Goal: Book appointment/travel/reservation

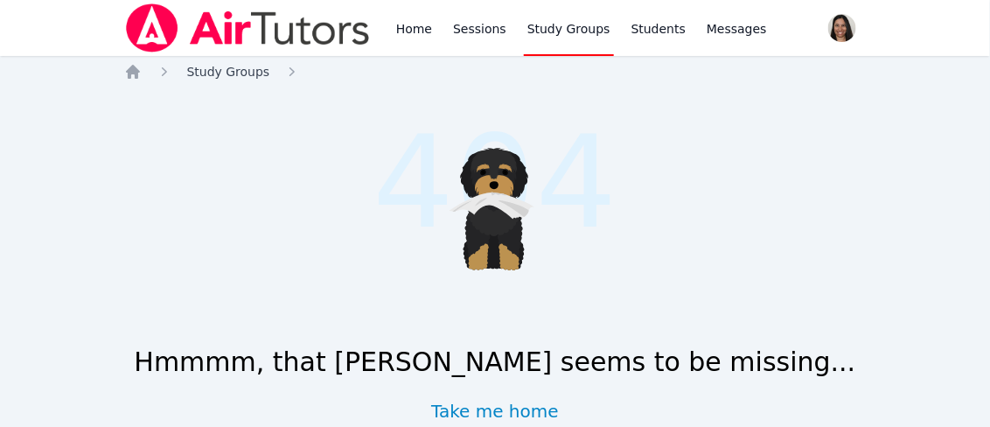
click at [247, 70] on span "Study Groups" at bounding box center [228, 72] width 83 height 14
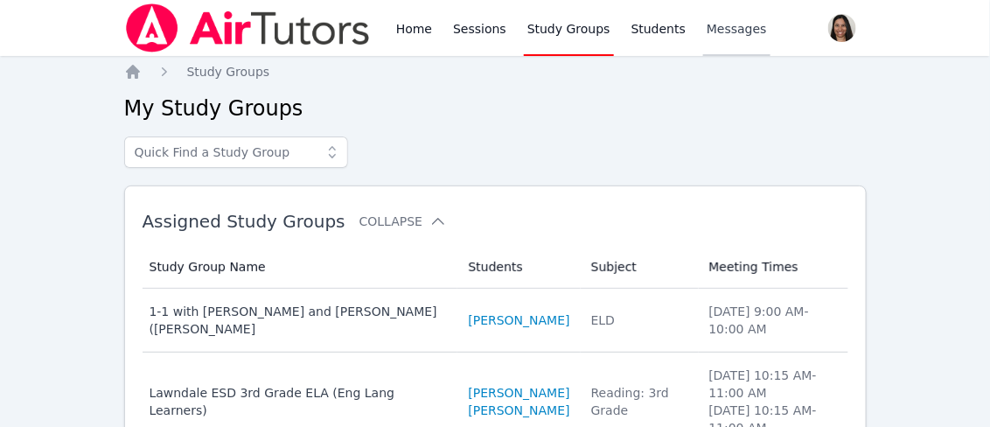
click at [715, 26] on span "Messages" at bounding box center [737, 28] width 60 height 17
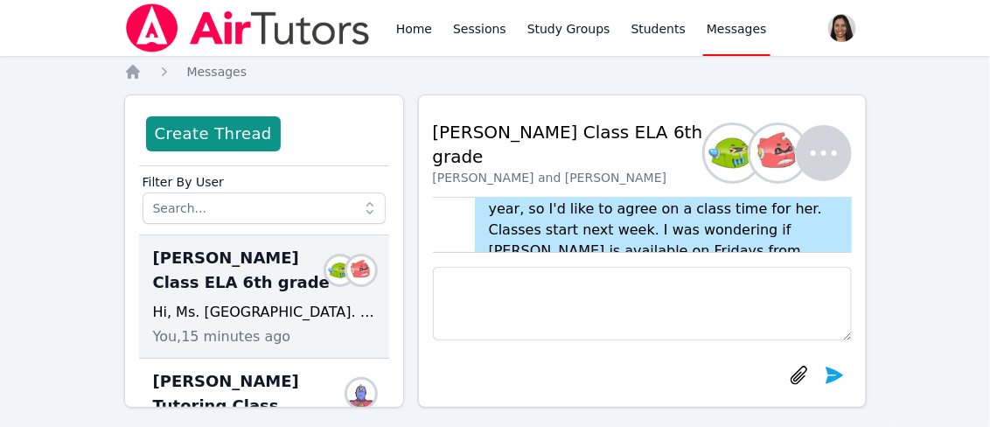
scroll to position [-162, 0]
click at [644, 31] on link "Students" at bounding box center [658, 28] width 61 height 56
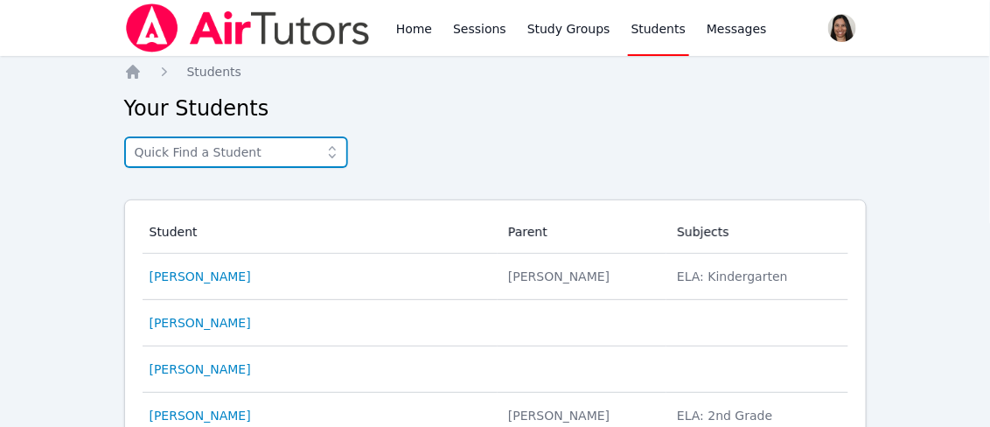
click at [261, 156] on input "text" at bounding box center [236, 151] width 224 height 31
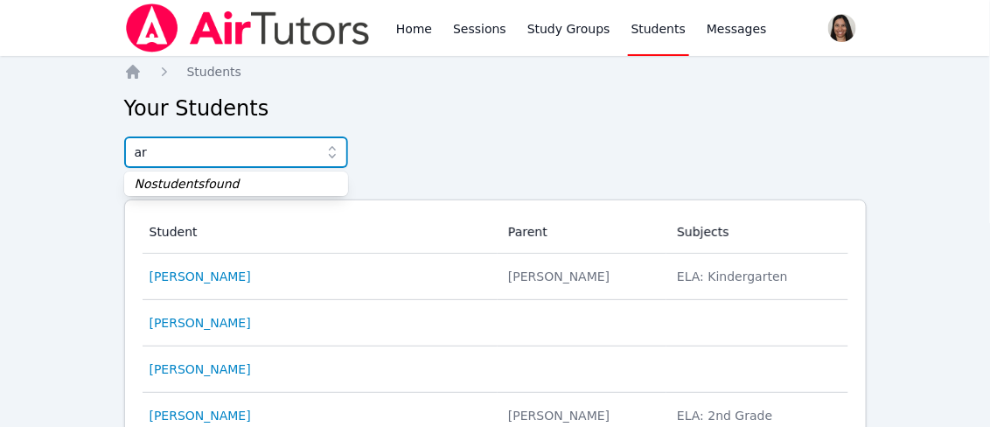
type input "a"
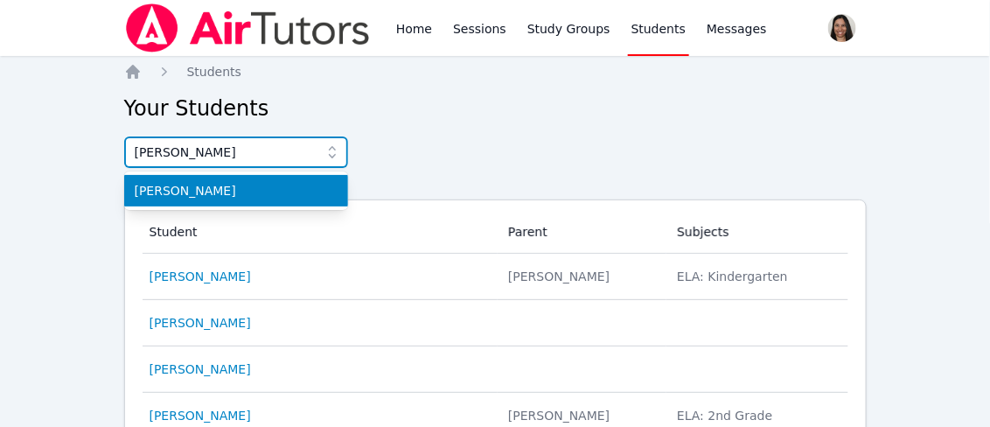
type input "melanie"
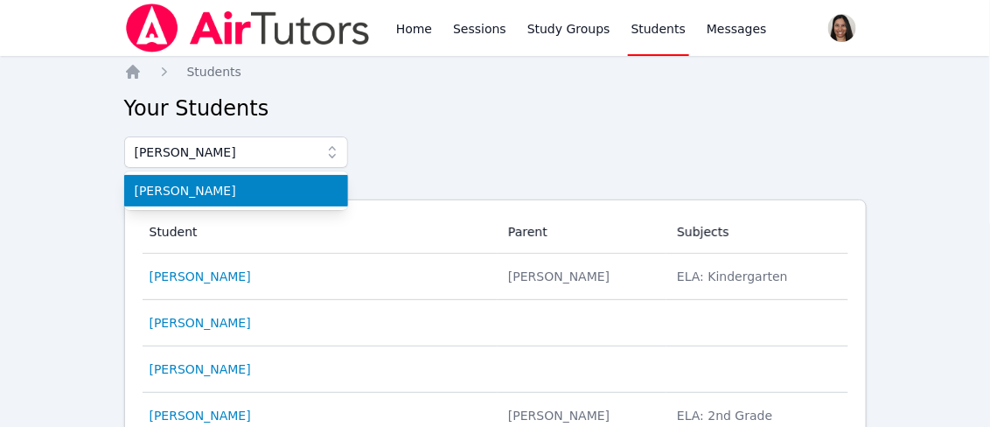
click at [189, 189] on span "[PERSON_NAME]" at bounding box center [236, 190] width 203 height 17
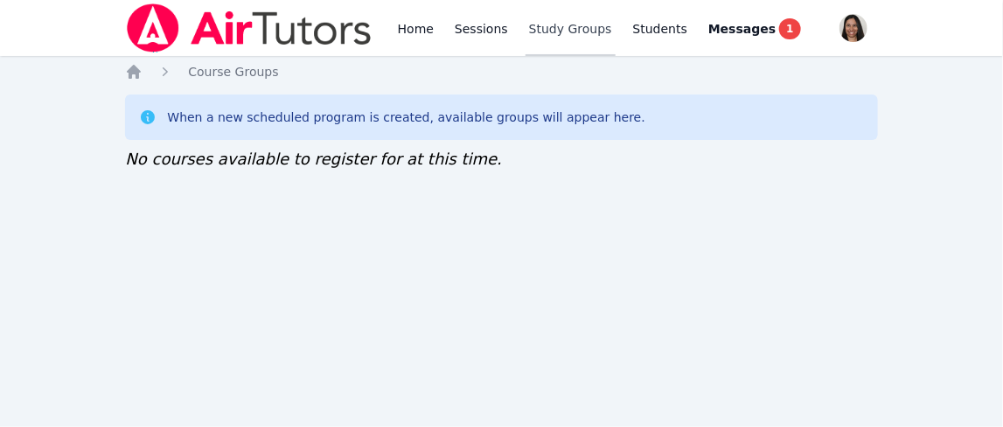
click at [553, 30] on link "Study Groups" at bounding box center [571, 28] width 90 height 56
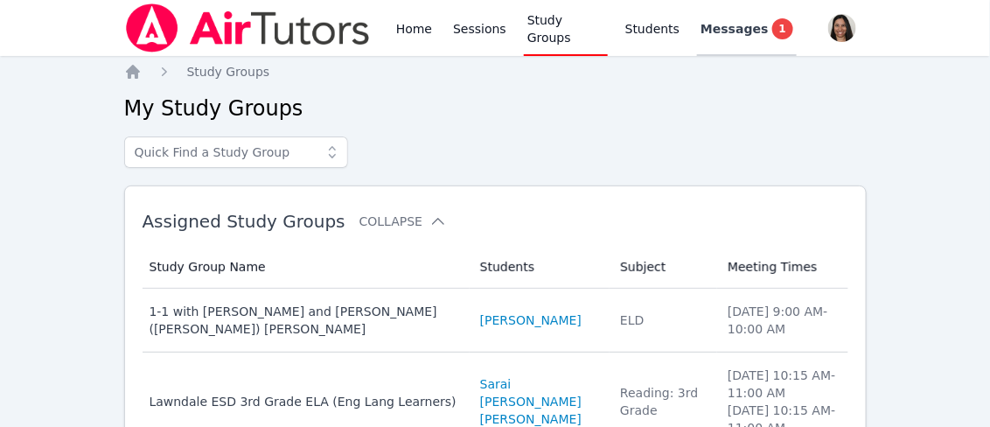
click at [714, 27] on span "Messages" at bounding box center [733, 28] width 67 height 17
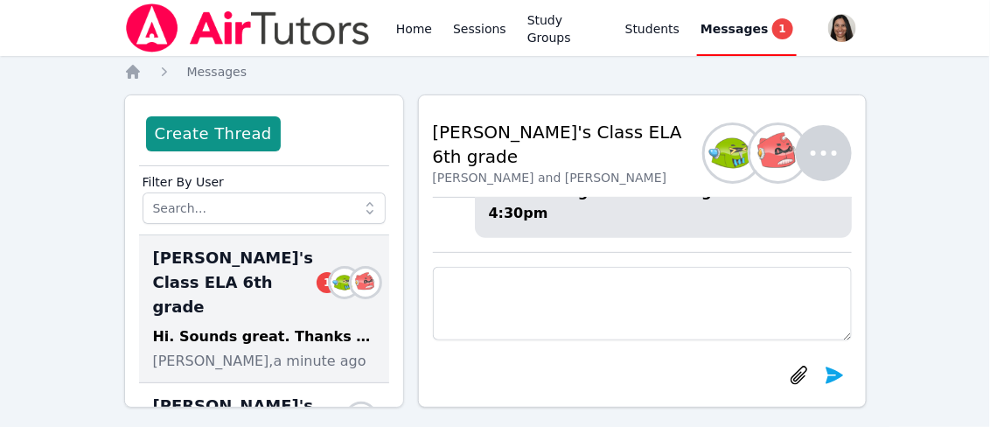
click at [563, 288] on textarea at bounding box center [642, 303] width 419 height 73
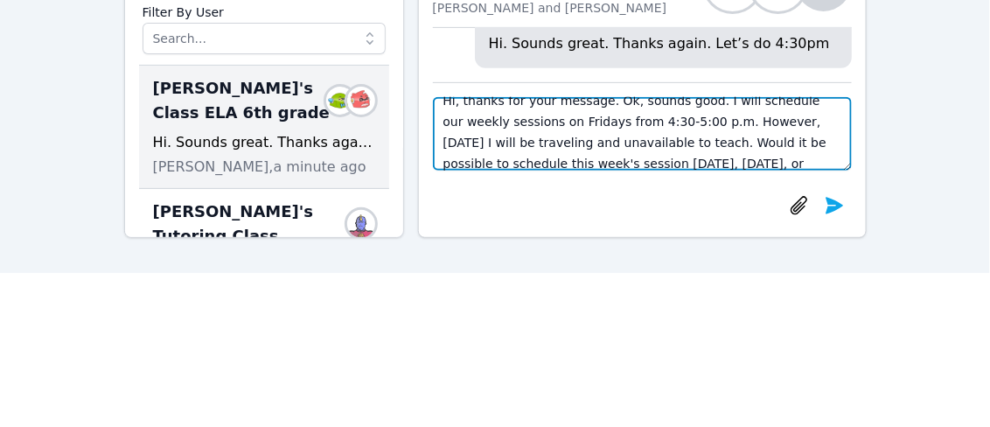
scroll to position [34, 0]
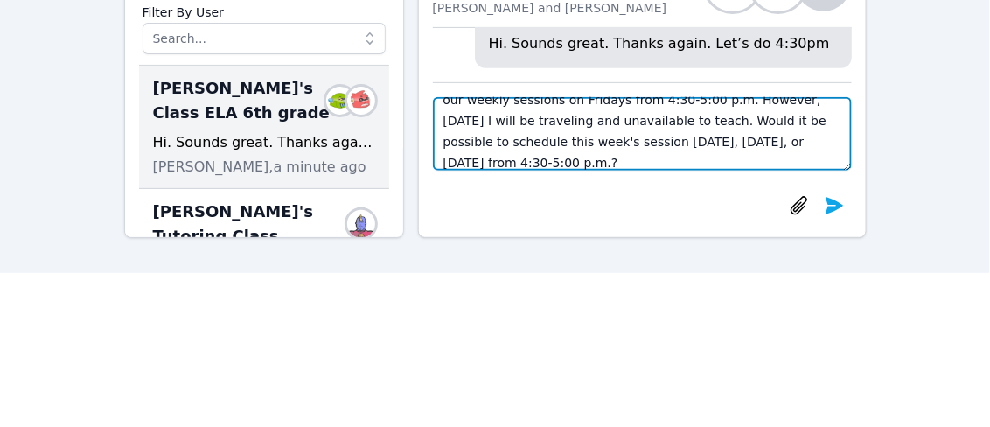
click at [794, 144] on textarea "Hi, thanks for your message. Ok, sounds good. I will schedule our weekly sessio…" at bounding box center [642, 133] width 419 height 73
click at [488, 160] on textarea "Hi, thanks for your message. Ok, sounds good. I will schedule our weekly sessio…" at bounding box center [642, 133] width 419 height 73
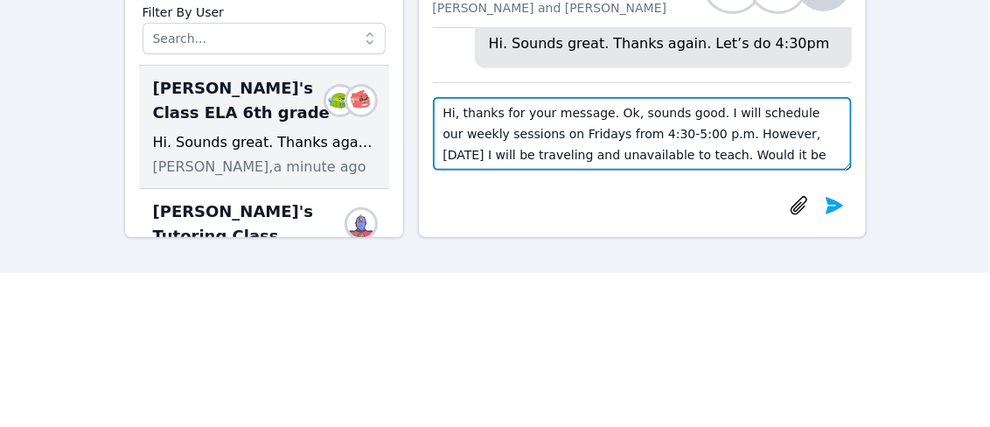
scroll to position [14, 0]
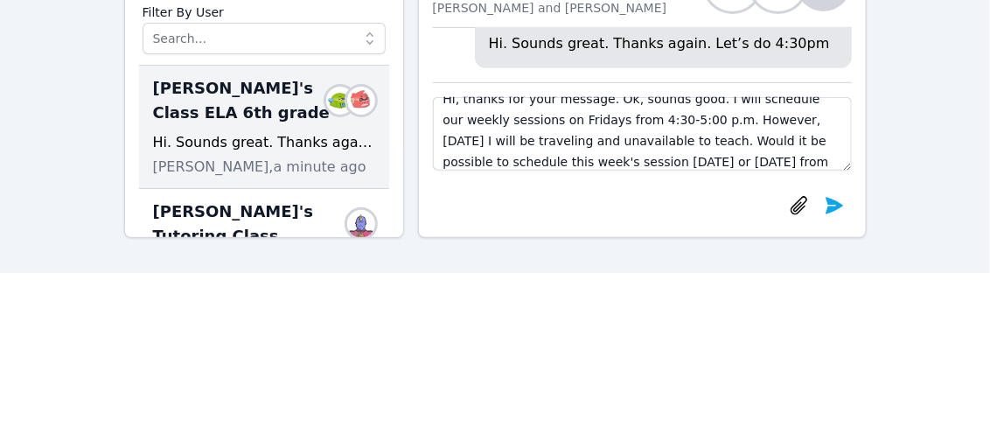
drag, startPoint x: 664, startPoint y: 140, endPoint x: 922, endPoint y: 203, distance: 265.5
click at [922, 203] on div "Home Sessions Study Groups Students Messages Open user menu [PERSON_NAME] ([PER…" at bounding box center [495, 51] width 990 height 442
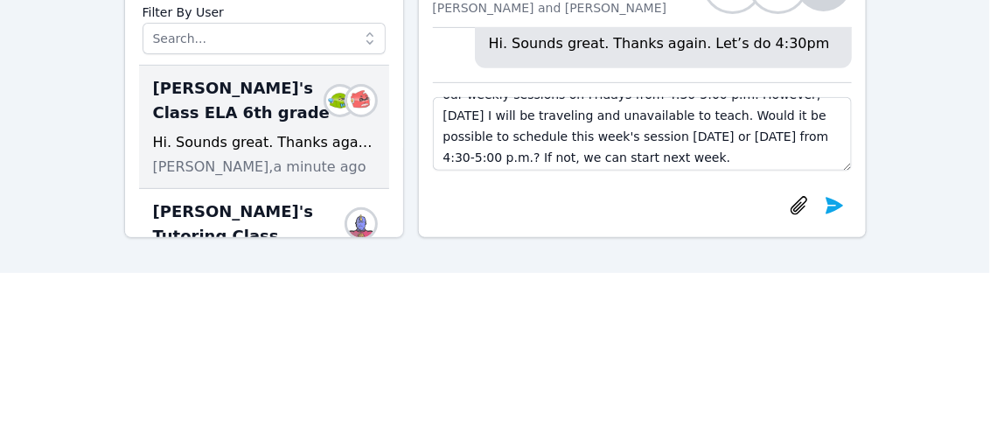
scroll to position [41, 0]
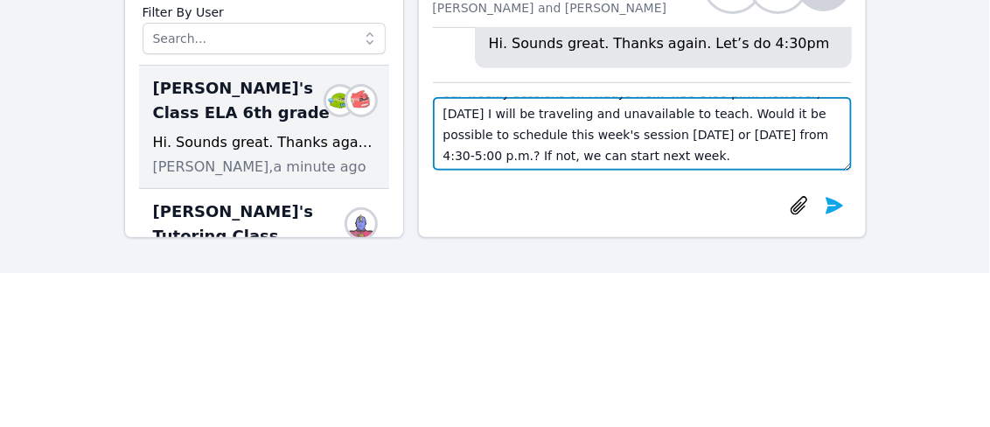
click at [645, 156] on textarea "Hi, thanks for your message. Ok, sounds good. I will schedule our weekly sessio…" at bounding box center [642, 133] width 419 height 73
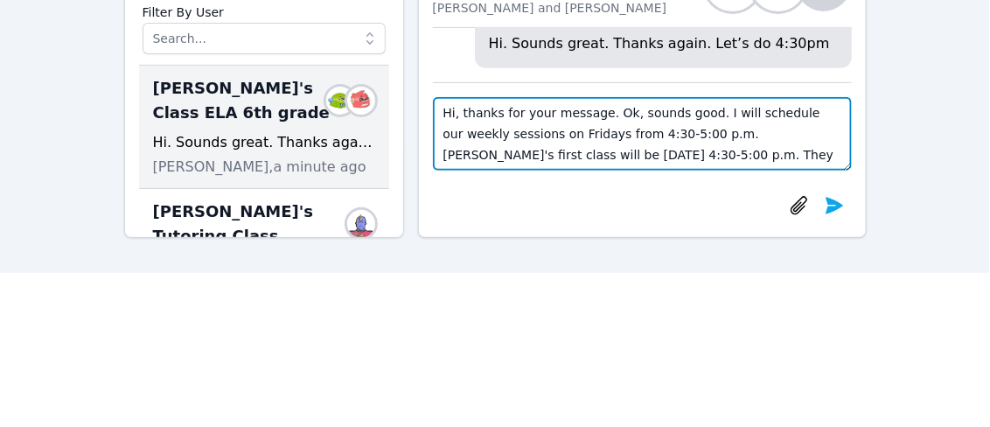
scroll to position [12, 0]
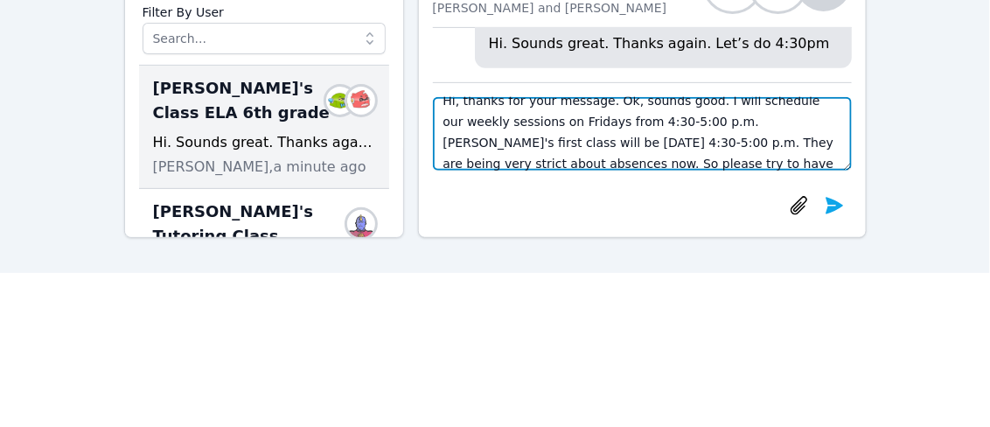
click at [759, 164] on textarea "Hi, thanks for your message. Ok, sounds good. I will schedule our weekly sessio…" at bounding box center [642, 133] width 419 height 73
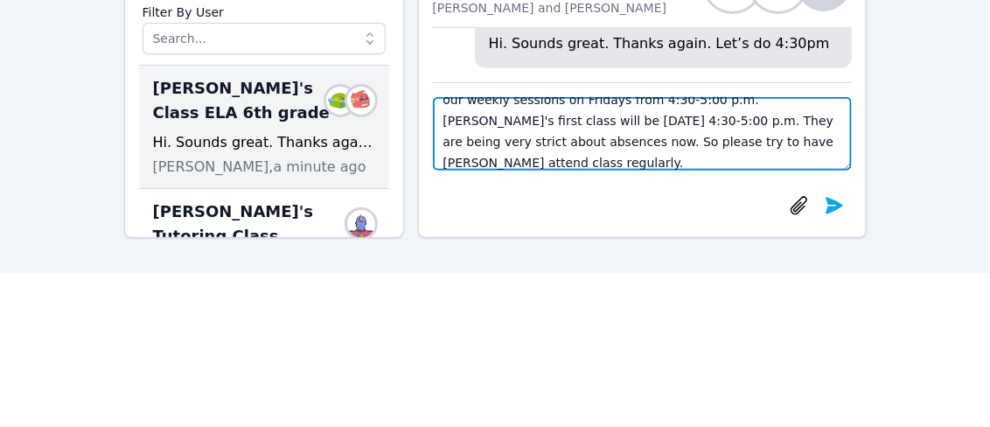
click at [505, 163] on textarea "Hi, thanks for your message. Ok, sounds good. I will schedule our weekly sessio…" at bounding box center [642, 133] width 419 height 73
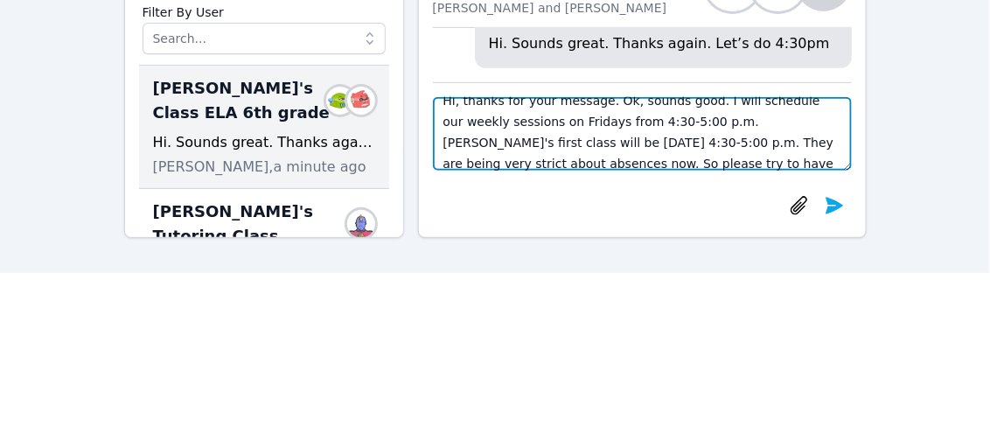
scroll to position [14, 0]
click at [799, 162] on textarea "Hi, thanks for your message. Ok, sounds good. I will schedule our weekly sessio…" at bounding box center [642, 133] width 419 height 73
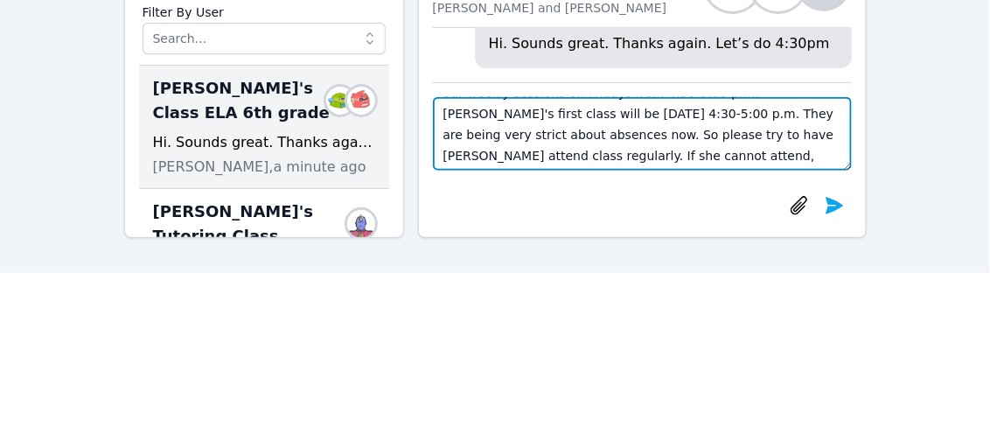
scroll to position [55, 0]
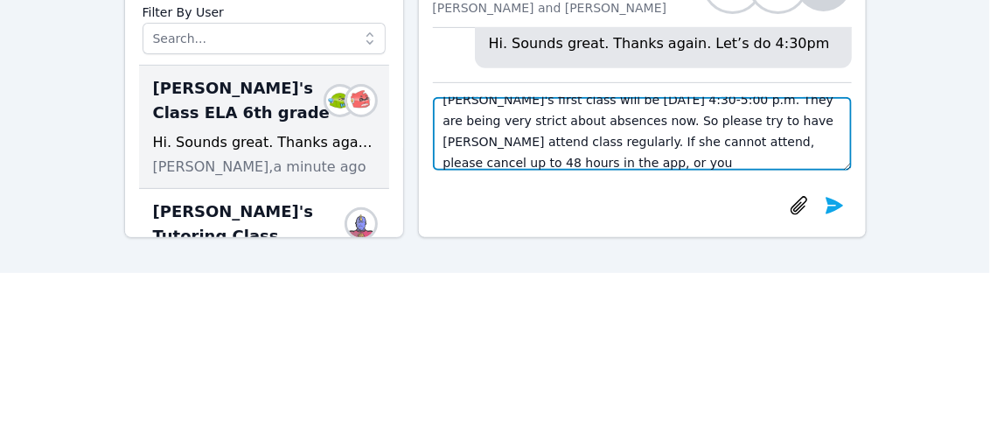
click at [766, 143] on textarea "Hi, thanks for your message. Ok, sounds good. I will schedule our weekly sessio…" at bounding box center [642, 133] width 419 height 73
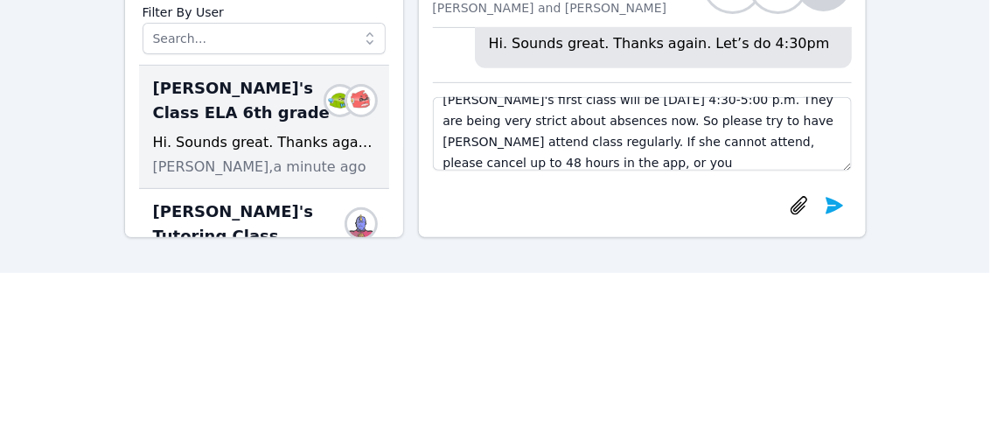
click at [547, 171] on div "Hi, thanks for your message. Ok, sounds good. I will schedule our weekly sessio…" at bounding box center [642, 160] width 419 height 126
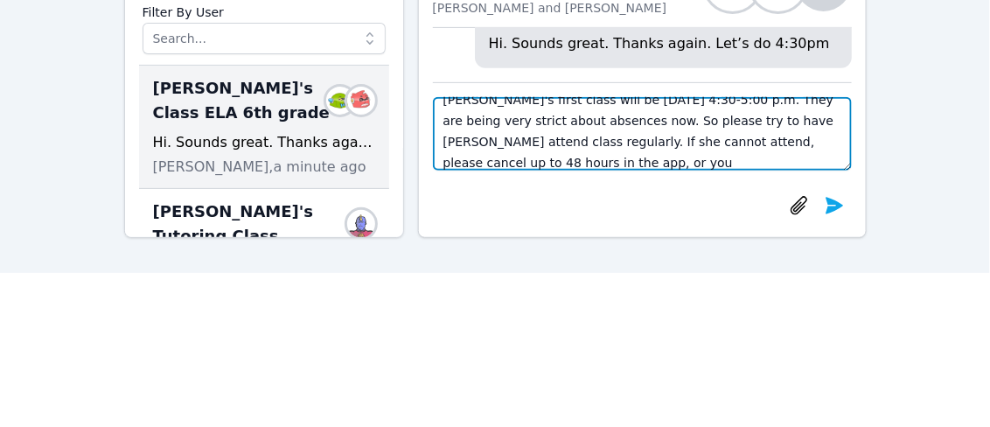
click at [537, 166] on textarea "Hi, thanks for your message. Ok, sounds good. I will schedule our weekly sessio…" at bounding box center [642, 133] width 419 height 73
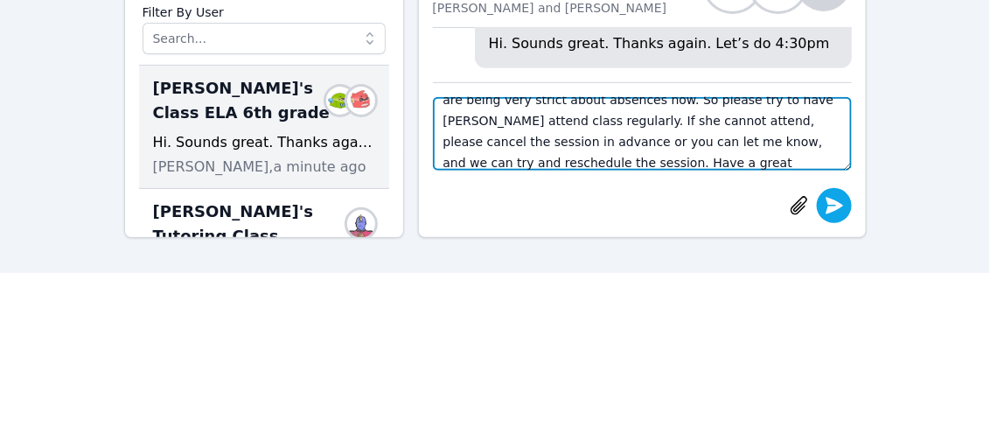
type textarea "Hi, thanks for your message. Ok, sounds good. I will schedule our weekly sessio…"
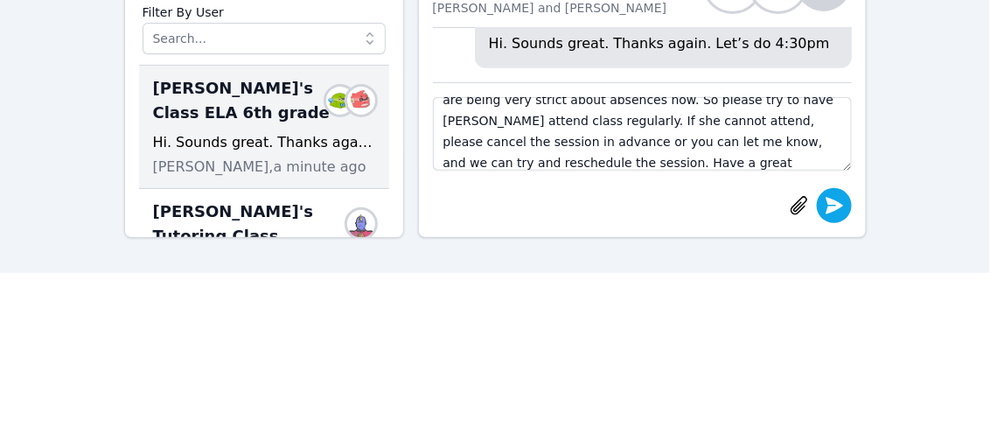
click at [835, 204] on icon "submit" at bounding box center [833, 205] width 17 height 17
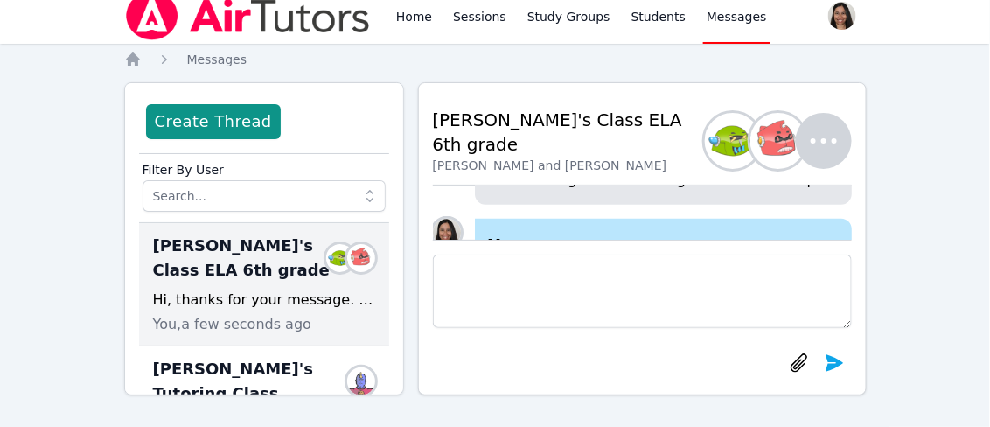
scroll to position [0, 0]
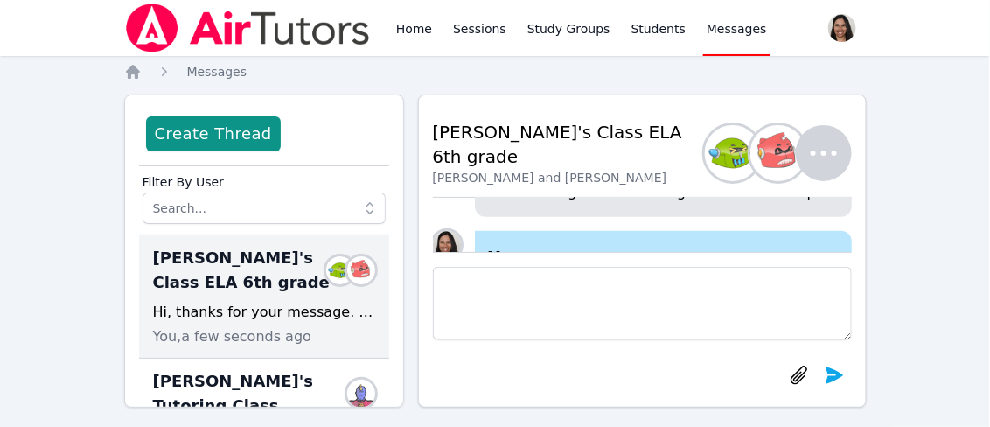
click at [712, 24] on span "Messages" at bounding box center [737, 28] width 60 height 17
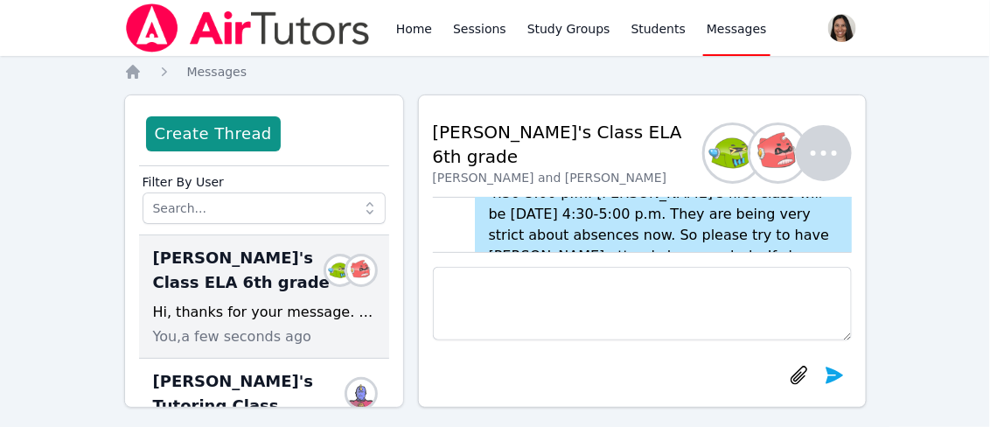
scroll to position [-111, 0]
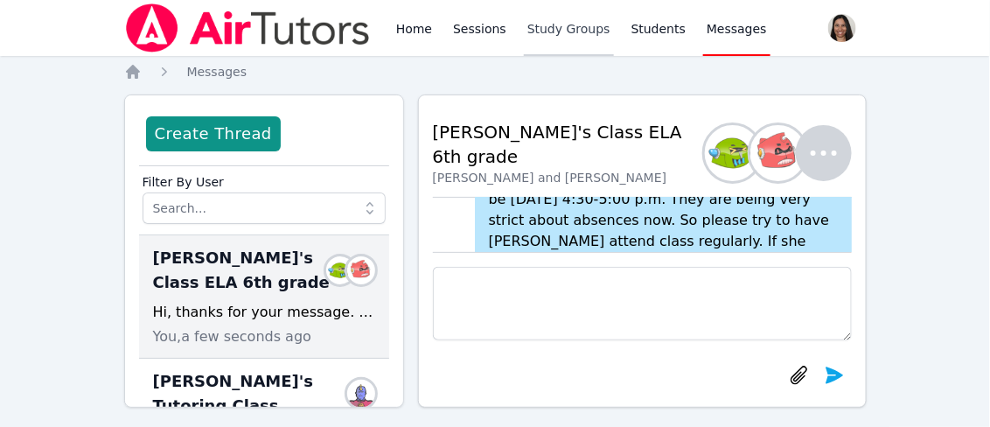
click at [545, 27] on link "Study Groups" at bounding box center [569, 28] width 90 height 56
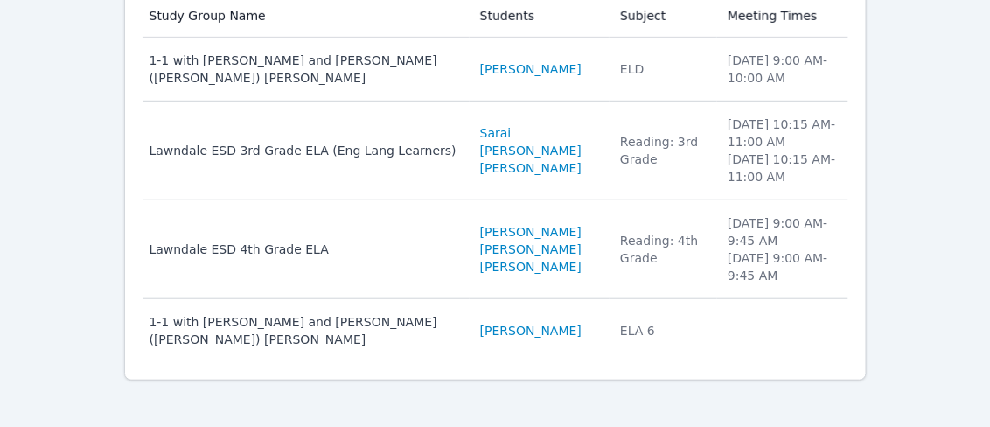
scroll to position [257, 0]
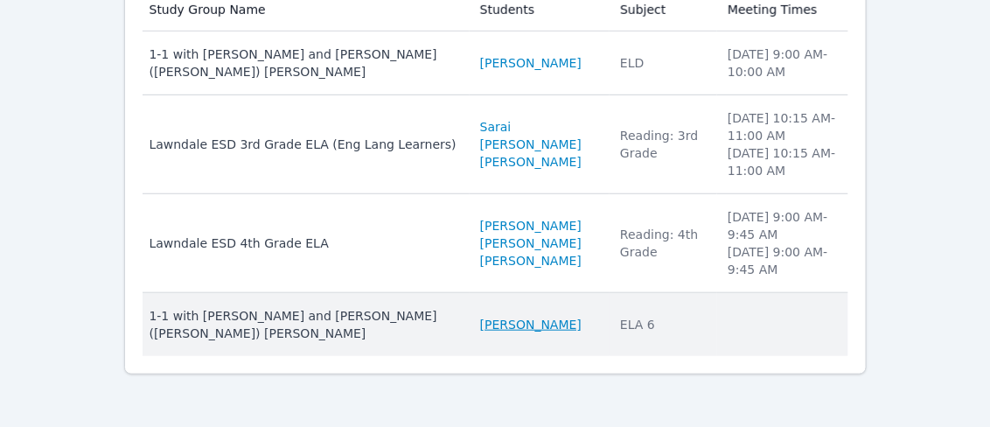
click at [480, 318] on link "[PERSON_NAME]" at bounding box center [530, 324] width 101 height 17
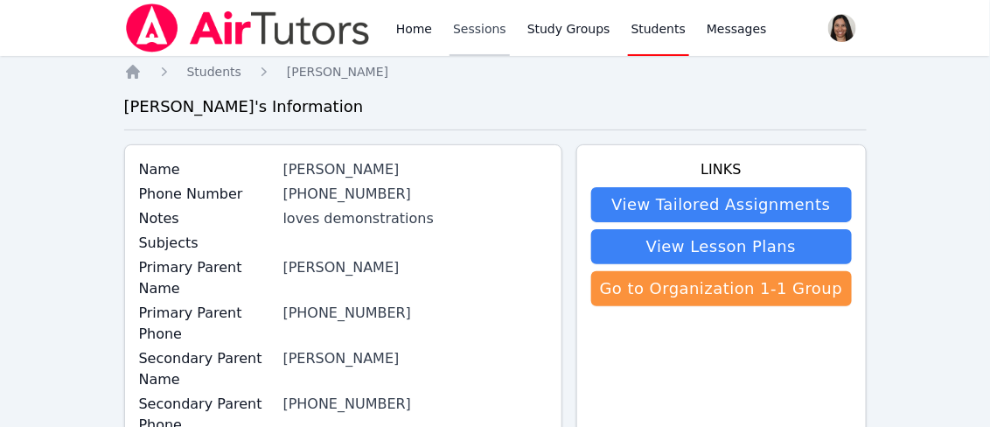
click at [475, 24] on link "Sessions" at bounding box center [479, 28] width 60 height 56
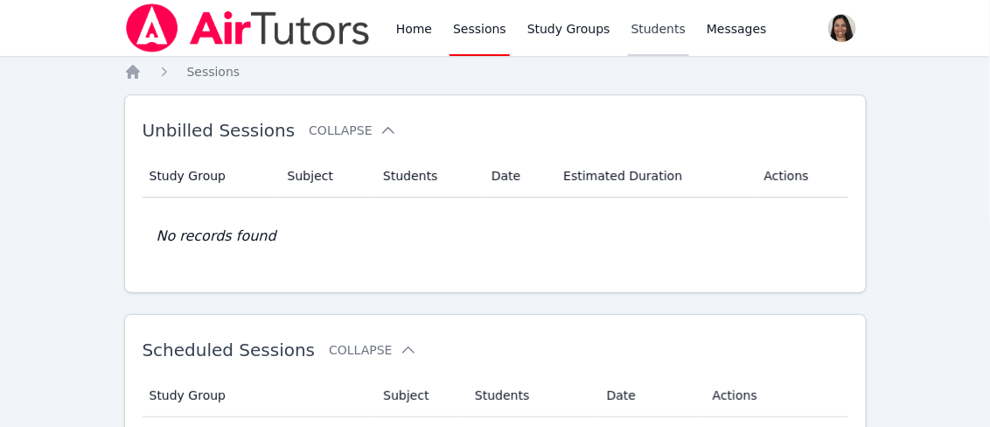
click at [642, 29] on link "Students" at bounding box center [658, 28] width 61 height 56
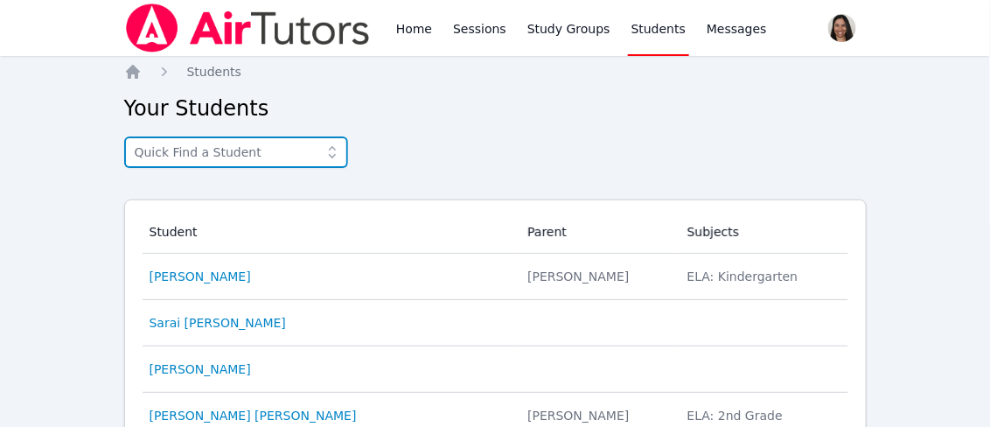
click at [257, 150] on input "text" at bounding box center [236, 151] width 224 height 31
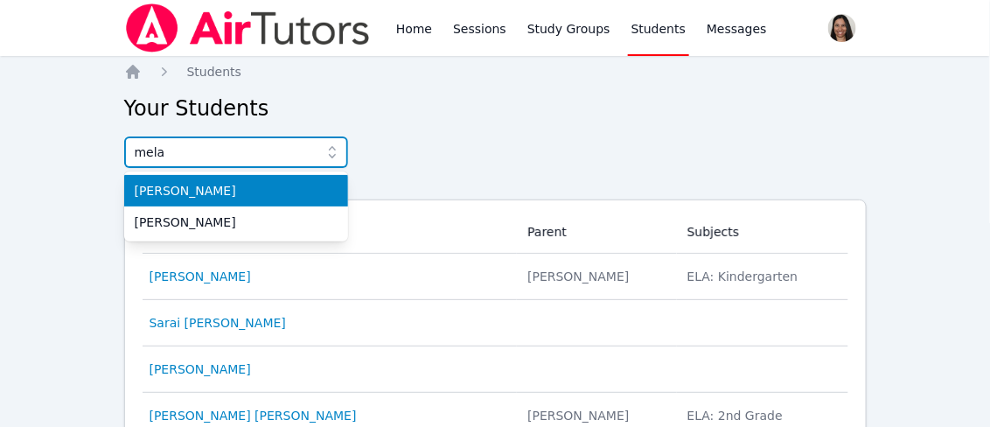
type input "mela"
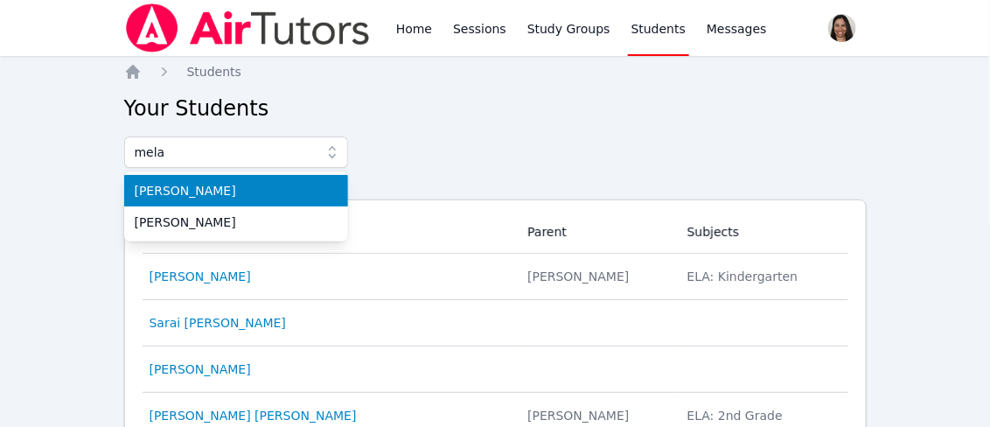
click at [226, 195] on span "[PERSON_NAME]" at bounding box center [236, 190] width 203 height 17
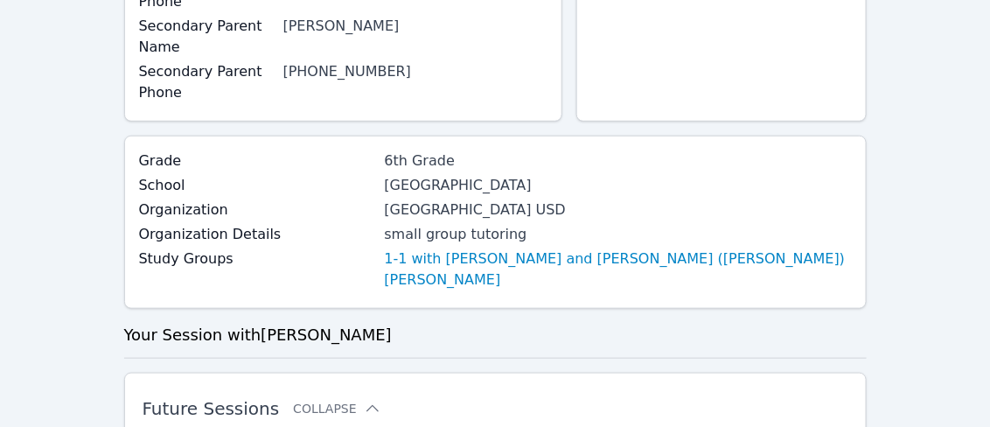
scroll to position [522, 0]
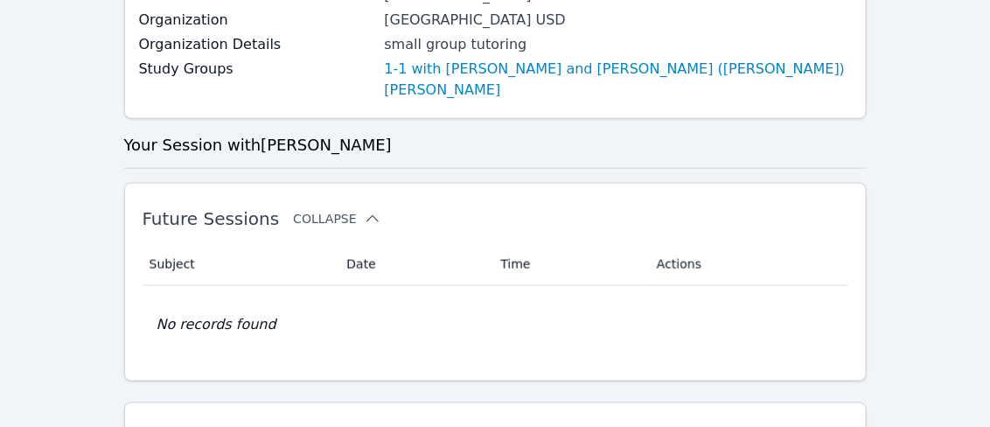
click at [364, 210] on icon at bounding box center [372, 218] width 17 height 17
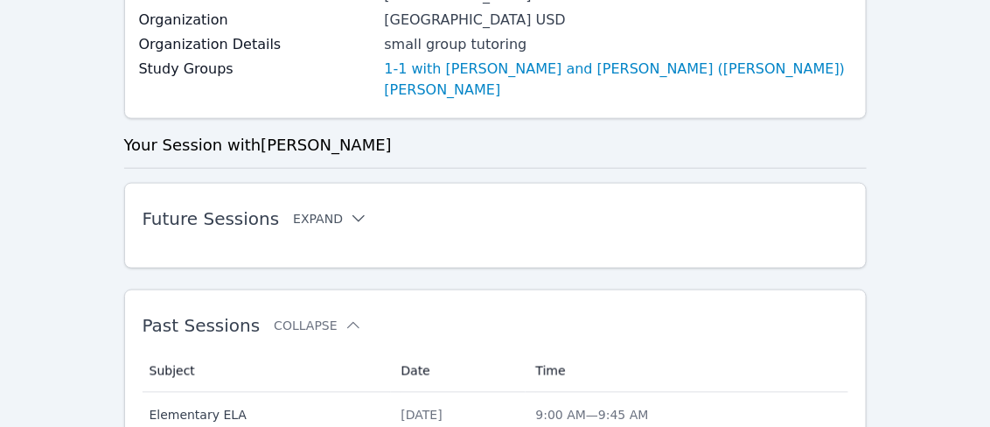
click at [350, 210] on icon at bounding box center [358, 218] width 17 height 17
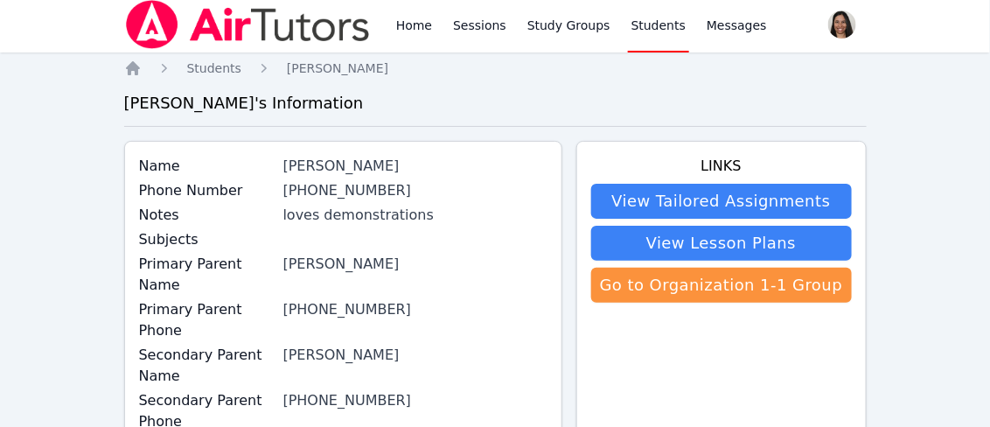
scroll to position [0, 0]
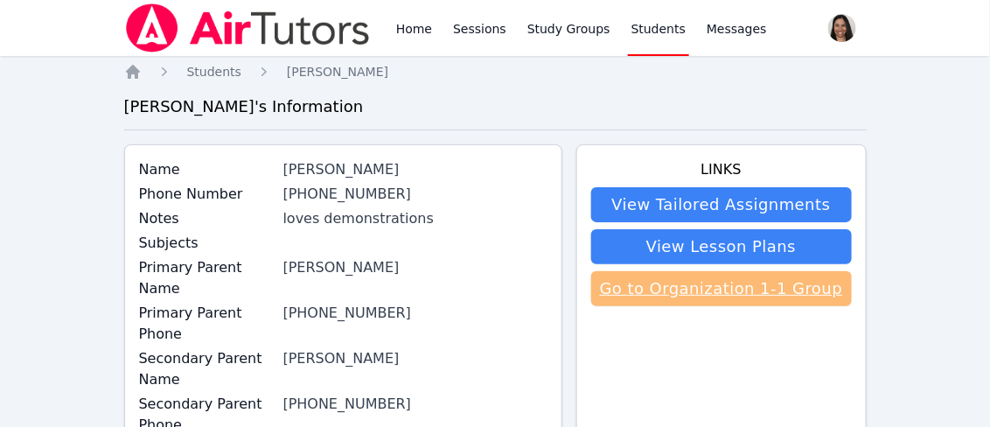
click at [741, 284] on link "Go to Organization 1-1 Group" at bounding box center [721, 288] width 261 height 35
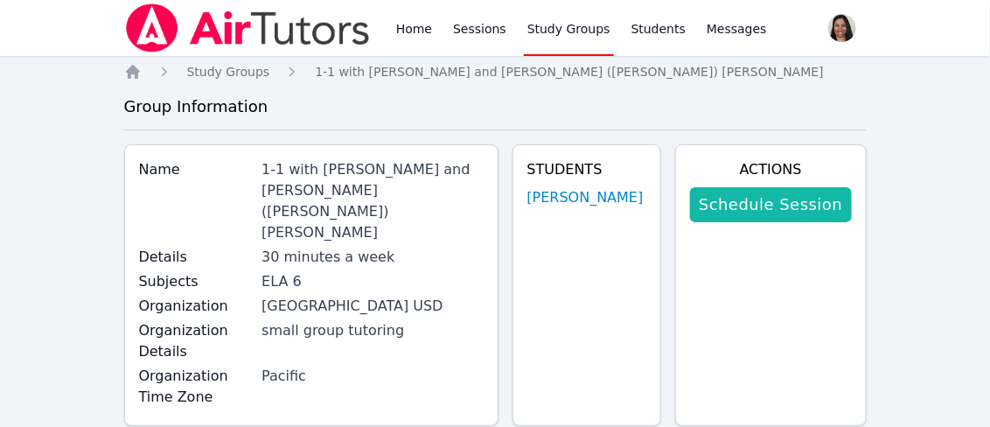
click at [794, 202] on link "Schedule Session" at bounding box center [770, 204] width 161 height 35
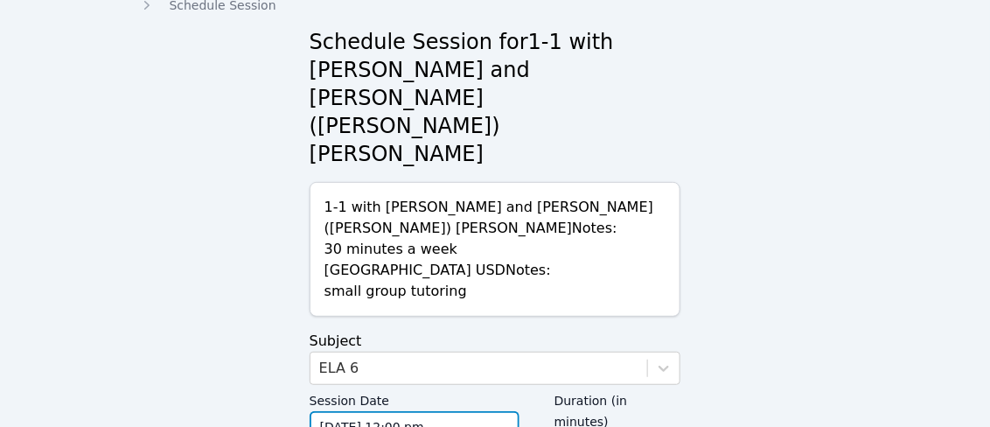
click at [440, 411] on input "[DATE] 12:00 pm" at bounding box center [415, 426] width 210 height 31
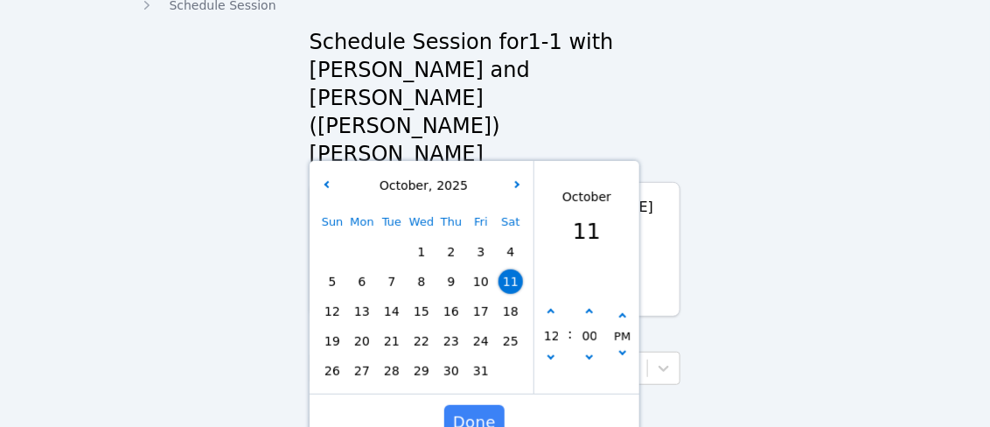
click at [512, 329] on span "25" at bounding box center [510, 341] width 24 height 24
click at [553, 351] on button "button" at bounding box center [550, 359] width 17 height 17
type input "[DATE] 11:00 am"
type input "11"
click at [553, 351] on button "button" at bounding box center [550, 359] width 17 height 17
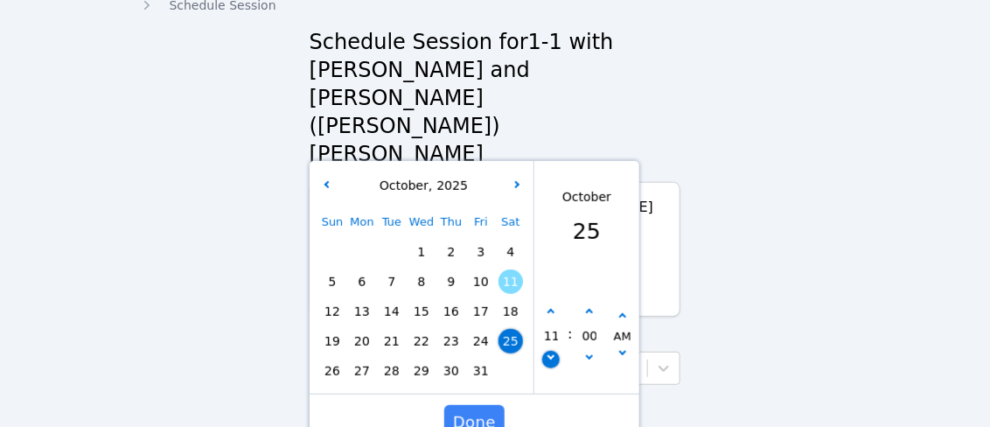
type input "[DATE] 10:00 am"
type input "10"
click at [553, 351] on button "button" at bounding box center [550, 359] width 17 height 17
type input "[DATE] 09:00 am"
type input "09"
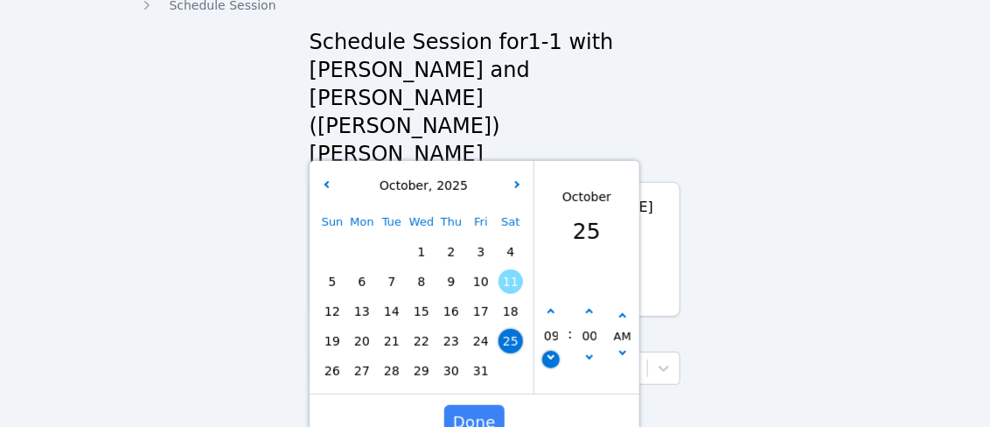
click at [553, 351] on button "button" at bounding box center [550, 359] width 17 height 17
type input "[DATE] 08:00 am"
type input "08"
click at [590, 303] on button "button" at bounding box center [588, 311] width 17 height 17
type input "[DATE] 08:05 am"
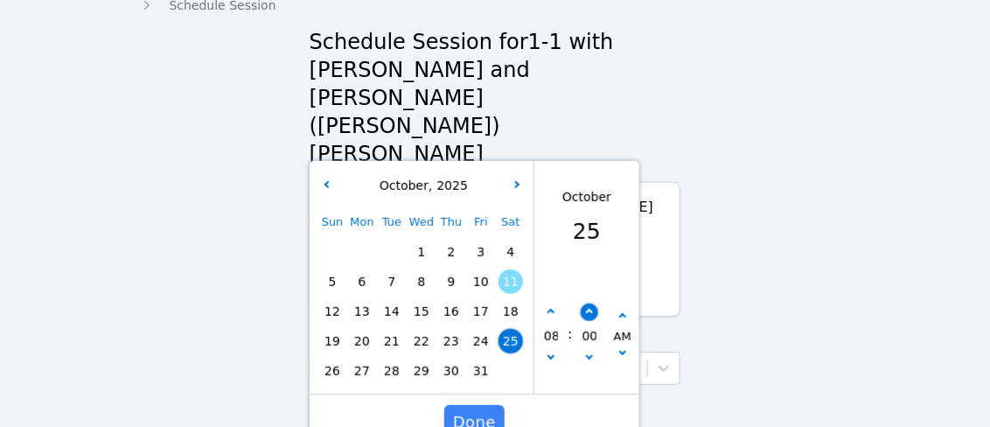
type input "05"
click at [590, 303] on button "button" at bounding box center [588, 311] width 17 height 17
type input "[DATE] 08:10 am"
type input "10"
click at [590, 303] on button "button" at bounding box center [588, 311] width 17 height 17
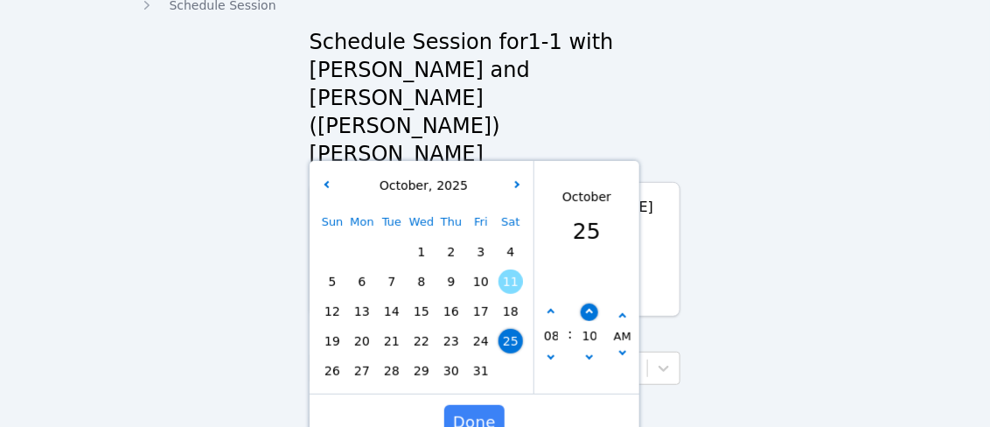
type input "[DATE] 08:15 am"
type input "15"
click at [590, 303] on button "button" at bounding box center [588, 311] width 17 height 17
type input "[DATE] 08:20 am"
type input "20"
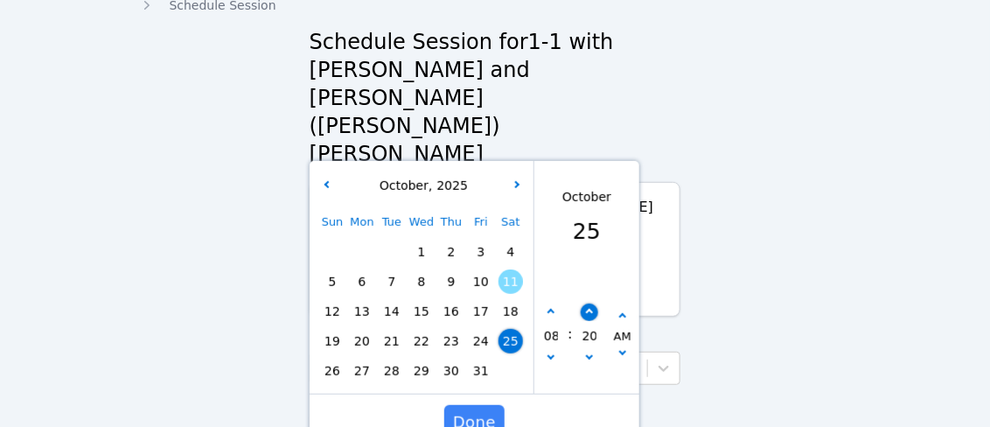
click at [590, 303] on button "button" at bounding box center [588, 311] width 17 height 17
type input "[DATE] 08:25 am"
type input "25"
click at [590, 303] on button "button" at bounding box center [588, 311] width 17 height 17
type input "[DATE] 08:30 am"
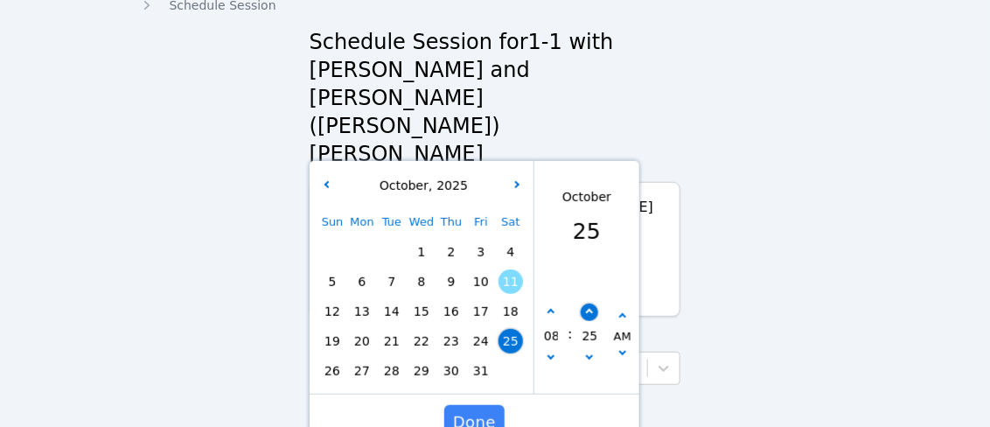
type input "30"
click at [590, 303] on button "button" at bounding box center [588, 311] width 17 height 17
type input "[DATE] 08:35 am"
type input "35"
click at [588, 351] on button "button" at bounding box center [588, 359] width 17 height 17
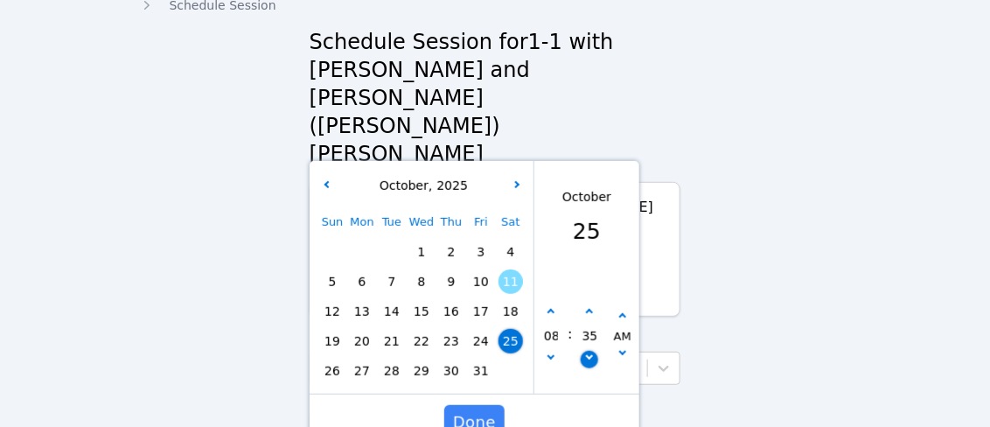
type input "[DATE] 08:30 am"
type input "30"
click at [694, 253] on div "Home Study Groups 1-1 with [PERSON_NAME] and [PERSON_NAME] ([PERSON_NAME]) [PER…" at bounding box center [495, 265] width 742 height 572
click at [477, 410] on span "Done" at bounding box center [474, 422] width 43 height 24
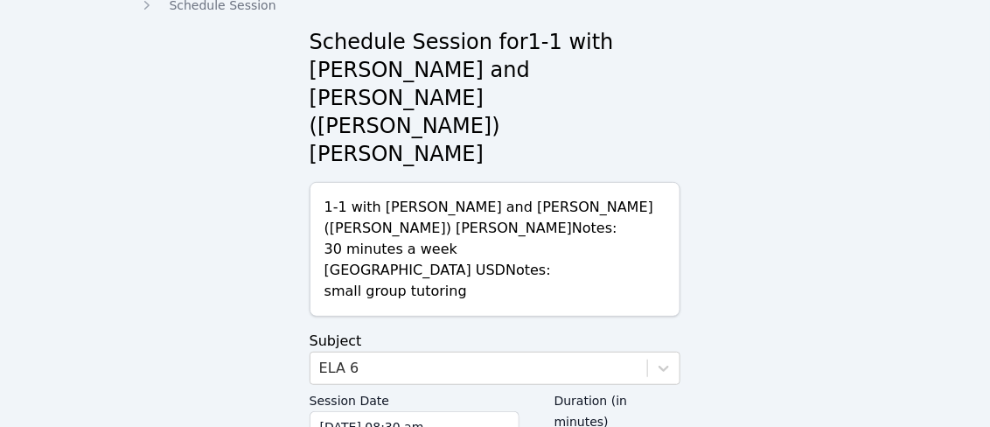
type input "30"
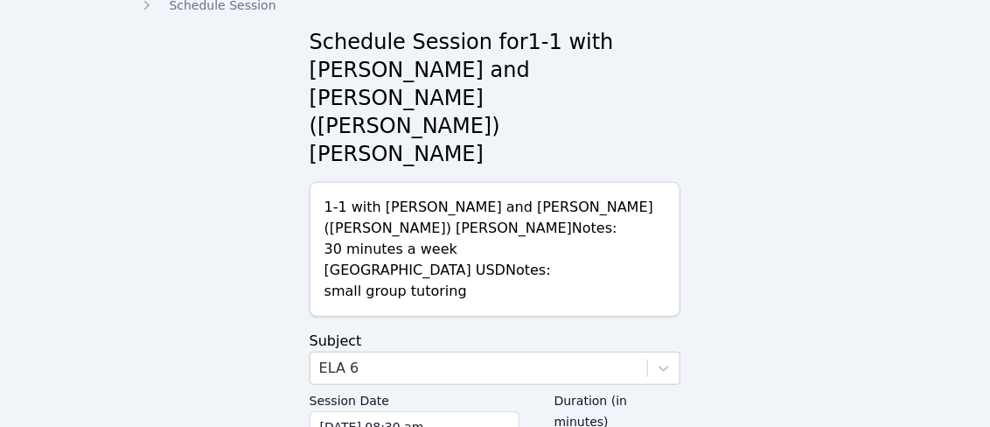
click at [693, 366] on div "Home Study Groups 1-1 with [PERSON_NAME] and [PERSON_NAME] ([PERSON_NAME]) [PER…" at bounding box center [495, 265] width 742 height 572
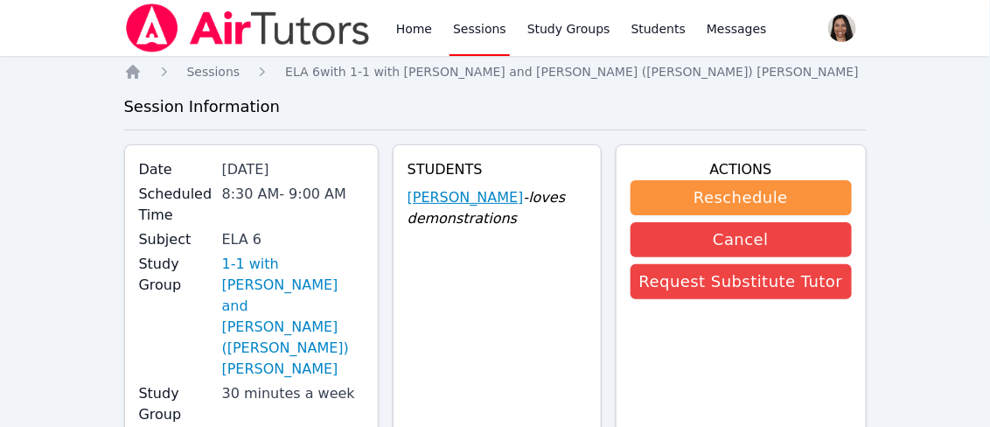
click at [479, 196] on link "[PERSON_NAME]" at bounding box center [465, 197] width 116 height 21
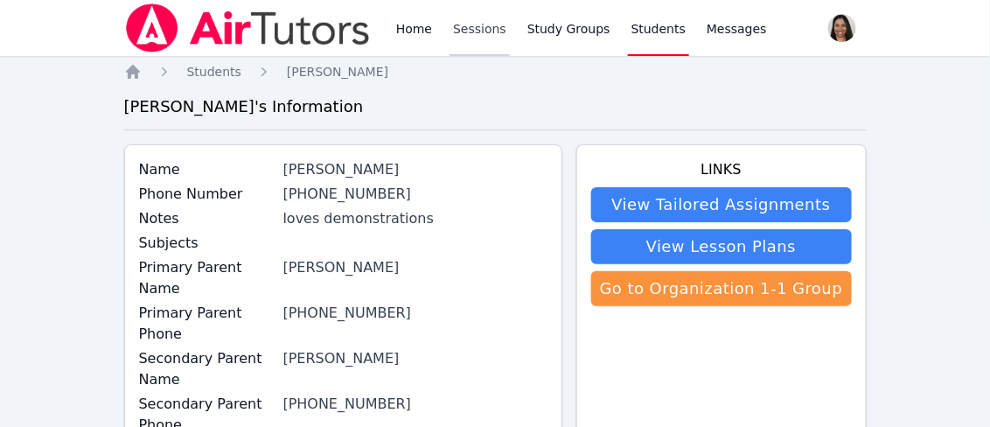
click at [475, 30] on link "Sessions" at bounding box center [479, 28] width 60 height 56
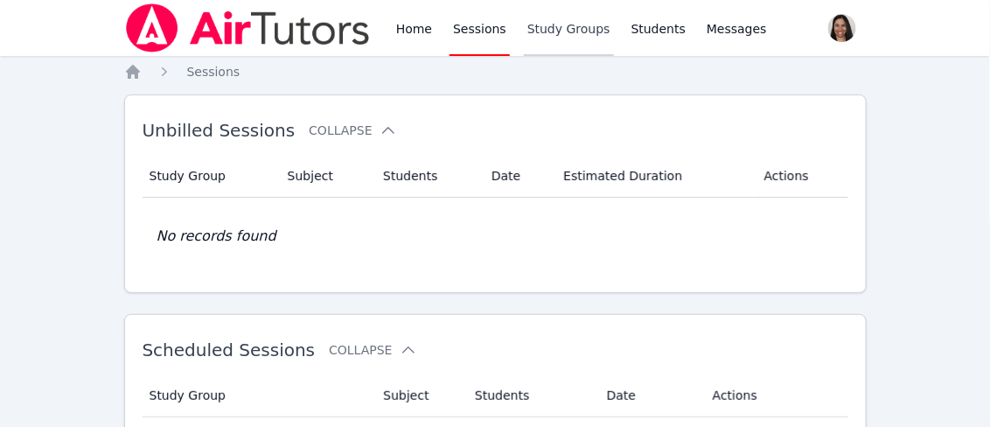
click at [524, 27] on link "Study Groups" at bounding box center [569, 28] width 90 height 56
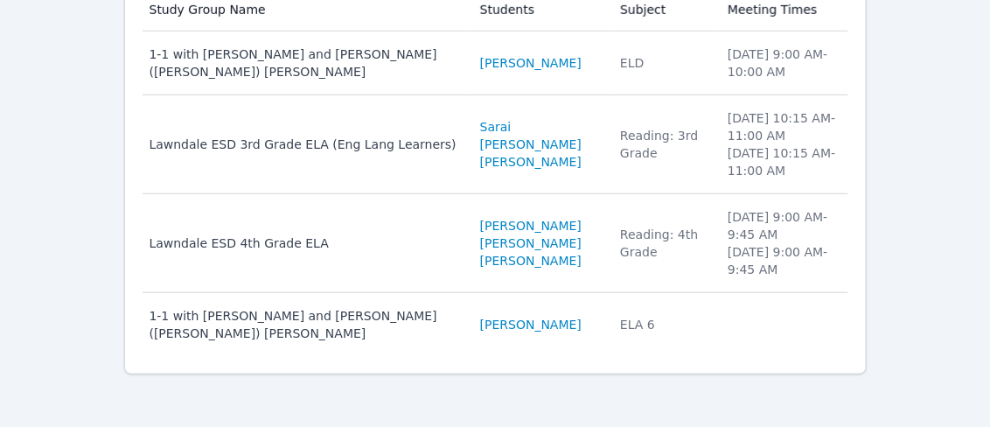
scroll to position [256, 0]
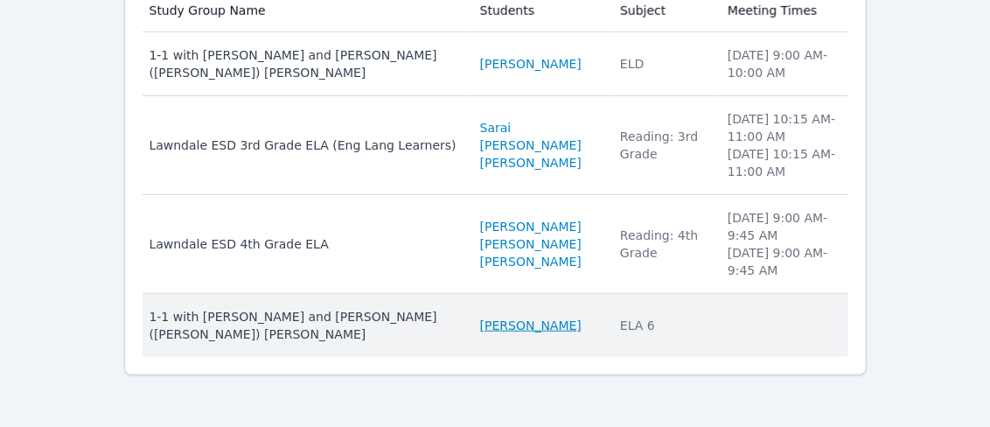
click at [480, 327] on link "[PERSON_NAME]" at bounding box center [530, 325] width 101 height 17
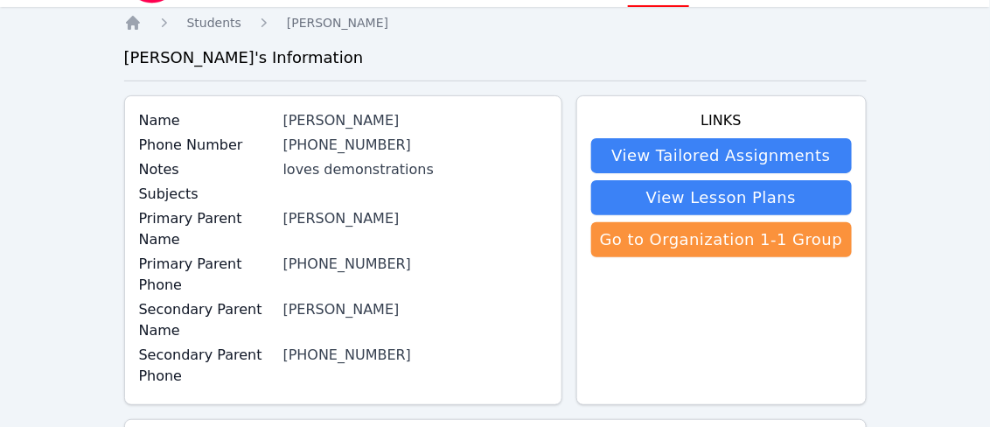
scroll to position [47, 0]
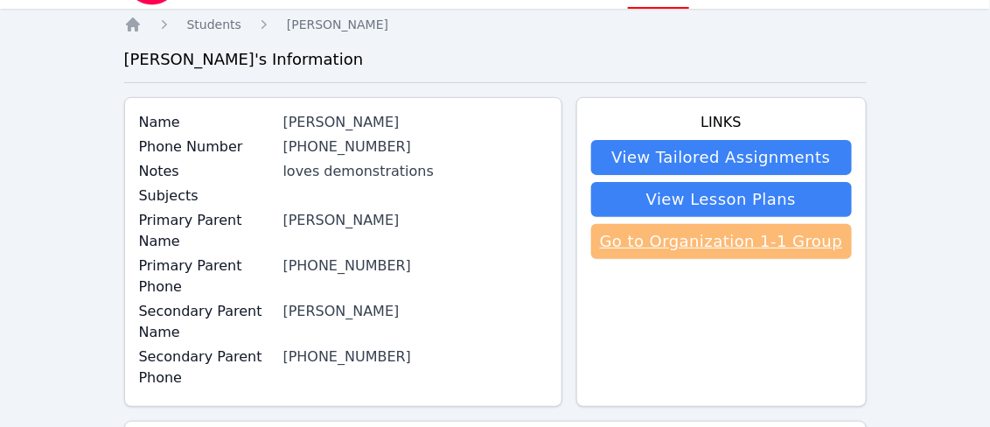
click at [648, 247] on link "Go to Organization 1-1 Group" at bounding box center [721, 241] width 261 height 35
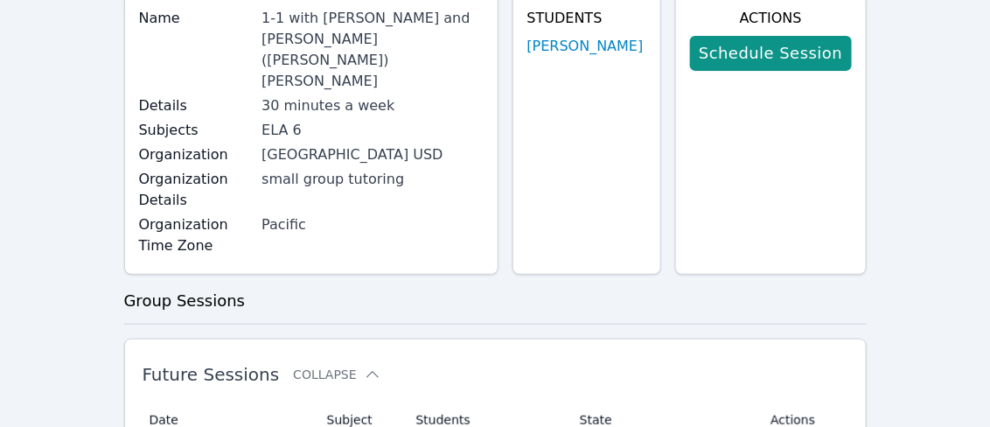
scroll to position [150, 0]
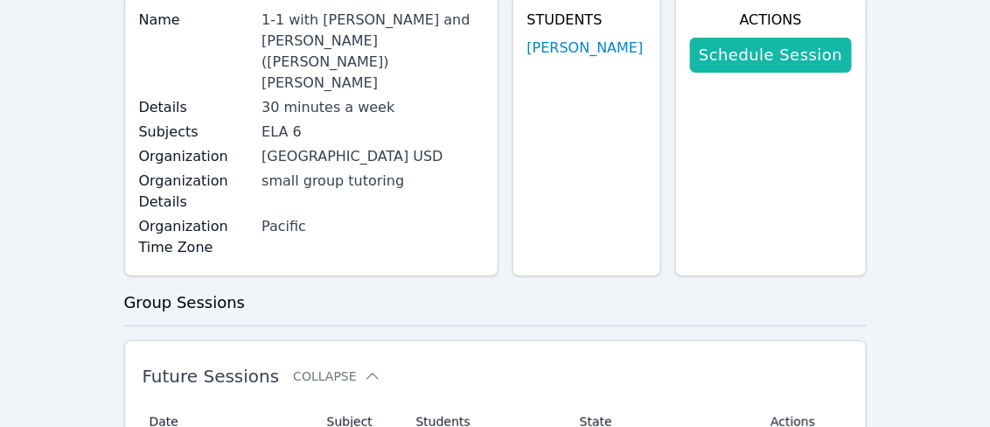
click at [784, 64] on link "Schedule Session" at bounding box center [770, 55] width 161 height 35
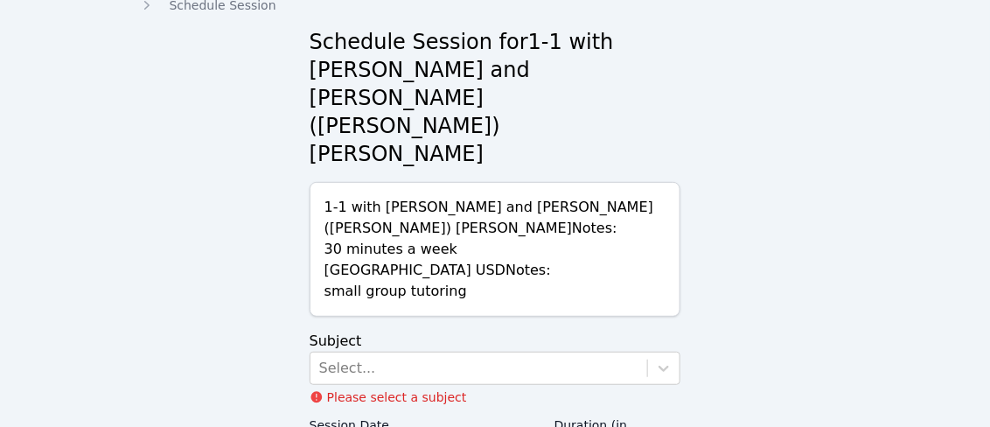
type input "30"
click at [659, 359] on icon at bounding box center [663, 367] width 17 height 17
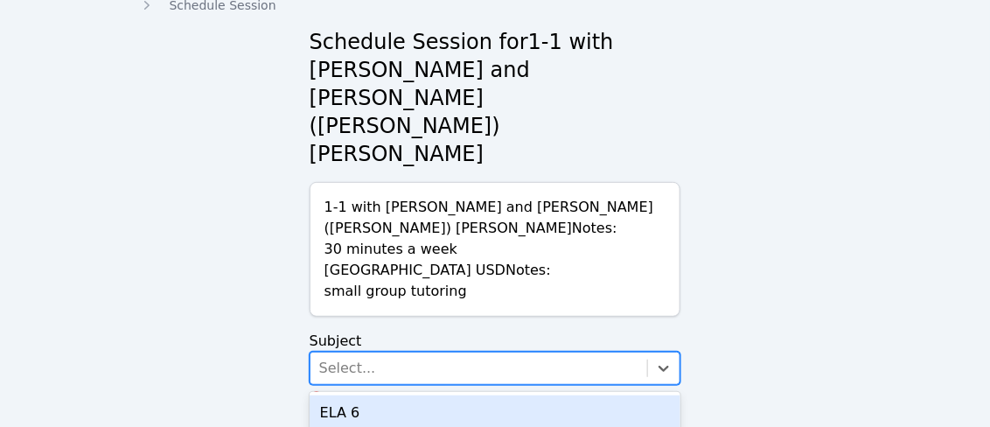
click at [507, 395] on div "ELA 6" at bounding box center [496, 412] width 372 height 35
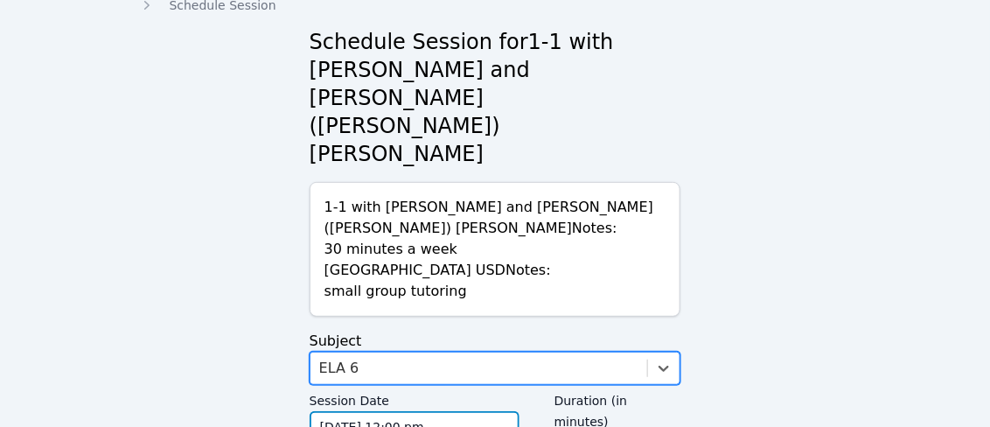
click at [458, 411] on input "[DATE] 12:00 pm" at bounding box center [415, 426] width 210 height 31
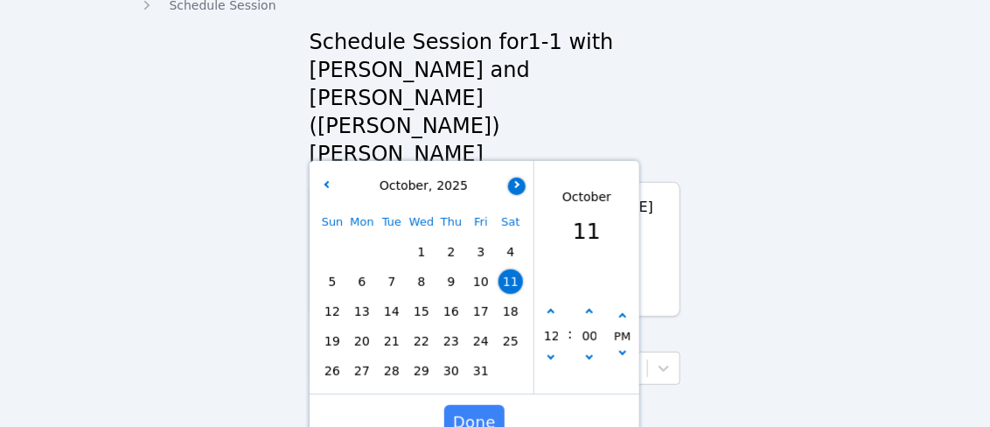
click at [518, 177] on button "button" at bounding box center [516, 185] width 17 height 17
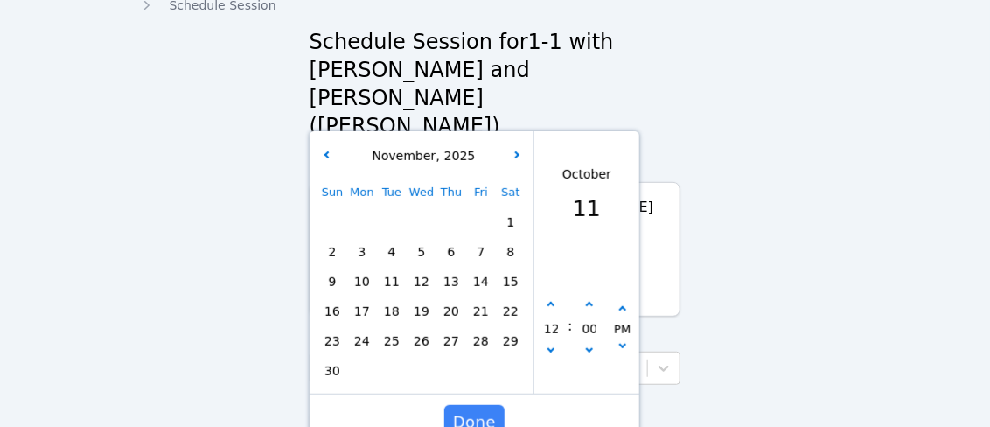
click at [511, 210] on span "1" at bounding box center [510, 222] width 24 height 24
click at [550, 345] on icon "button" at bounding box center [550, 348] width 7 height 7
type input "[DATE] 11:00 am"
type input "11"
click at [550, 345] on icon "button" at bounding box center [550, 348] width 7 height 7
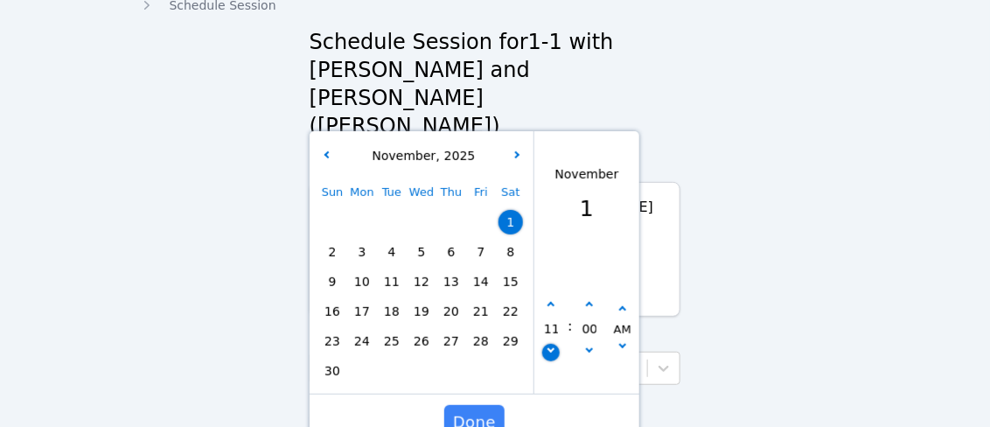
type input "[DATE] 10:00 am"
type input "10"
click at [550, 345] on icon "button" at bounding box center [550, 348] width 7 height 7
type input "[DATE] 09:00 am"
type input "09"
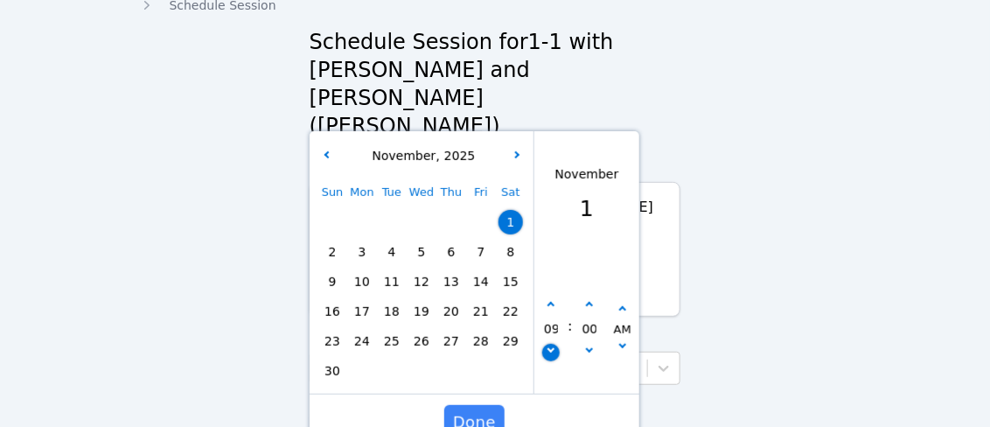
click at [550, 345] on icon "button" at bounding box center [550, 348] width 7 height 7
type input "[DATE] 08:00 am"
type input "08"
click at [589, 302] on icon "button" at bounding box center [588, 305] width 7 height 7
type input "[DATE] 08:05 am"
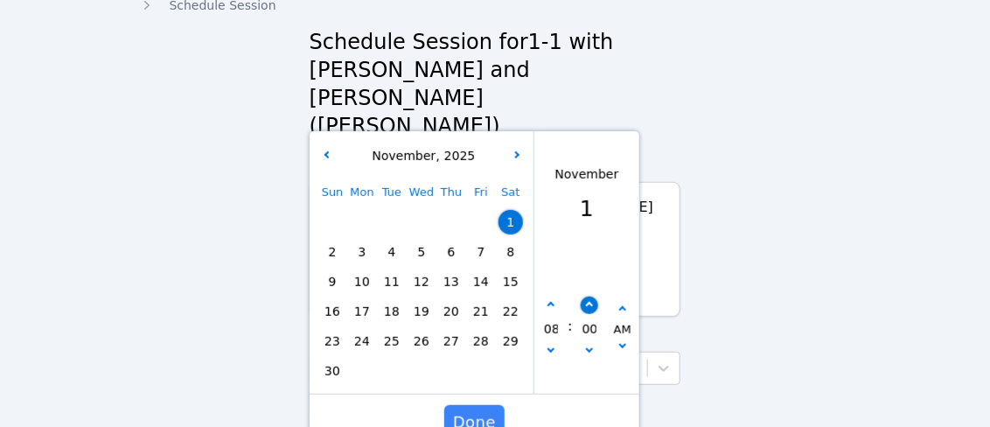
type input "05"
click at [589, 302] on icon "button" at bounding box center [588, 305] width 7 height 7
type input "[DATE] 08:10 am"
type input "10"
click at [589, 302] on icon "button" at bounding box center [588, 305] width 7 height 7
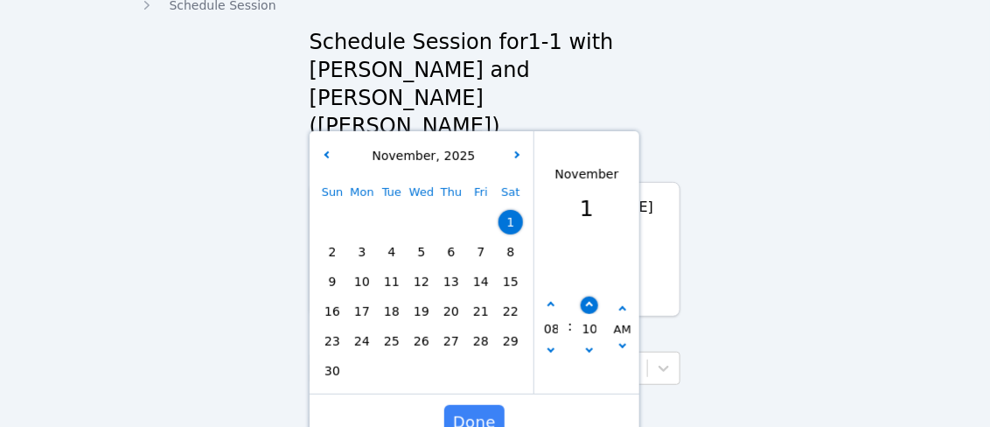
type input "[DATE] 08:15 am"
type input "15"
click at [589, 302] on icon "button" at bounding box center [588, 305] width 7 height 7
type input "[DATE] 08:20 am"
type input "20"
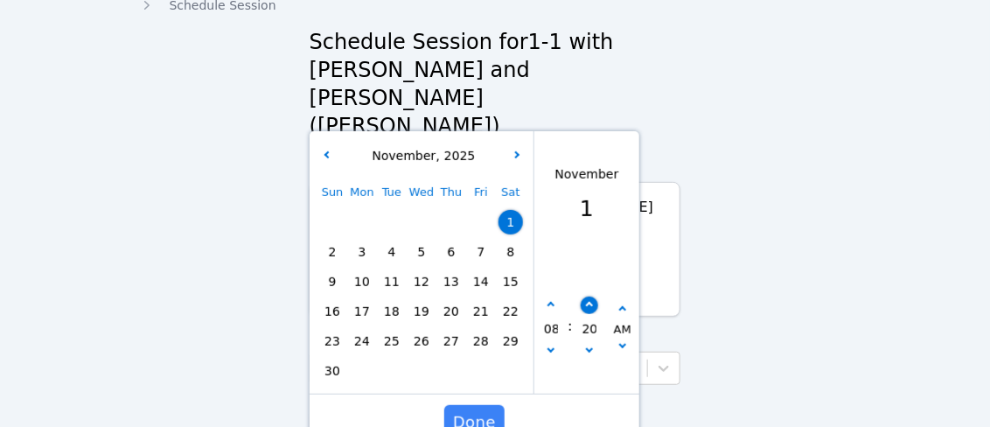
click at [589, 302] on icon "button" at bounding box center [588, 305] width 7 height 7
type input "[DATE] 08:25 am"
type input "25"
click at [589, 302] on icon "button" at bounding box center [588, 305] width 7 height 7
type input "[DATE] 08:30 am"
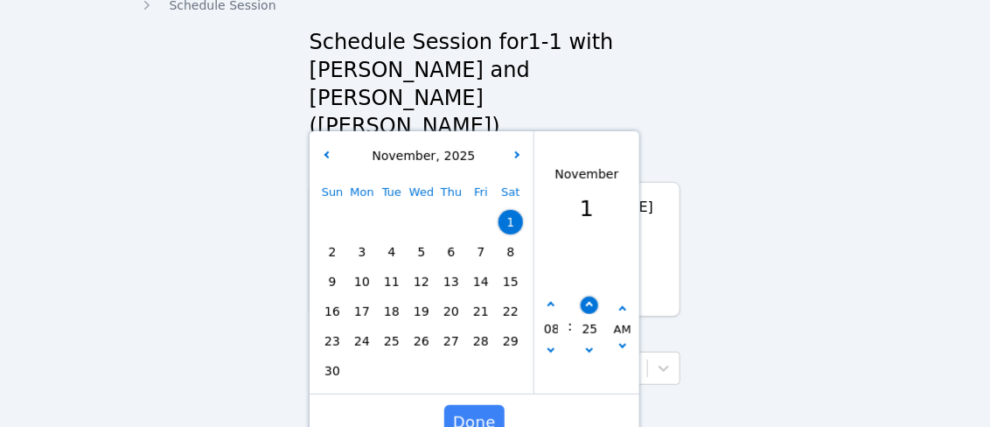
type input "30"
click at [465, 410] on span "Done" at bounding box center [474, 422] width 43 height 24
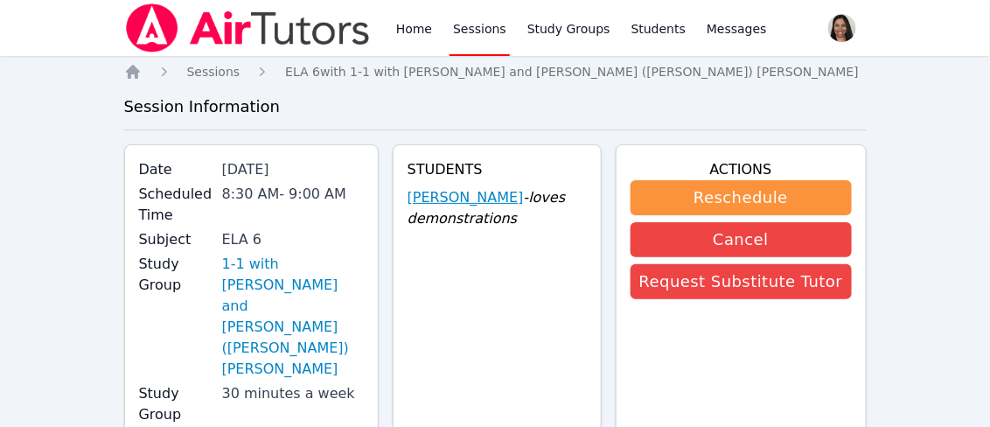
click at [498, 196] on link "[PERSON_NAME]" at bounding box center [465, 197] width 116 height 21
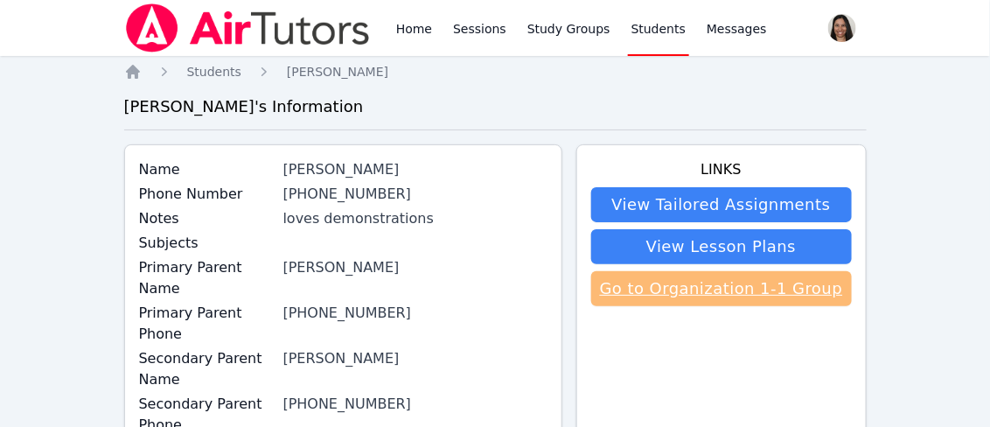
click at [690, 290] on link "Go to Organization 1-1 Group" at bounding box center [721, 288] width 261 height 35
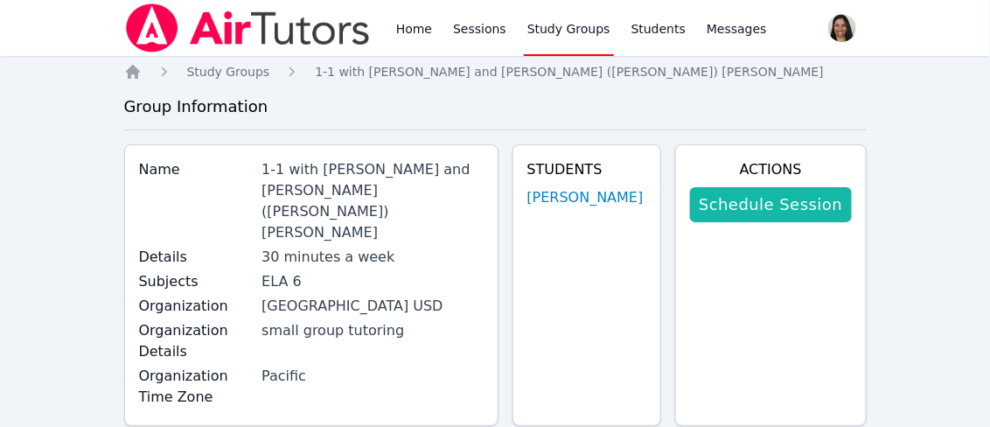
click at [777, 210] on link "Schedule Session" at bounding box center [770, 204] width 161 height 35
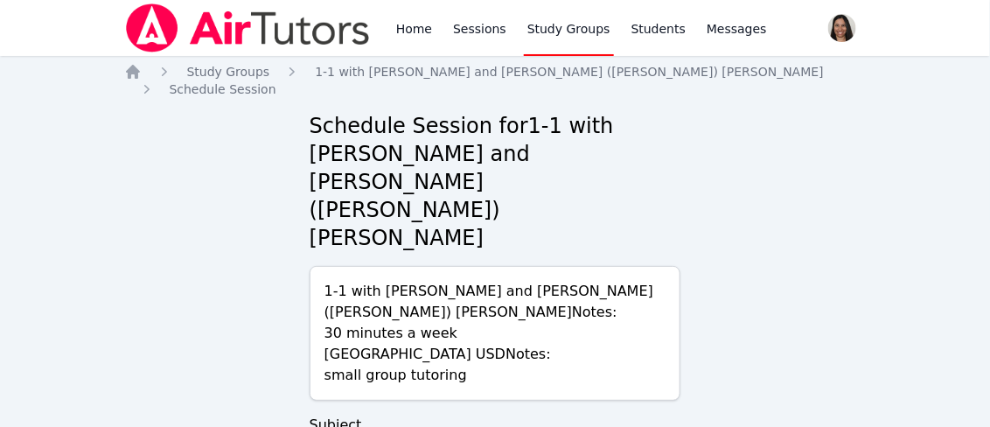
scroll to position [84, 0]
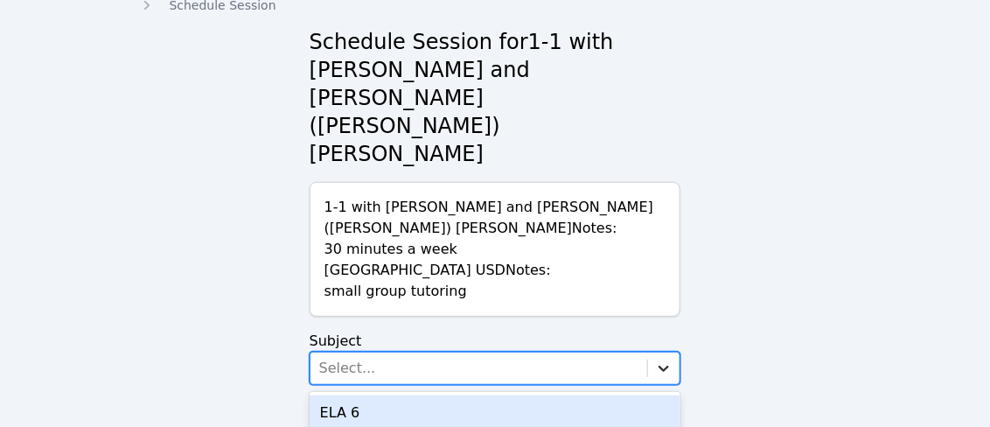
click at [658, 359] on icon at bounding box center [663, 367] width 17 height 17
click at [607, 395] on div "ELA 6" at bounding box center [496, 412] width 372 height 35
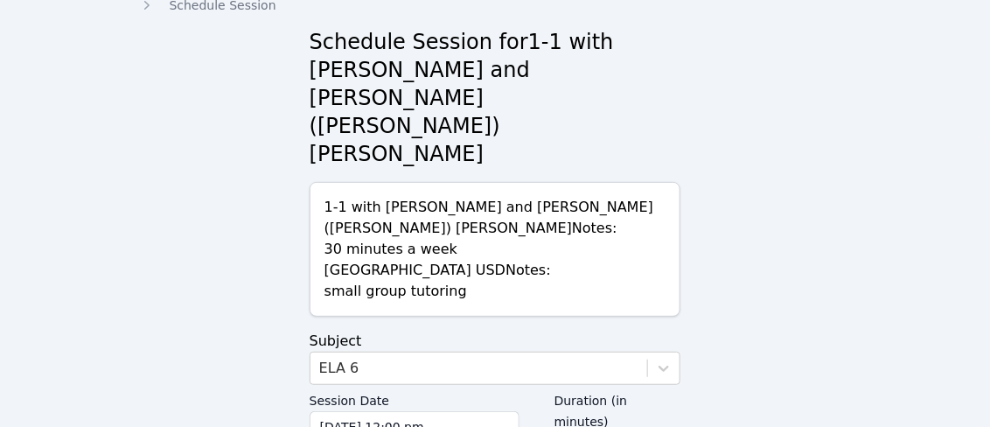
type input "30"
click at [469, 411] on input "[DATE] 12:00 pm" at bounding box center [415, 426] width 210 height 31
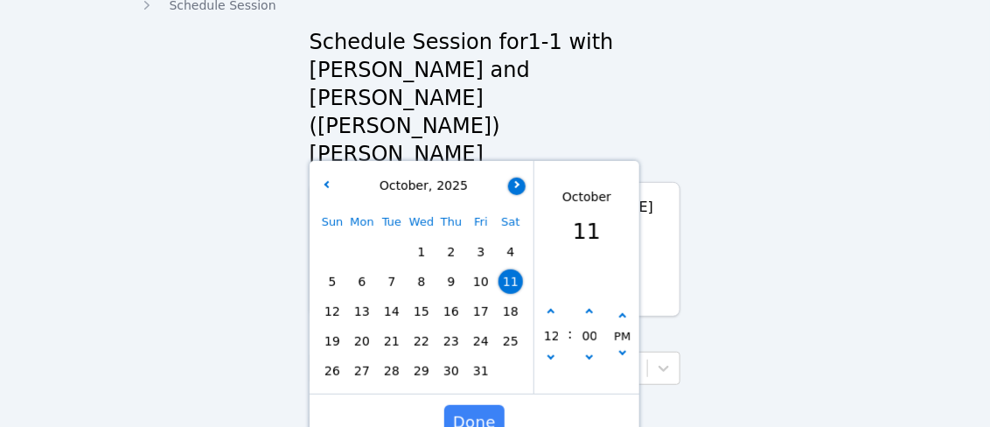
click at [521, 177] on button "button" at bounding box center [516, 185] width 17 height 17
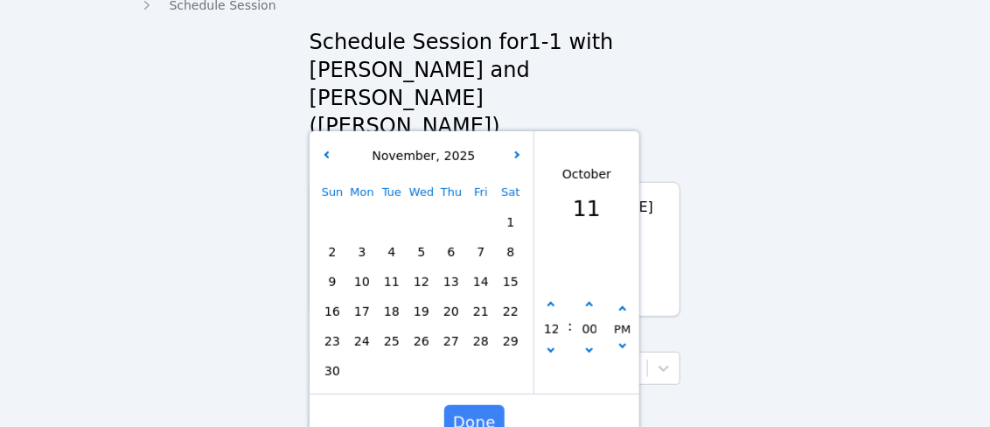
click at [512, 240] on span "8" at bounding box center [510, 252] width 24 height 24
click at [547, 345] on icon "button" at bounding box center [550, 348] width 7 height 7
type input "[DATE] 11:00 am"
type input "11"
click at [547, 345] on icon "button" at bounding box center [550, 348] width 7 height 7
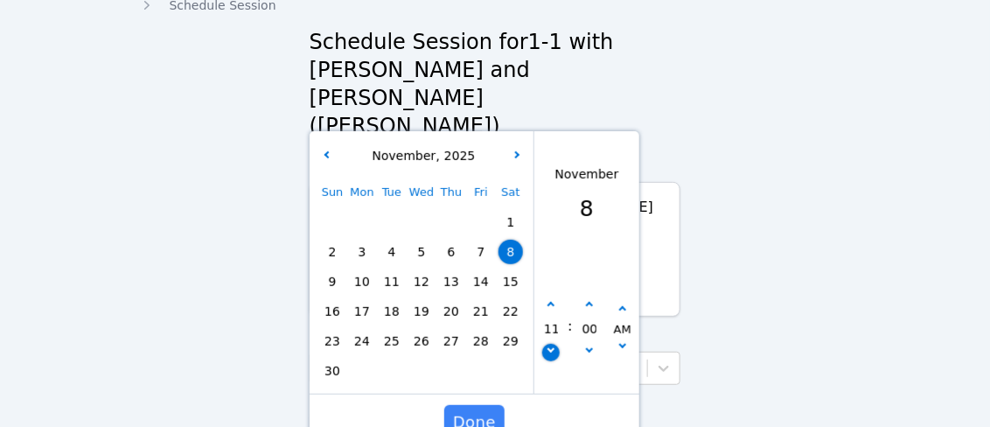
type input "[DATE] 10:00 am"
type input "10"
click at [547, 345] on icon "button" at bounding box center [550, 348] width 7 height 7
type input "[DATE] 09:00 am"
type input "09"
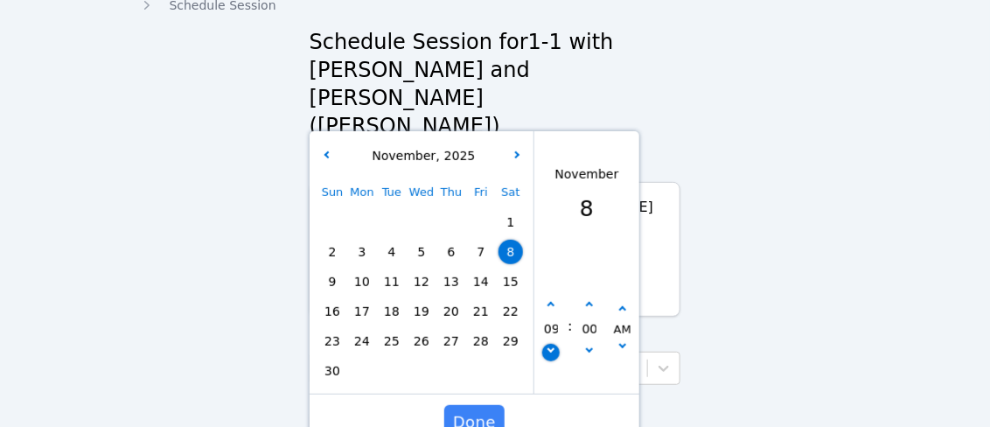
click at [547, 345] on icon "button" at bounding box center [550, 348] width 7 height 7
type input "[DATE] 08:00 am"
type input "08"
click at [591, 296] on button "button" at bounding box center [588, 304] width 17 height 17
type input "[DATE] 08:05 am"
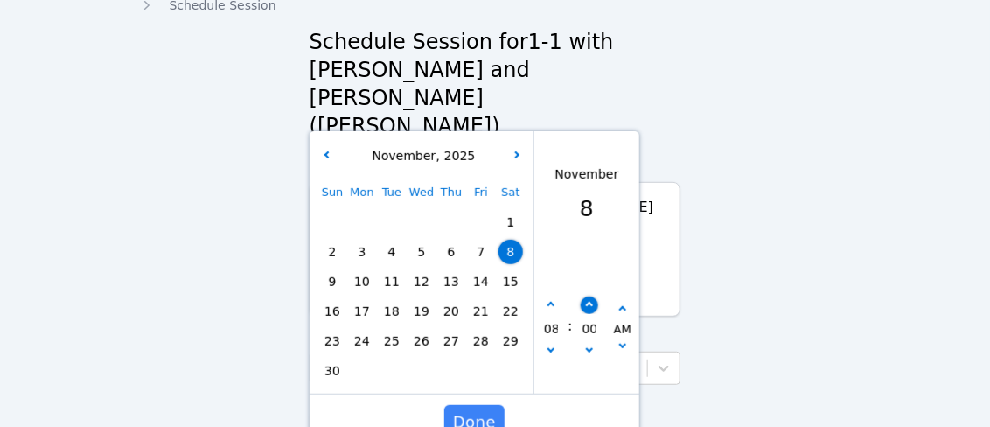
type input "05"
click at [591, 296] on button "button" at bounding box center [588, 304] width 17 height 17
type input "[DATE] 08:10 am"
type input "10"
click at [591, 296] on button "button" at bounding box center [588, 304] width 17 height 17
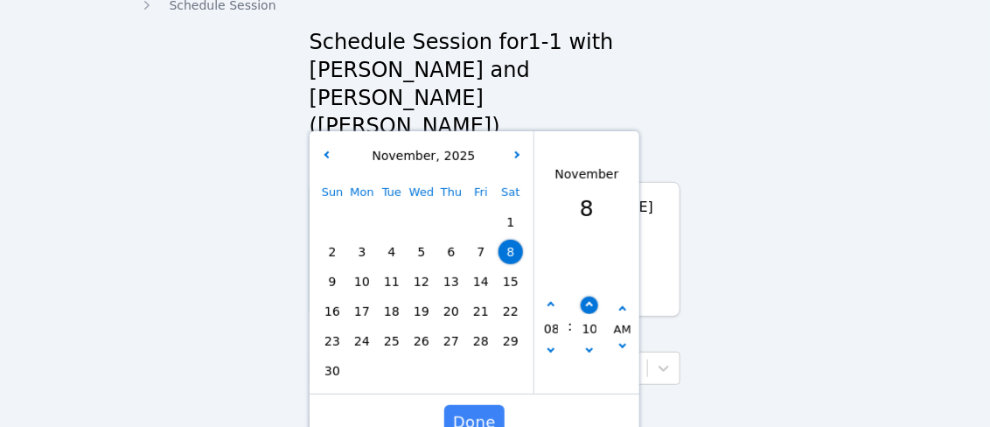
type input "[DATE] 08:15 am"
type input "15"
click at [591, 296] on button "button" at bounding box center [588, 304] width 17 height 17
type input "[DATE] 08:20 am"
type input "20"
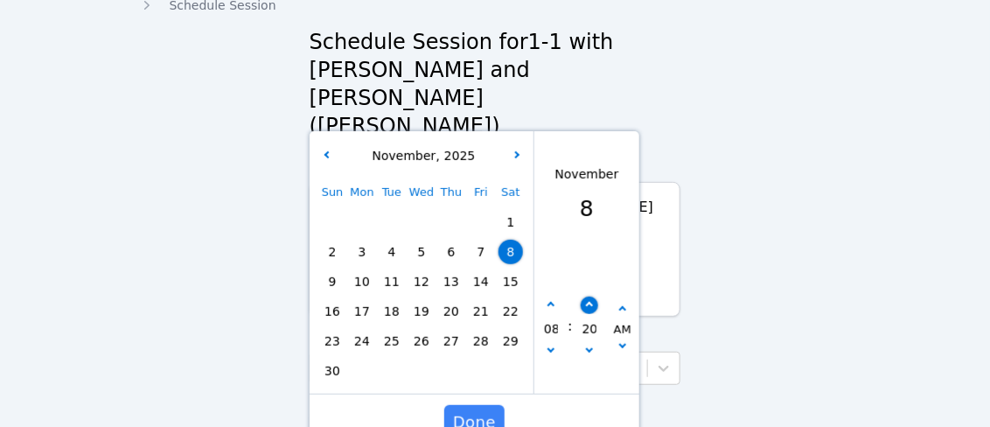
click at [591, 296] on button "button" at bounding box center [588, 304] width 17 height 17
type input "[DATE] 08:25 am"
type input "25"
click at [591, 296] on button "button" at bounding box center [588, 304] width 17 height 17
type input "[DATE] 08:30 am"
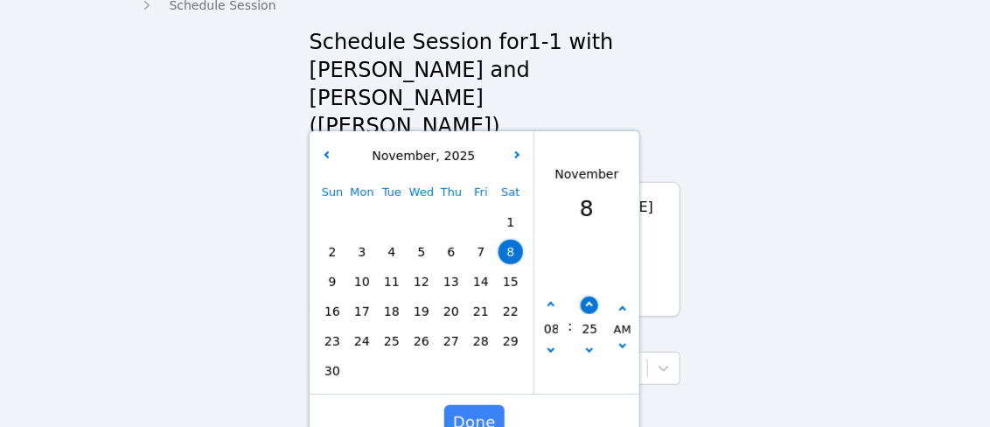
type input "30"
click at [463, 410] on span "Done" at bounding box center [474, 422] width 43 height 24
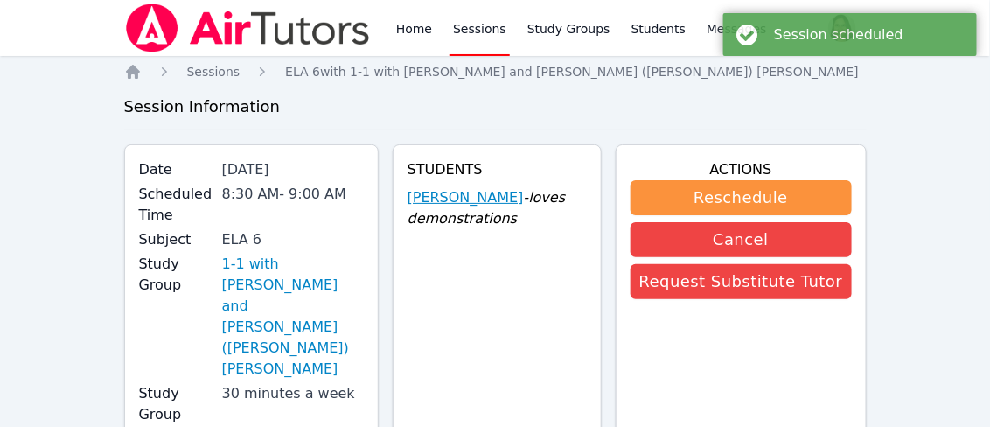
click at [464, 193] on link "[PERSON_NAME]" at bounding box center [465, 197] width 116 height 21
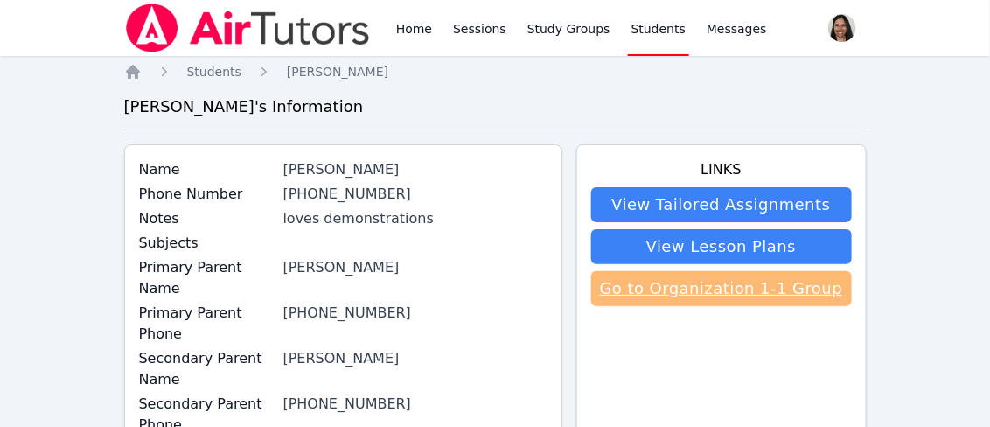
click at [724, 284] on link "Go to Organization 1-1 Group" at bounding box center [721, 288] width 261 height 35
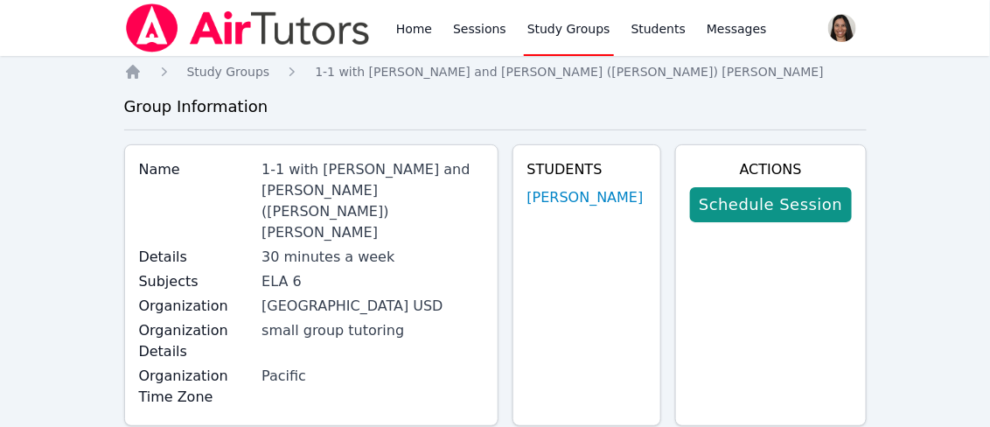
click at [724, 284] on div "Actions Schedule Session" at bounding box center [770, 285] width 191 height 282
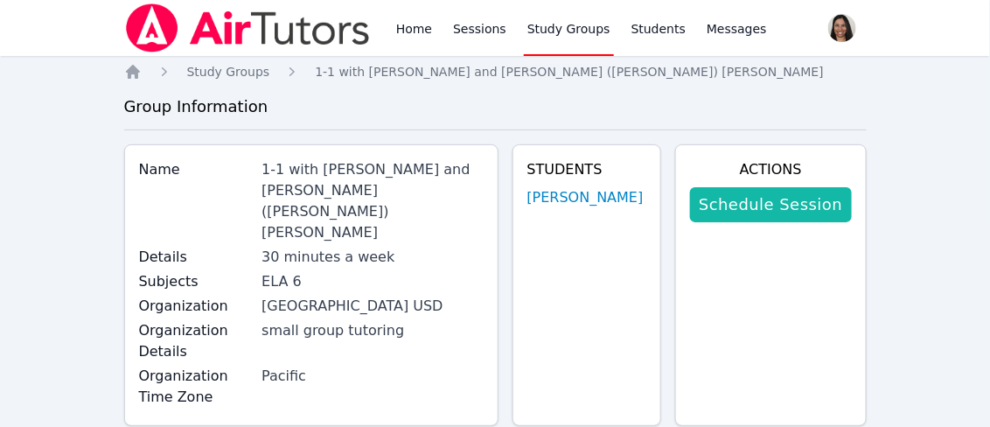
click at [810, 205] on link "Schedule Session" at bounding box center [770, 204] width 161 height 35
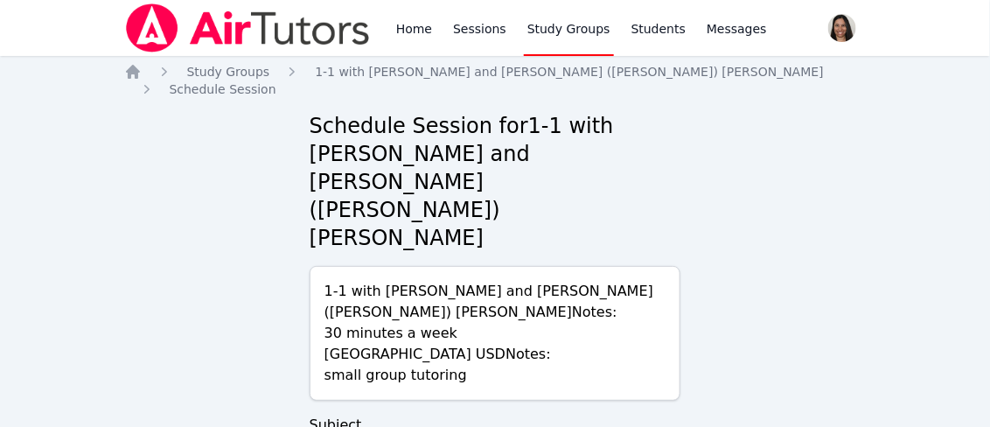
scroll to position [84, 0]
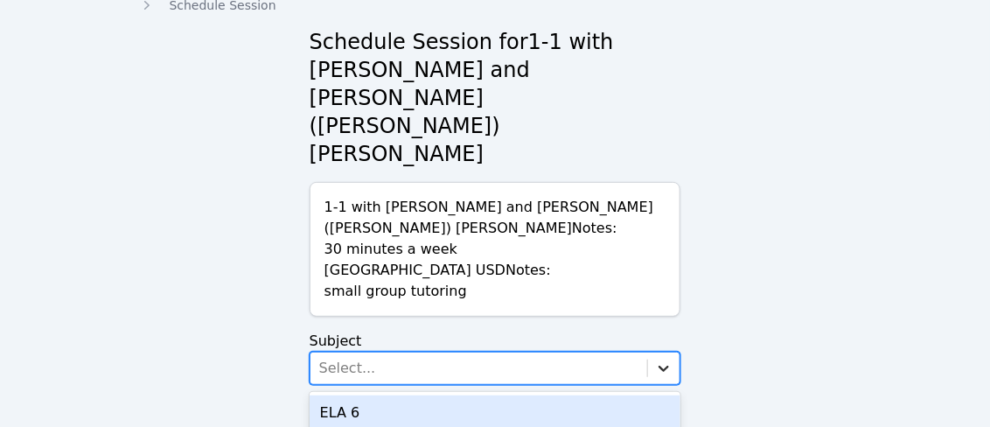
click at [653, 352] on div at bounding box center [663, 367] width 31 height 31
click at [530, 395] on div "ELA 6" at bounding box center [496, 412] width 372 height 35
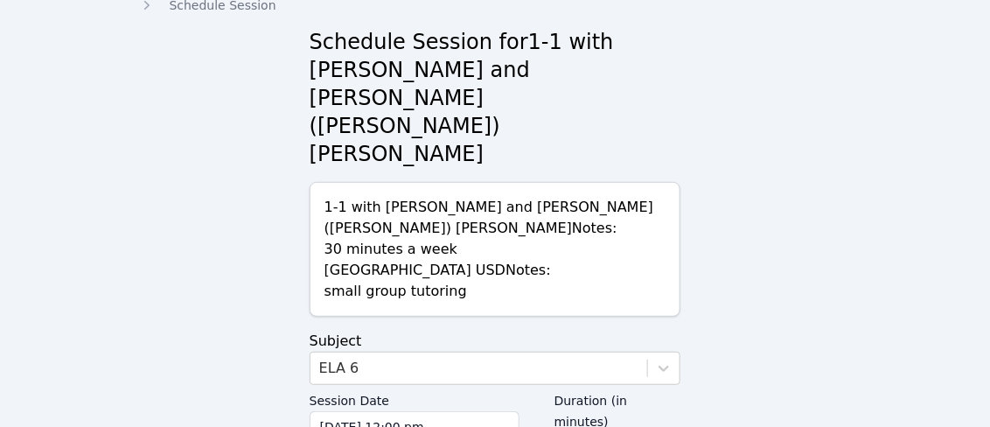
type input "30"
click at [431, 411] on input "[DATE] 12:00 pm" at bounding box center [415, 426] width 210 height 31
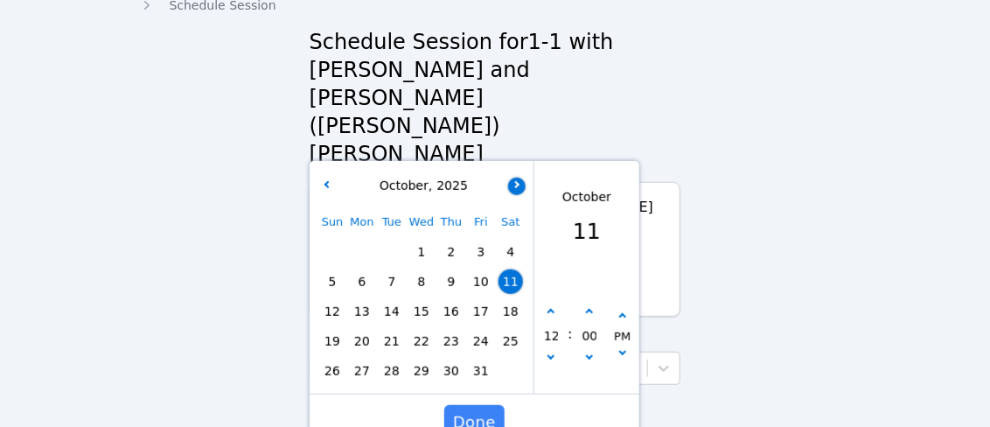
click at [519, 177] on button "button" at bounding box center [516, 185] width 17 height 17
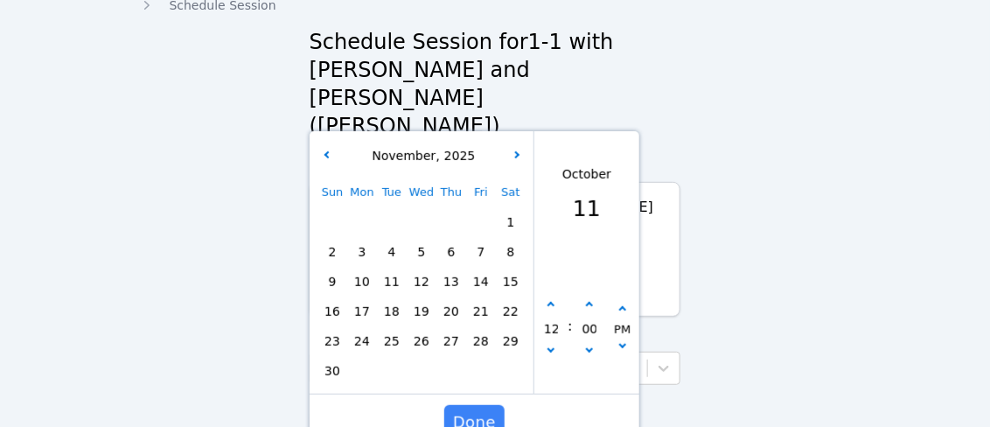
click at [516, 269] on span "15" at bounding box center [510, 281] width 24 height 24
click at [546, 344] on button "button" at bounding box center [550, 352] width 17 height 17
type input "[DATE] 11:00 am"
type input "11"
click at [546, 344] on button "button" at bounding box center [550, 352] width 17 height 17
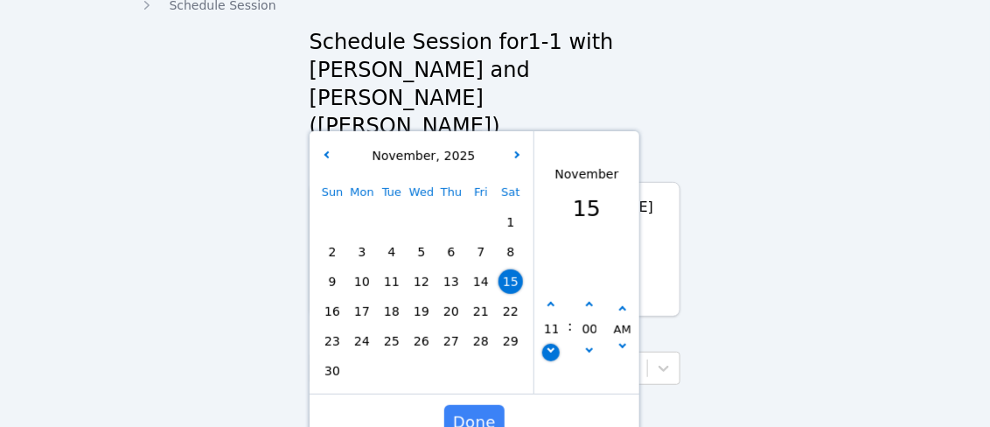
type input "[DATE] 10:00 am"
type input "10"
click at [546, 344] on button "button" at bounding box center [550, 352] width 17 height 17
type input "[DATE] 09:00 am"
type input "09"
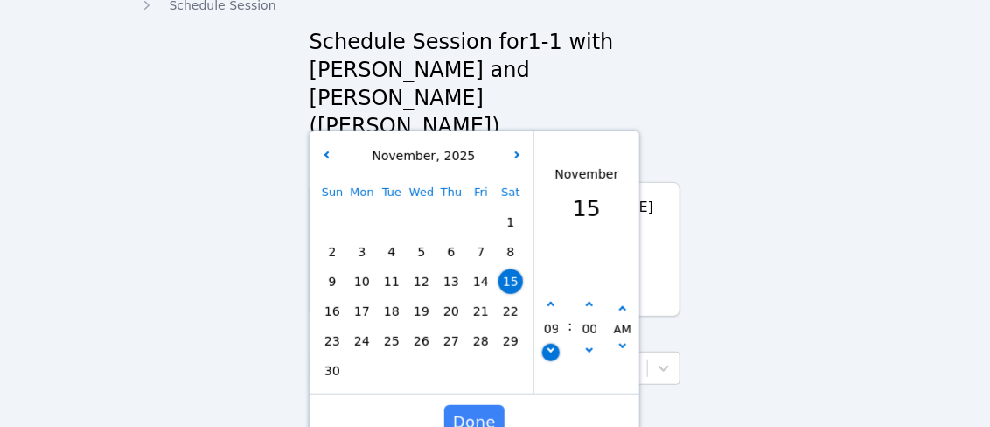
click at [546, 344] on button "button" at bounding box center [550, 352] width 17 height 17
type input "[DATE] 08:00 am"
type input "08"
click at [587, 302] on icon "button" at bounding box center [588, 305] width 7 height 7
type input "[DATE] 08:05 am"
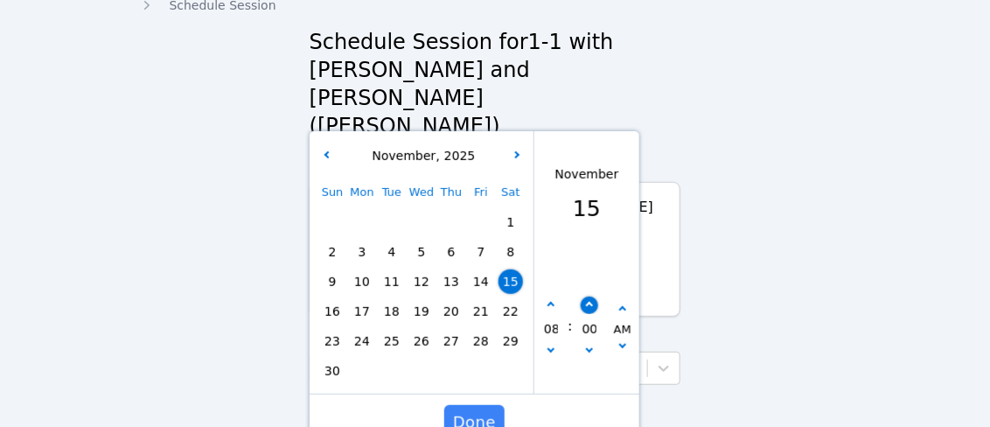
type input "05"
click at [587, 302] on icon "button" at bounding box center [588, 305] width 7 height 7
type input "[DATE] 08:10 am"
type input "10"
click at [587, 302] on icon "button" at bounding box center [588, 305] width 7 height 7
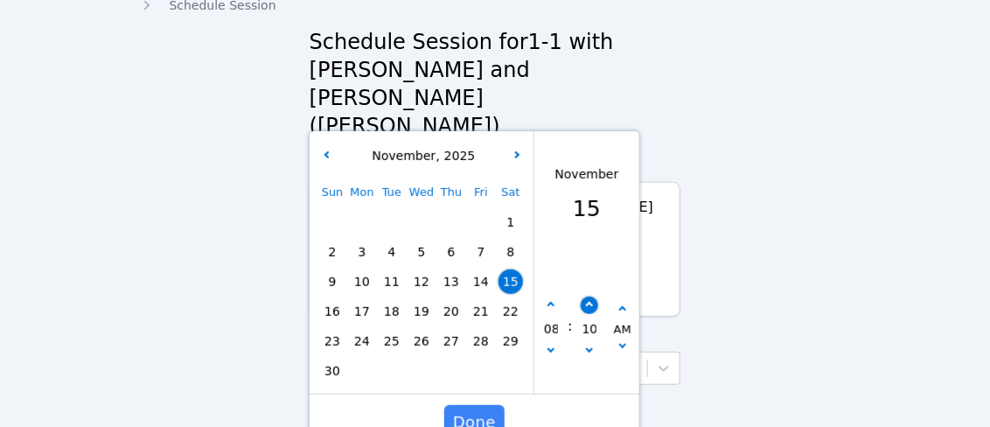
type input "[DATE] 08:15 am"
type input "15"
click at [587, 302] on icon "button" at bounding box center [588, 305] width 7 height 7
type input "[DATE] 08:20 am"
type input "20"
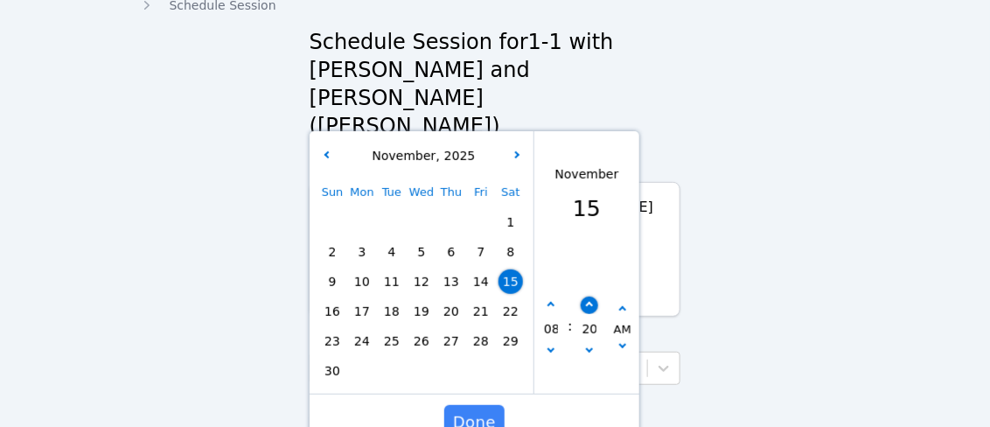
click at [587, 302] on icon "button" at bounding box center [588, 305] width 7 height 7
type input "[DATE] 08:25 am"
type input "25"
click at [587, 302] on icon "button" at bounding box center [588, 305] width 7 height 7
type input "[DATE] 08:30 am"
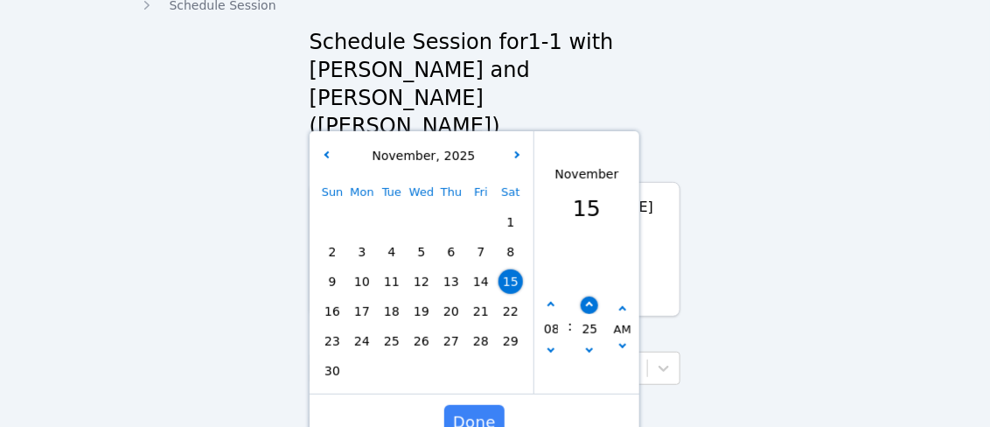
type input "30"
click at [487, 410] on span "Done" at bounding box center [474, 422] width 43 height 24
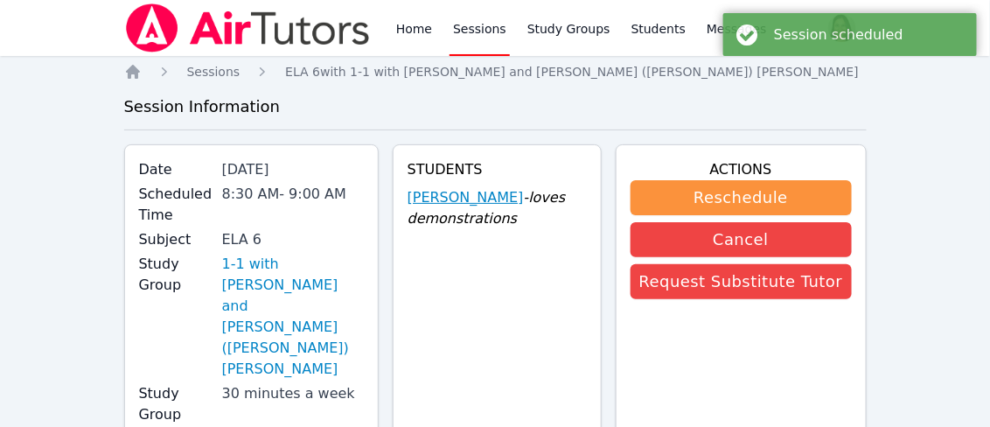
click at [509, 203] on link "[PERSON_NAME]" at bounding box center [465, 197] width 116 height 21
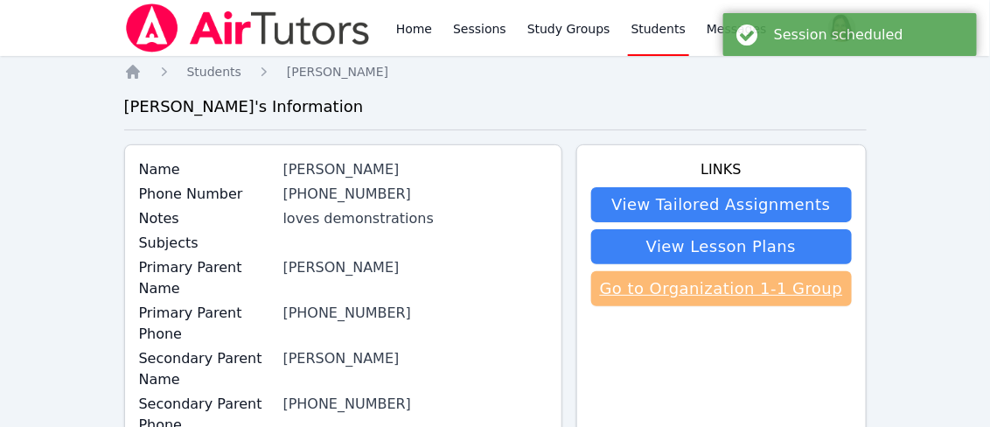
click at [642, 283] on link "Go to Organization 1-1 Group" at bounding box center [721, 288] width 261 height 35
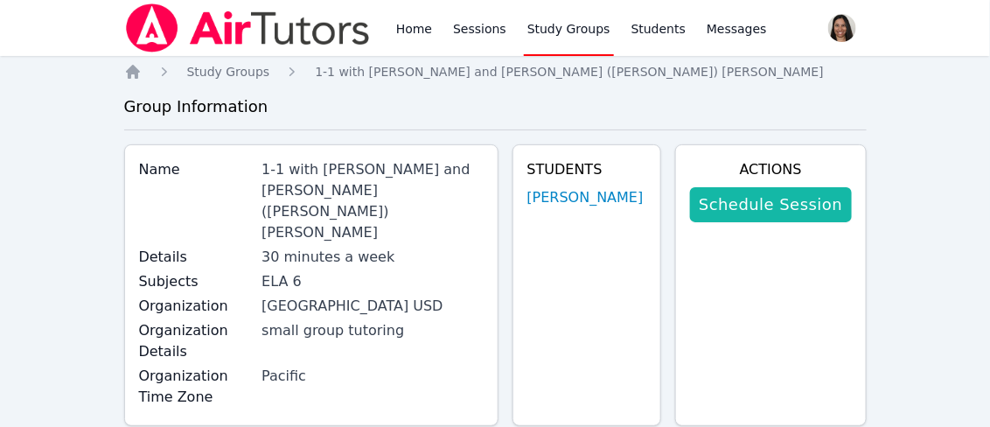
click at [749, 208] on link "Schedule Session" at bounding box center [770, 204] width 161 height 35
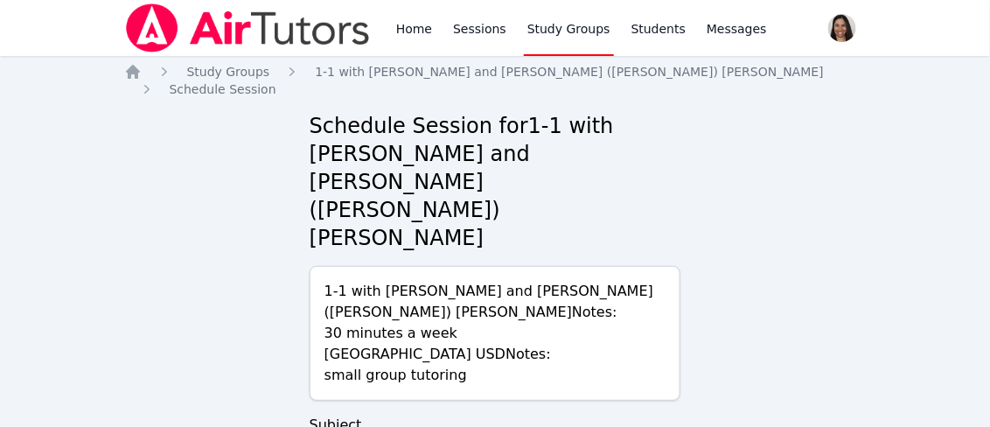
scroll to position [84, 0]
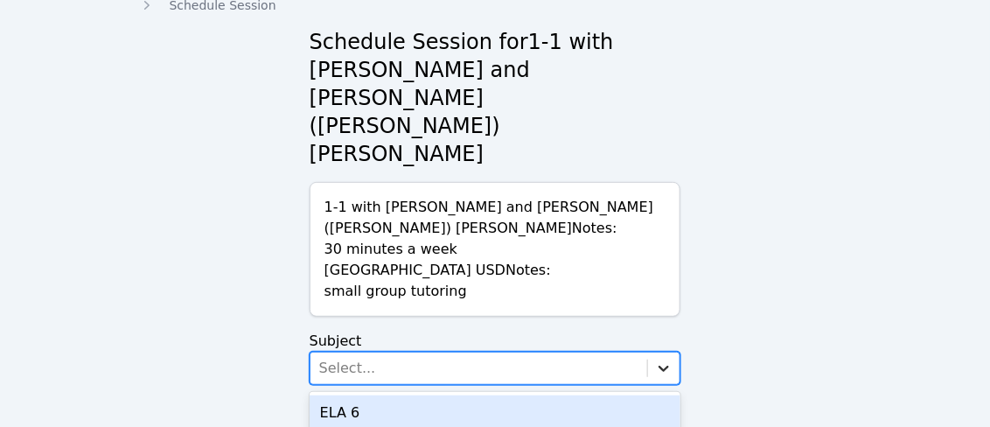
click at [663, 352] on div at bounding box center [663, 367] width 31 height 31
click at [526, 395] on div "ELA 6" at bounding box center [496, 412] width 372 height 35
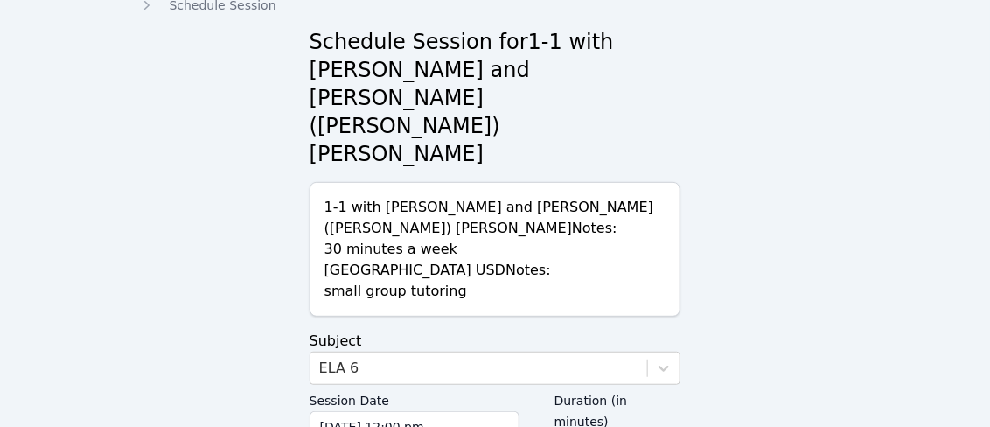
type input "30"
click at [457, 411] on input "[DATE] 12:00 pm" at bounding box center [415, 426] width 210 height 31
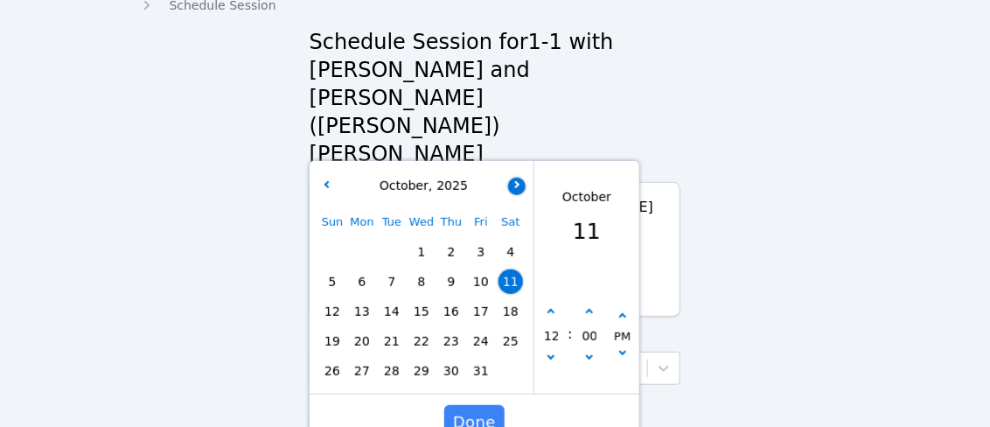
click at [518, 177] on button "button" at bounding box center [516, 185] width 17 height 17
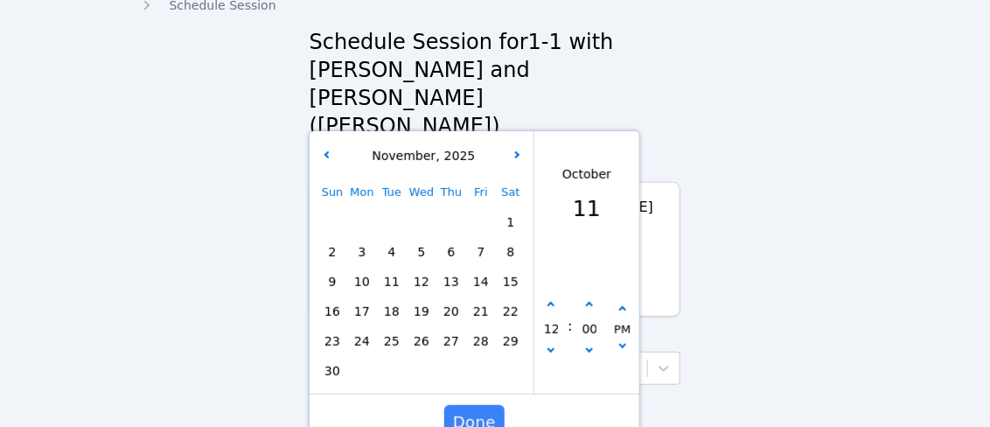
click at [520, 299] on span "22" at bounding box center [510, 311] width 24 height 24
click at [550, 344] on button "button" at bounding box center [550, 352] width 17 height 17
type input "[DATE] 11:00 am"
type input "11"
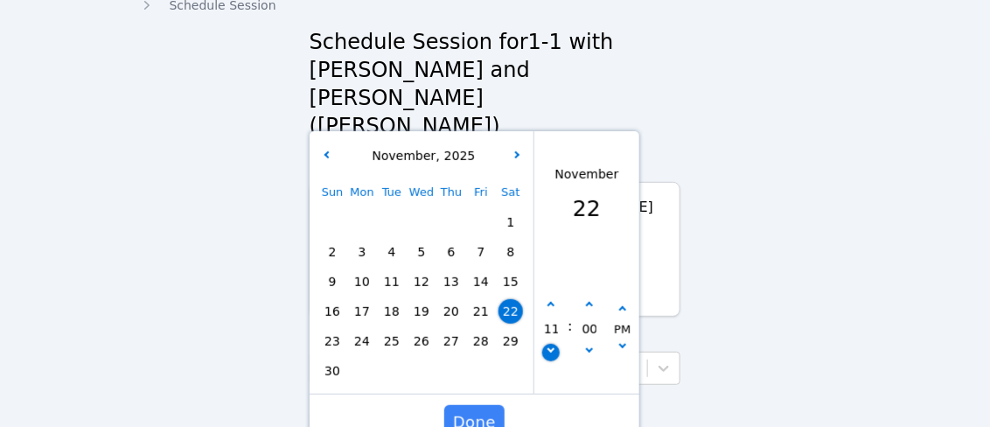
click at [550, 344] on button "button" at bounding box center [550, 352] width 17 height 17
type input "[DATE] 10:00 am"
type input "10"
click at [550, 344] on button "button" at bounding box center [550, 352] width 17 height 17
type input "[DATE] 09:00 am"
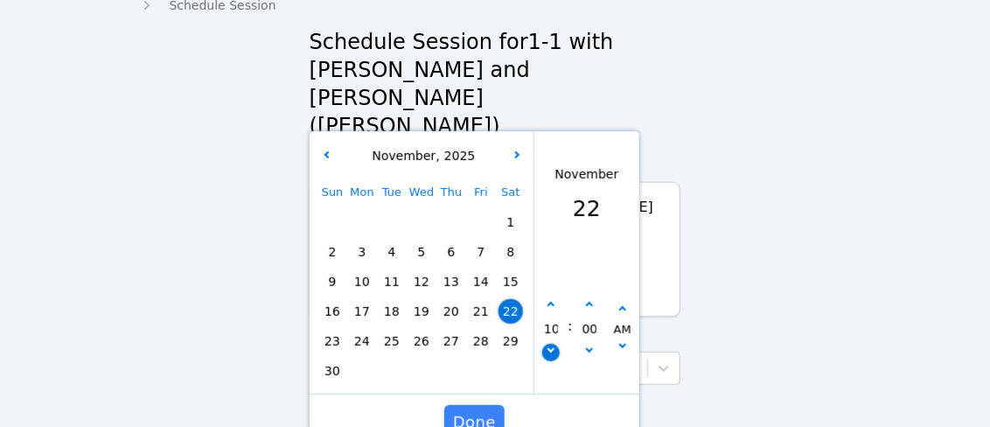
type input "09"
click at [550, 344] on button "button" at bounding box center [550, 352] width 17 height 17
type input "[DATE] 08:00 am"
type input "08"
click at [582, 296] on button "button" at bounding box center [588, 304] width 17 height 17
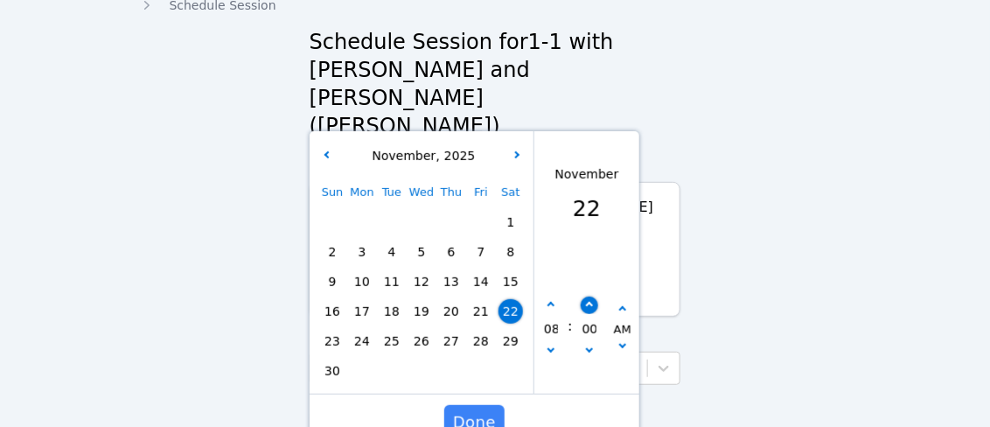
type input "[DATE] 08:05 am"
type input "05"
click at [582, 296] on button "button" at bounding box center [588, 304] width 17 height 17
type input "[DATE] 08:10 am"
type input "10"
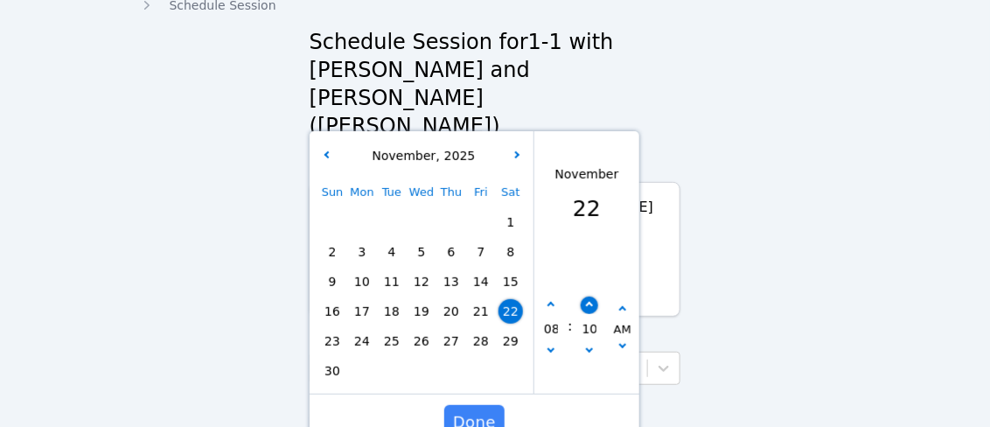
click at [582, 296] on button "button" at bounding box center [588, 304] width 17 height 17
type input "[DATE] 08:15 am"
type input "15"
click at [582, 296] on button "button" at bounding box center [588, 304] width 17 height 17
type input "[DATE] 08:20 am"
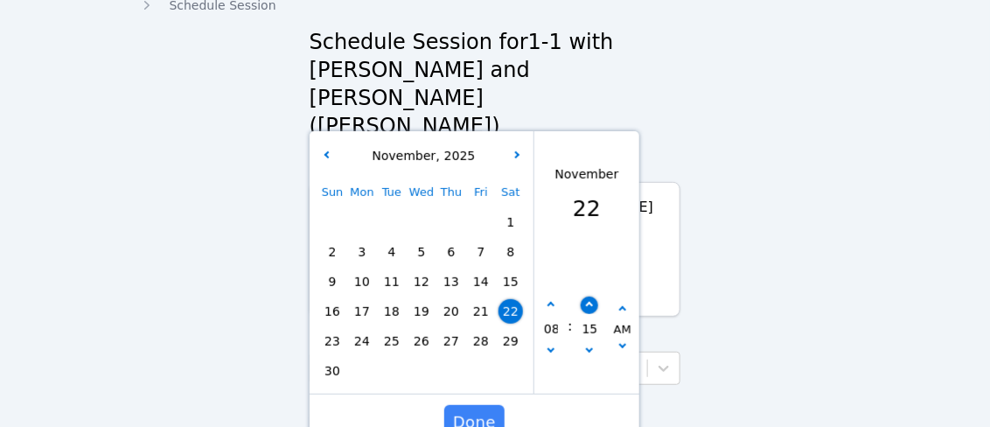
type input "20"
click at [582, 296] on button "button" at bounding box center [588, 304] width 17 height 17
type input "[DATE] 08:25 am"
type input "25"
click at [582, 296] on button "button" at bounding box center [588, 304] width 17 height 17
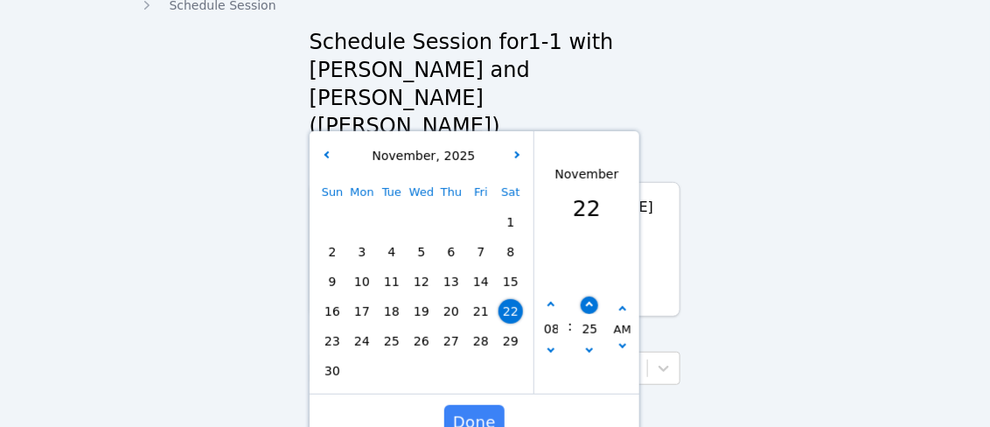
type input "[DATE] 08:30 am"
type input "30"
click at [488, 410] on span "Done" at bounding box center [474, 422] width 43 height 24
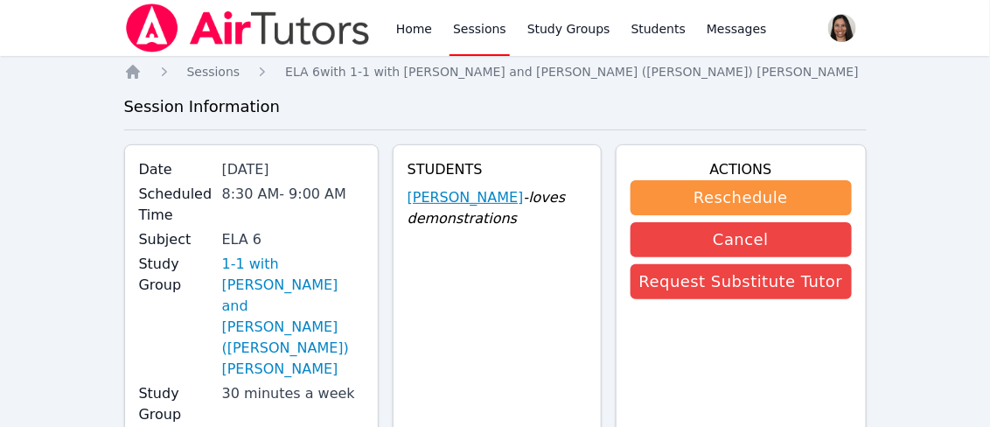
click at [489, 198] on link "[PERSON_NAME]" at bounding box center [465, 197] width 116 height 21
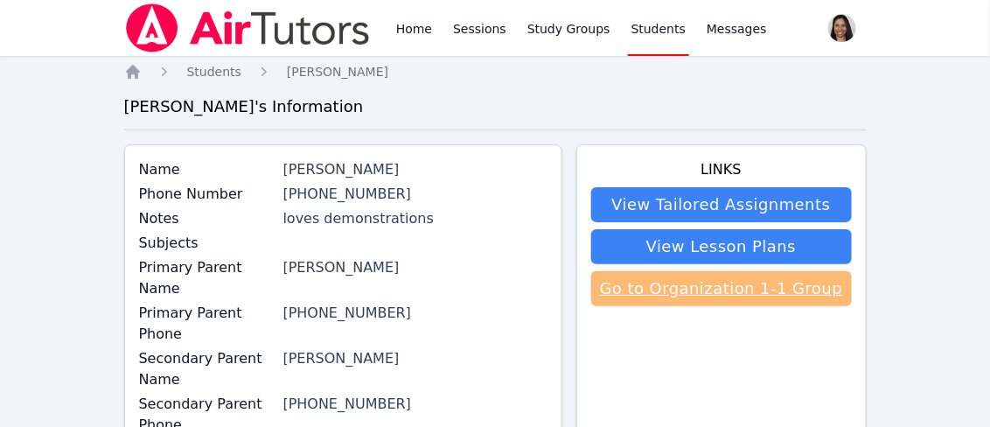
click at [667, 275] on link "Go to Organization 1-1 Group" at bounding box center [721, 288] width 261 height 35
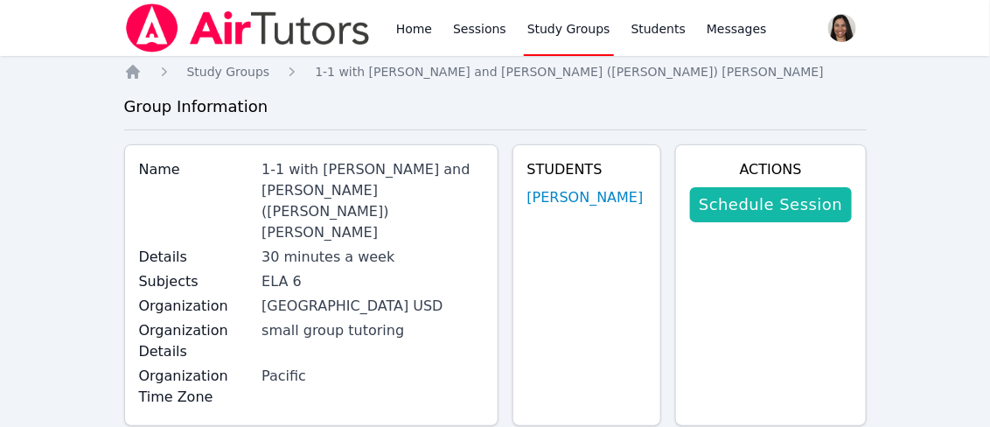
click at [742, 214] on link "Schedule Session" at bounding box center [770, 204] width 161 height 35
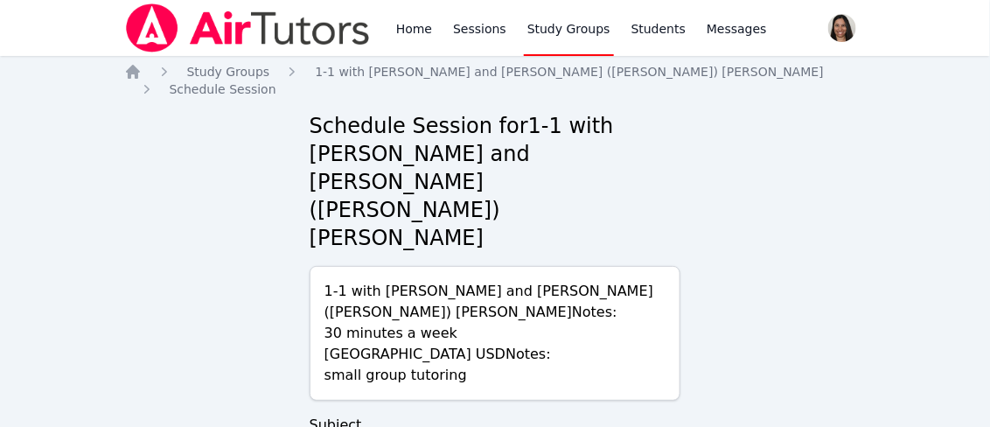
scroll to position [84, 0]
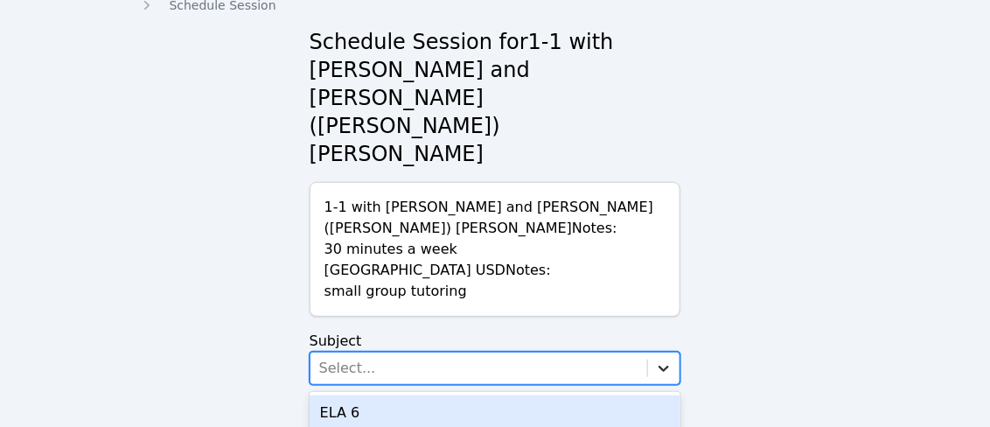
click at [663, 365] on icon at bounding box center [663, 368] width 10 height 6
click at [565, 395] on div "ELA 6" at bounding box center [496, 412] width 372 height 35
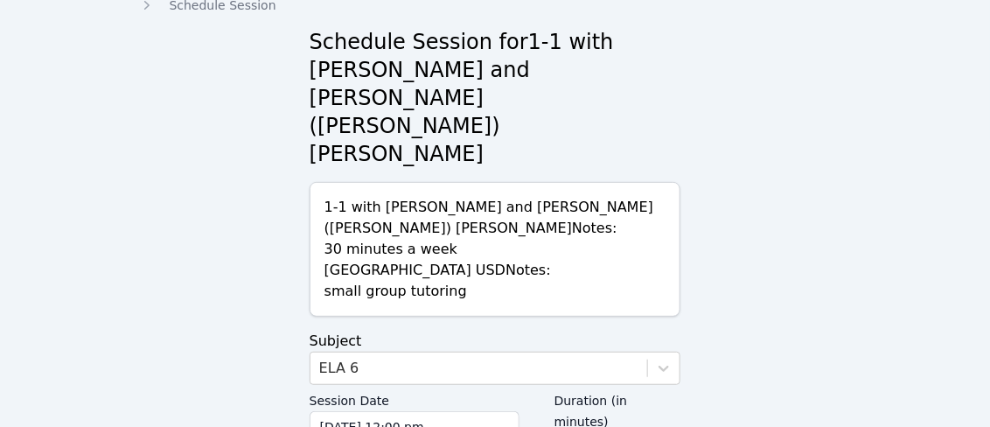
type input "30"
click at [470, 411] on input "[DATE] 12:00 pm" at bounding box center [415, 426] width 210 height 31
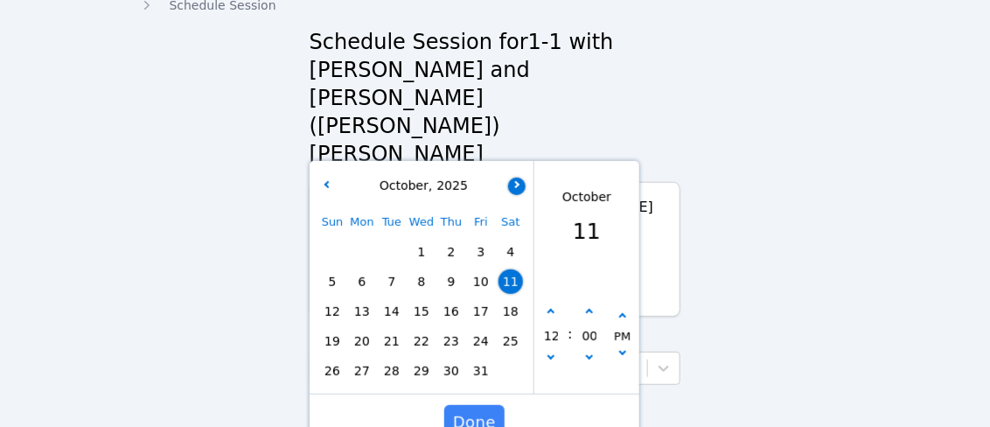
click at [520, 177] on button "button" at bounding box center [516, 185] width 17 height 17
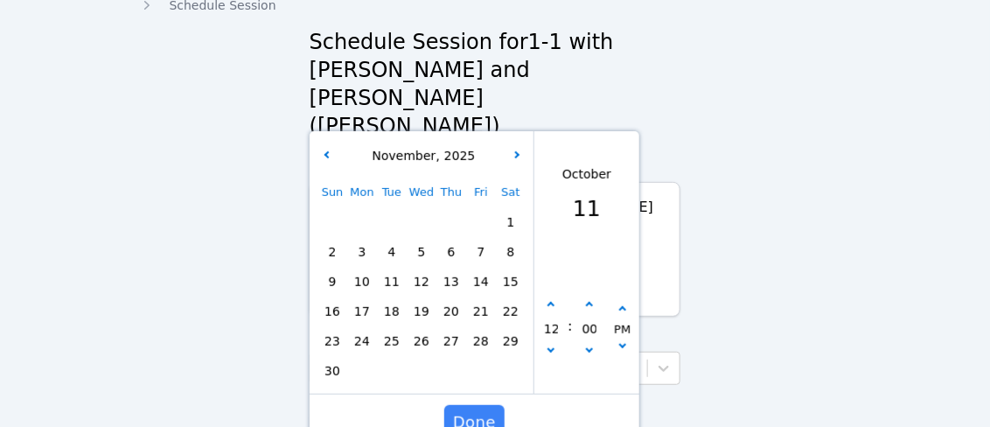
click at [515, 329] on span "29" at bounding box center [510, 341] width 24 height 24
click at [551, 344] on button "button" at bounding box center [550, 352] width 17 height 17
type input "[DATE] 11:00 am"
type input "11"
click at [551, 344] on button "button" at bounding box center [550, 352] width 17 height 17
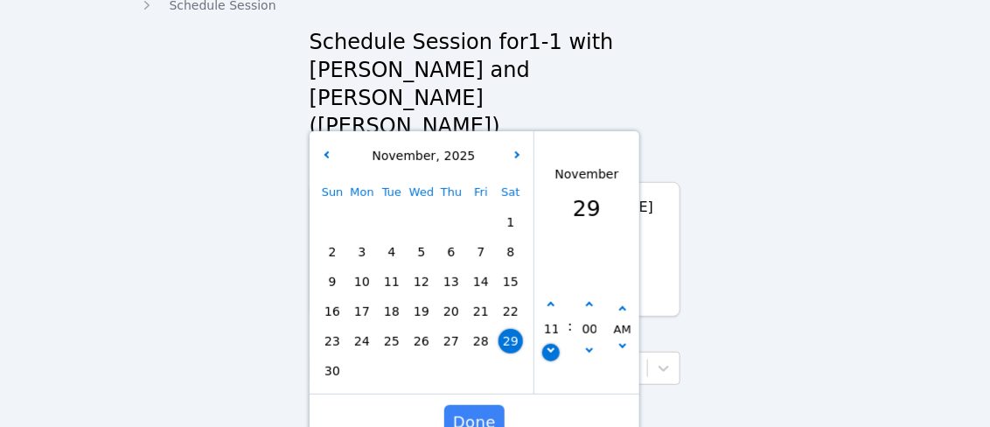
type input "[DATE] 10:00 am"
type input "10"
click at [551, 344] on button "button" at bounding box center [550, 352] width 17 height 17
type input "[DATE] 09:00 am"
type input "09"
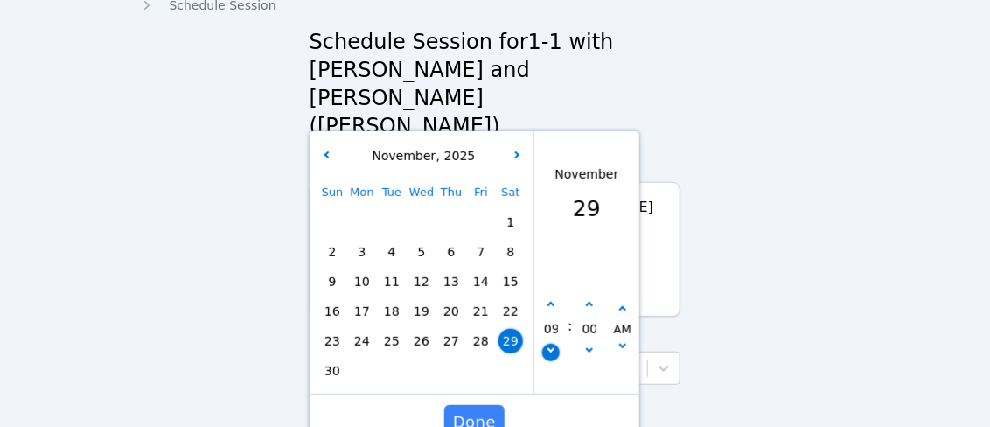
click at [551, 344] on button "button" at bounding box center [550, 352] width 17 height 17
type input "[DATE] 08:00 am"
type input "08"
click at [588, 296] on button "button" at bounding box center [588, 304] width 17 height 17
type input "[DATE] 08:05 am"
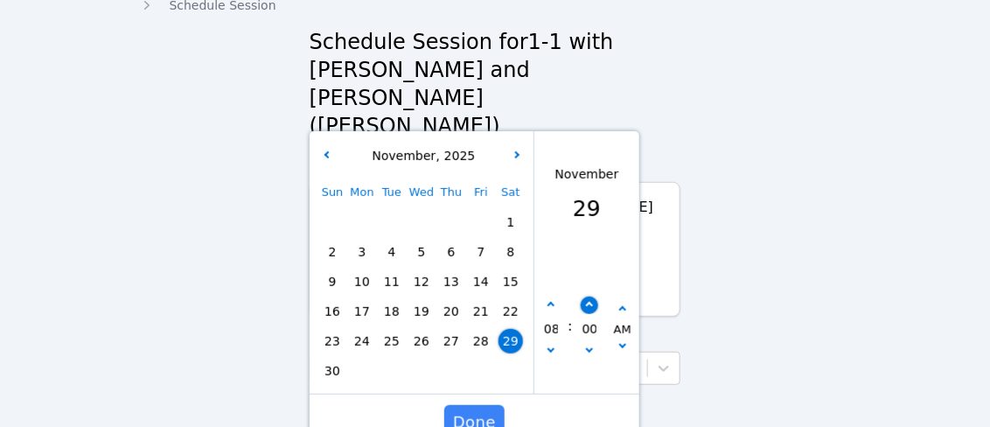
type input "05"
click at [588, 296] on button "button" at bounding box center [588, 304] width 17 height 17
type input "[DATE] 08:10 am"
type input "10"
click at [588, 296] on button "button" at bounding box center [588, 304] width 17 height 17
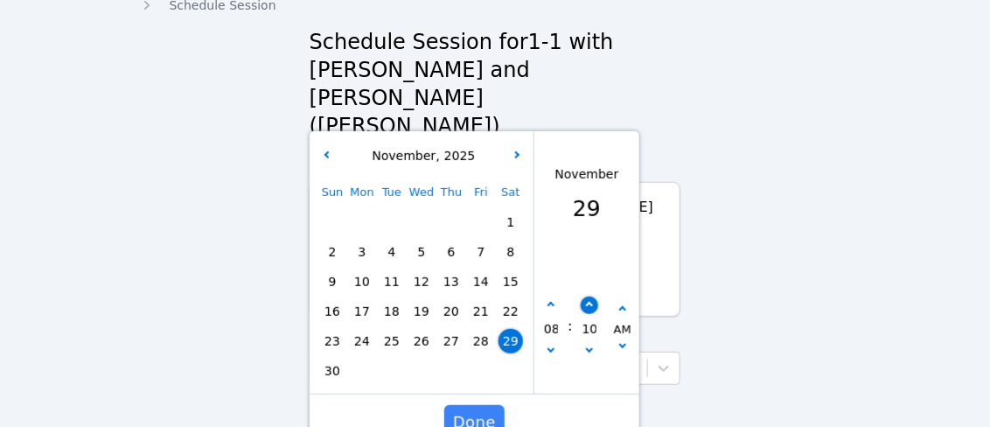
type input "[DATE] 08:15 am"
type input "15"
click at [588, 296] on button "button" at bounding box center [588, 304] width 17 height 17
type input "[DATE] 08:20 am"
type input "20"
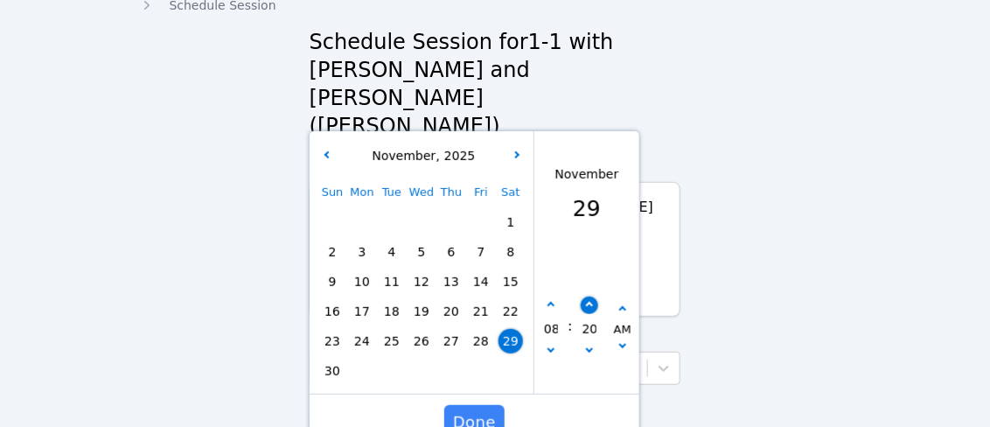
click at [588, 296] on button "button" at bounding box center [588, 304] width 17 height 17
type input "[DATE] 08:25 am"
type input "25"
click at [588, 296] on button "button" at bounding box center [588, 304] width 17 height 17
type input "[DATE] 08:30 am"
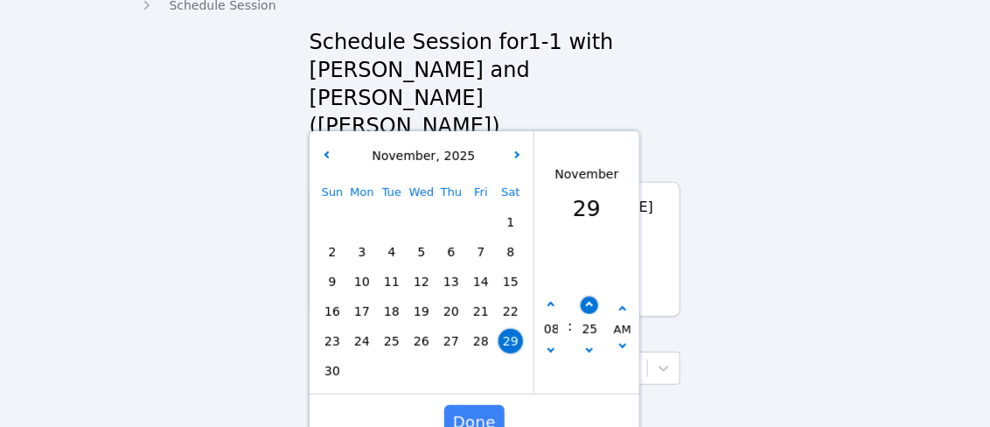
type input "30"
click at [616, 339] on button "button" at bounding box center [622, 347] width 17 height 17
click at [490, 410] on span "Done" at bounding box center [474, 422] width 43 height 24
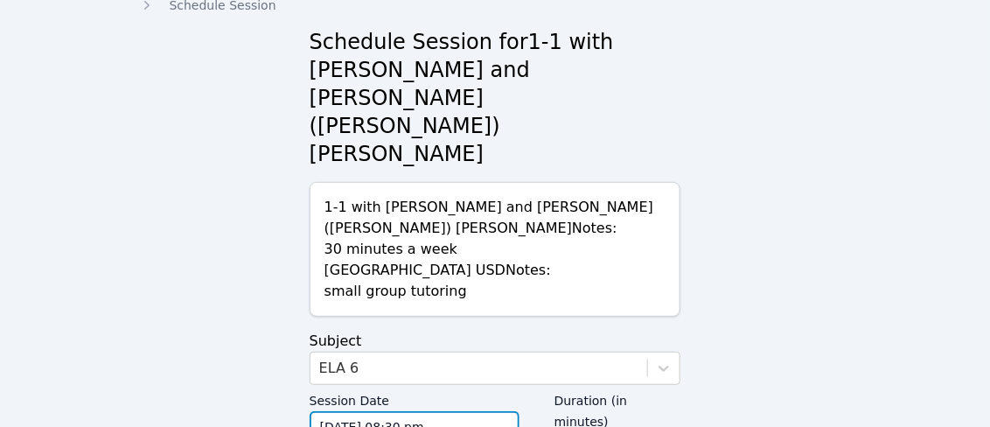
click at [429, 411] on input "[DATE] 08:30 pm" at bounding box center [415, 426] width 210 height 31
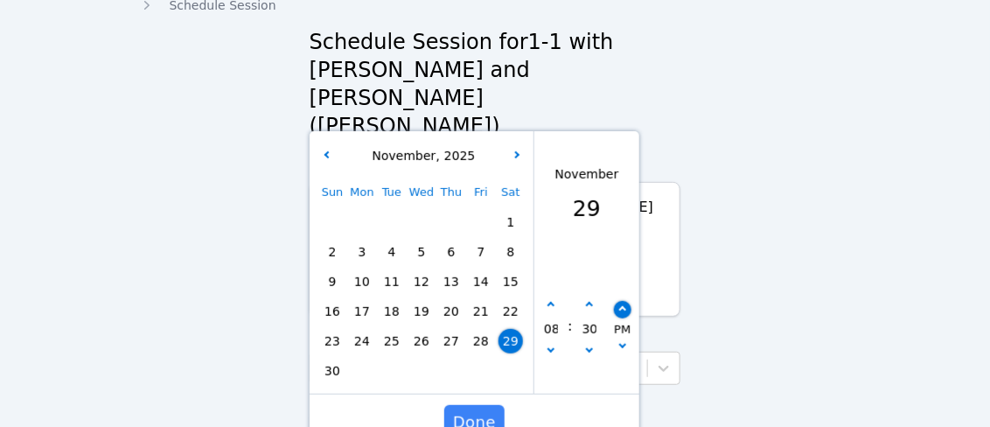
click at [618, 301] on button "button" at bounding box center [622, 309] width 17 height 17
type input "[DATE] 08:30 am"
click at [484, 410] on span "Done" at bounding box center [474, 422] width 43 height 24
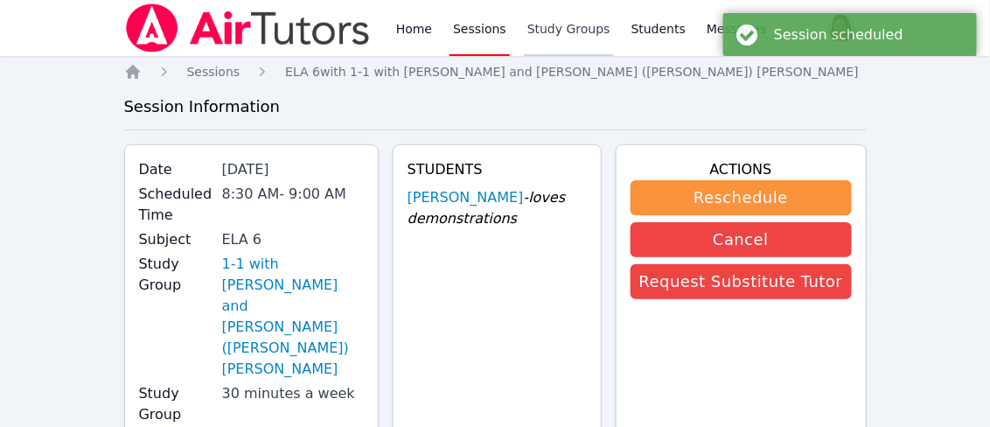
click at [547, 24] on link "Study Groups" at bounding box center [569, 28] width 90 height 56
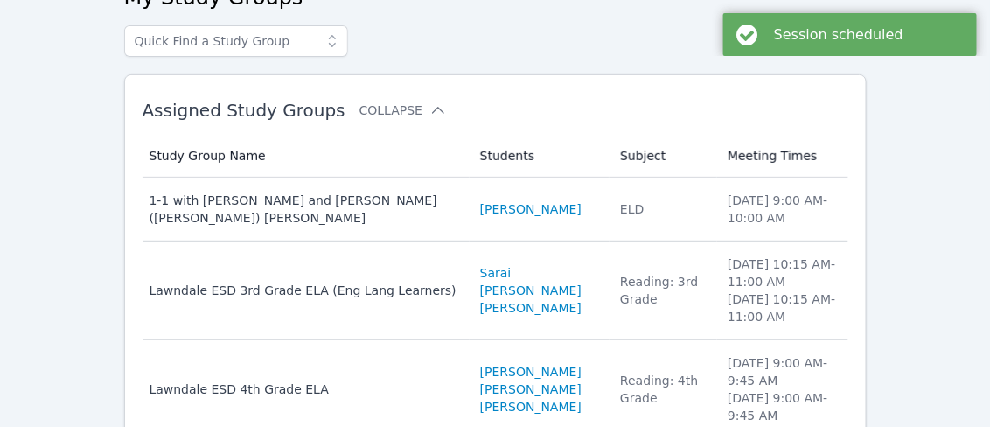
scroll to position [257, 0]
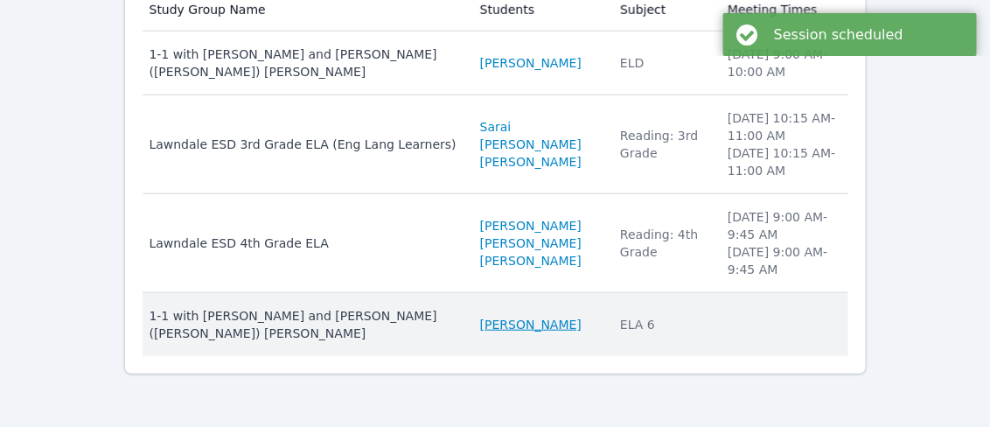
click at [480, 317] on link "[PERSON_NAME]" at bounding box center [530, 324] width 101 height 17
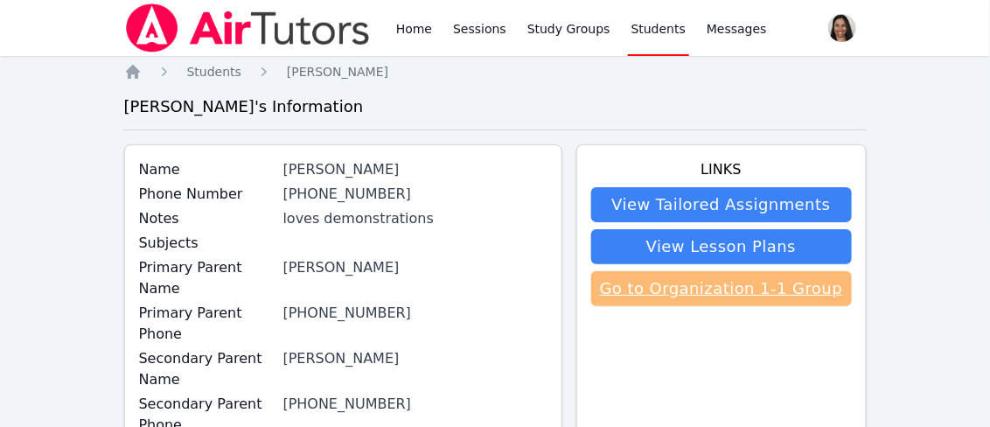
click at [719, 294] on link "Go to Organization 1-1 Group" at bounding box center [721, 288] width 261 height 35
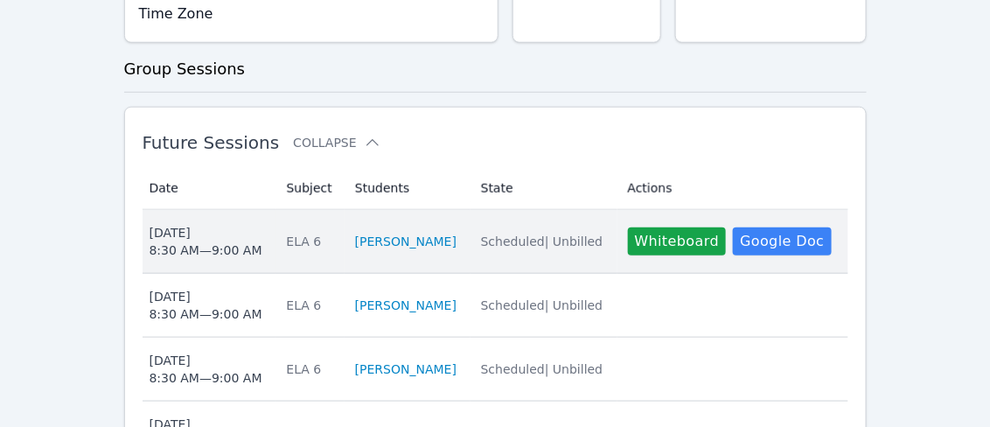
scroll to position [383, 0]
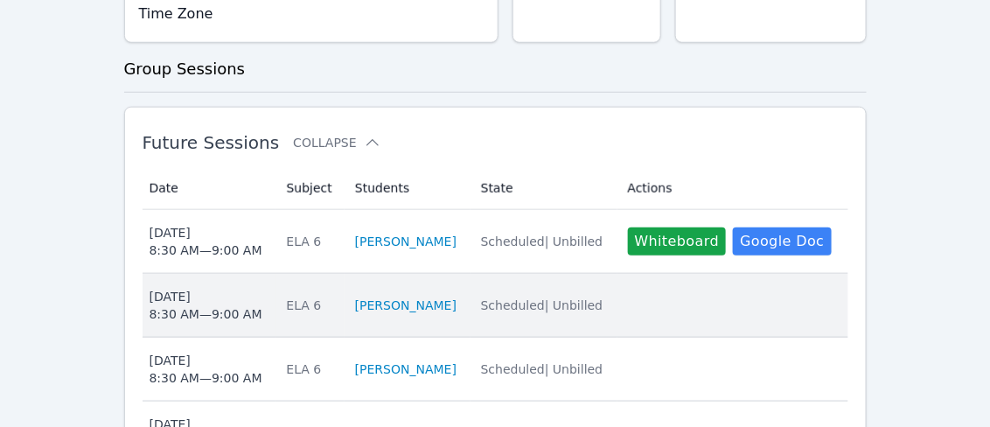
click at [503, 298] on span "Scheduled | Unbilled" at bounding box center [542, 305] width 122 height 14
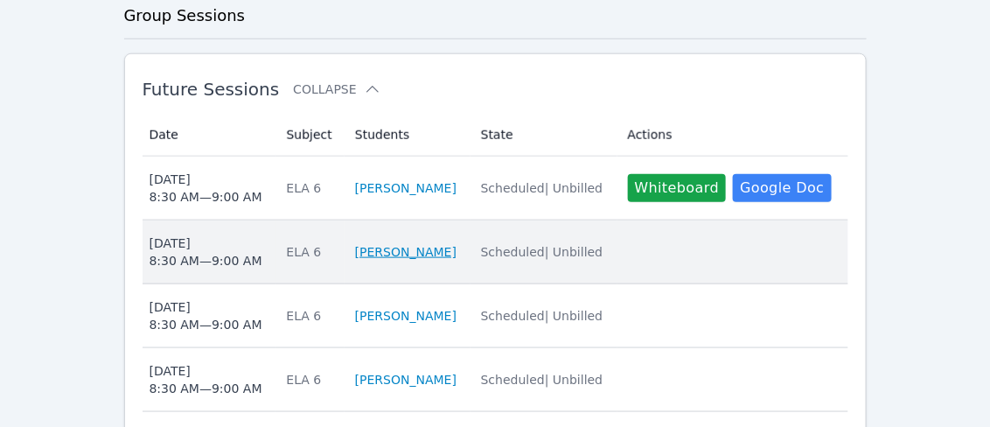
scroll to position [439, 0]
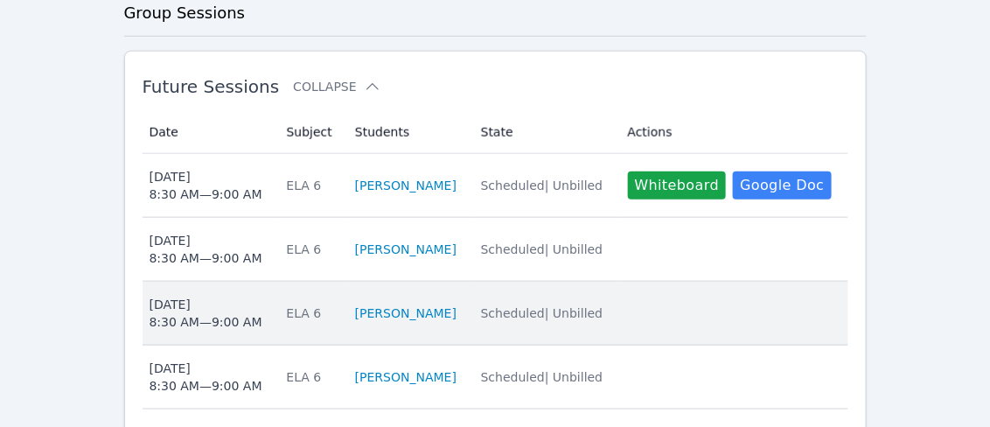
click at [528, 306] on span "Scheduled | Unbilled" at bounding box center [542, 313] width 122 height 14
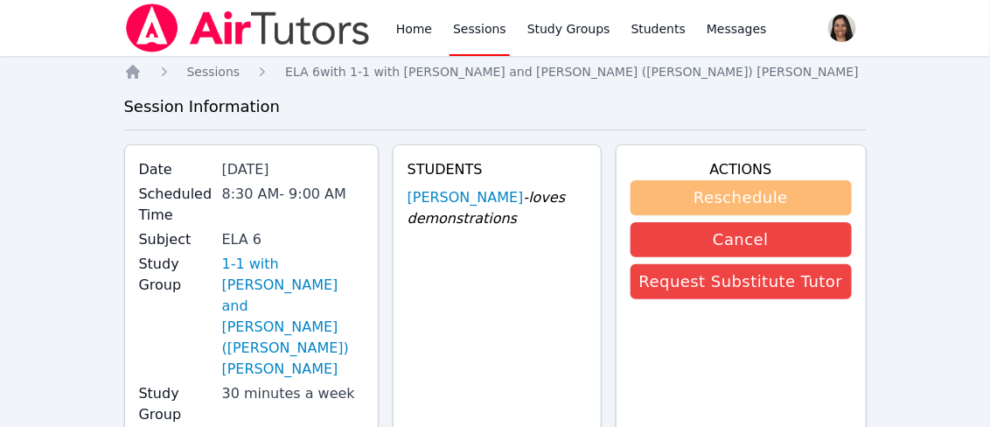
click at [734, 202] on button "Reschedule" at bounding box center [740, 197] width 221 height 35
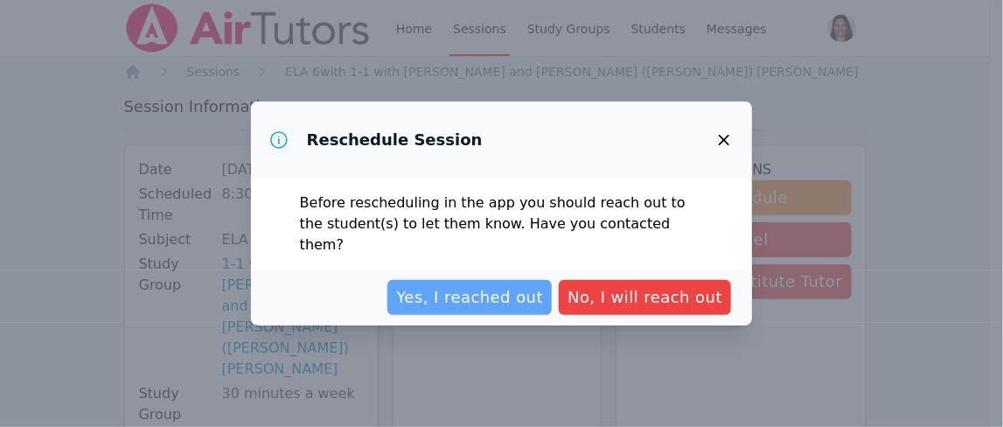
click at [535, 285] on span "Yes, I reached out" at bounding box center [469, 297] width 147 height 24
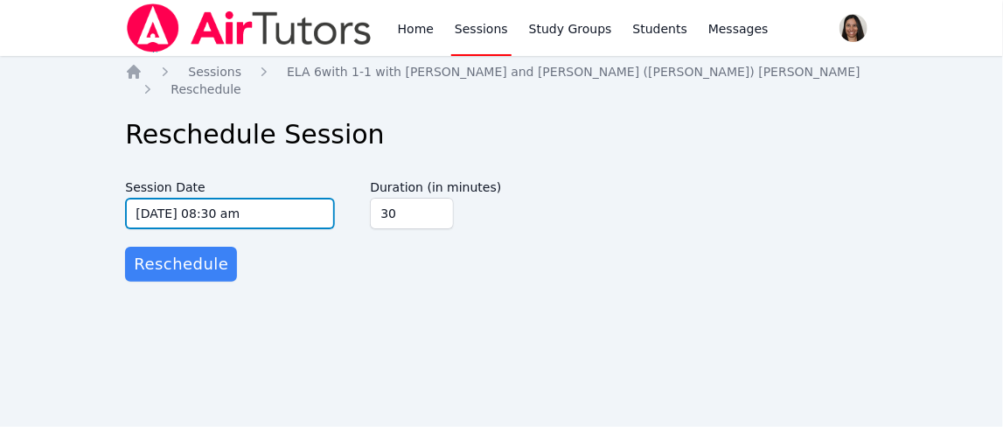
click at [254, 198] on input "[DATE] 08:30 am" at bounding box center [230, 213] width 210 height 31
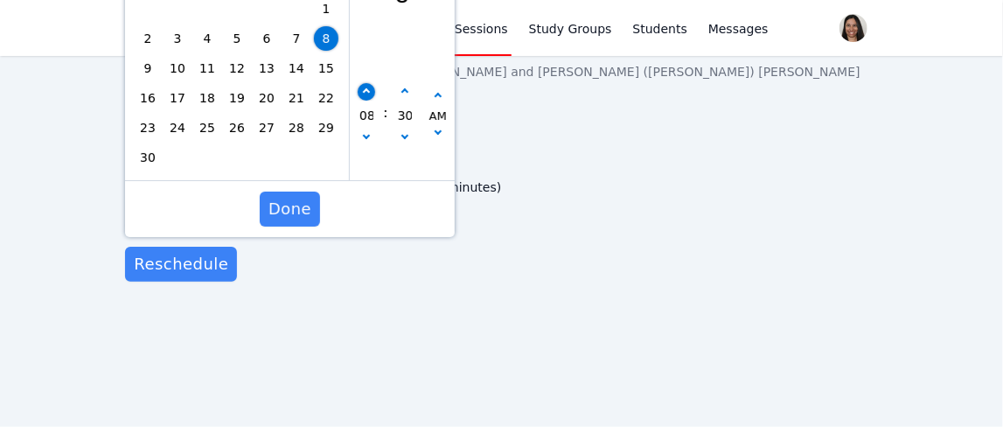
click at [366, 88] on icon "button" at bounding box center [366, 91] width 7 height 7
type input "[DATE] 09:30 am"
type input "09"
click at [282, 197] on span "Done" at bounding box center [289, 209] width 43 height 24
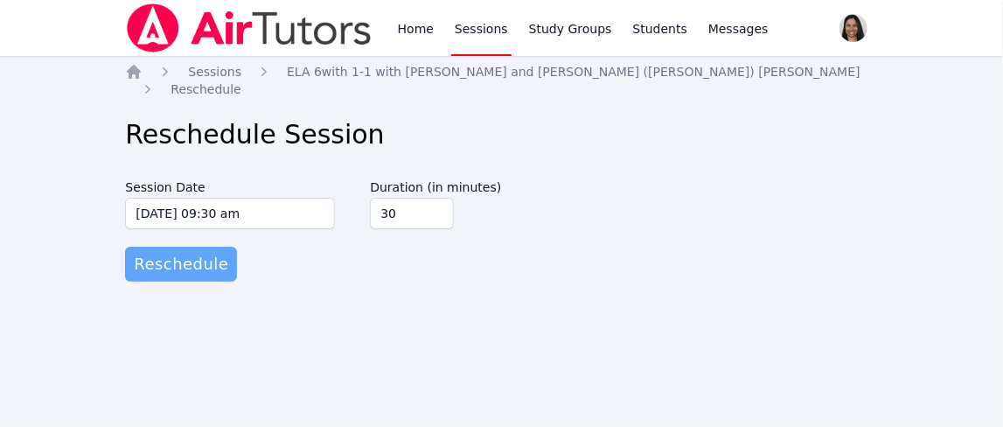
click at [205, 252] on span "Reschedule" at bounding box center [181, 264] width 94 height 24
click at [574, 24] on link "Study Groups" at bounding box center [571, 28] width 90 height 56
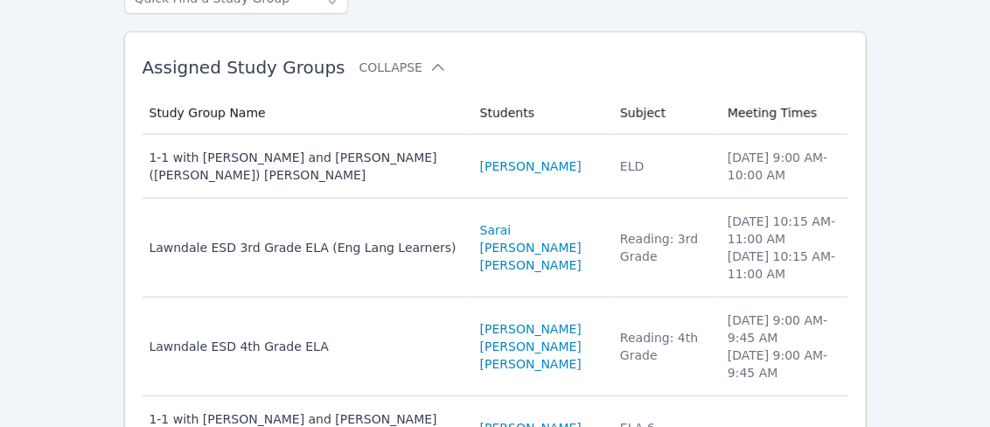
scroll to position [257, 0]
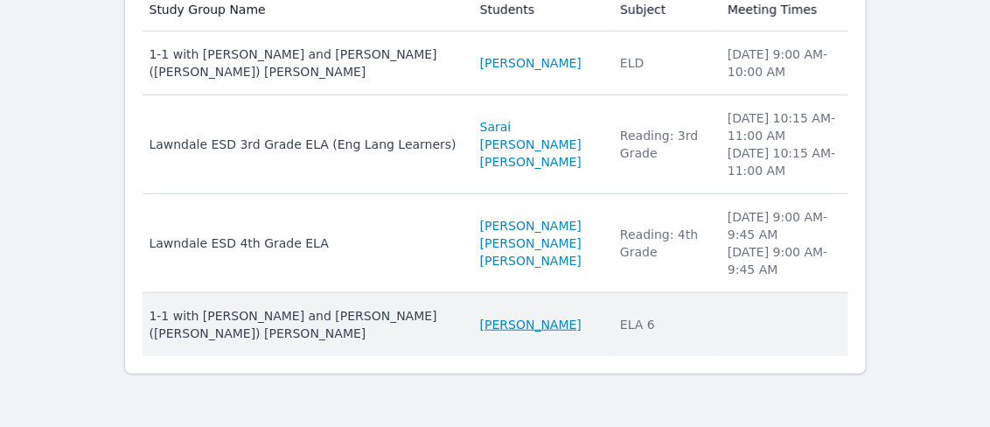
click at [480, 330] on link "[PERSON_NAME]" at bounding box center [530, 324] width 101 height 17
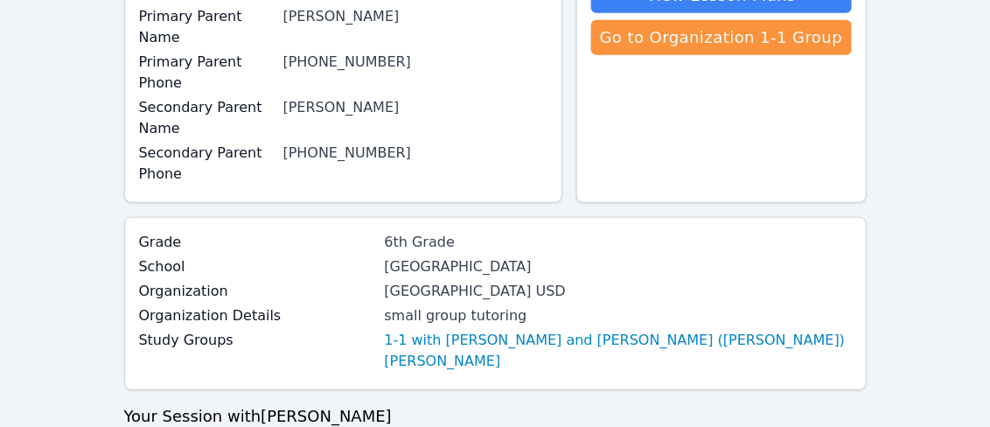
scroll to position [248, 0]
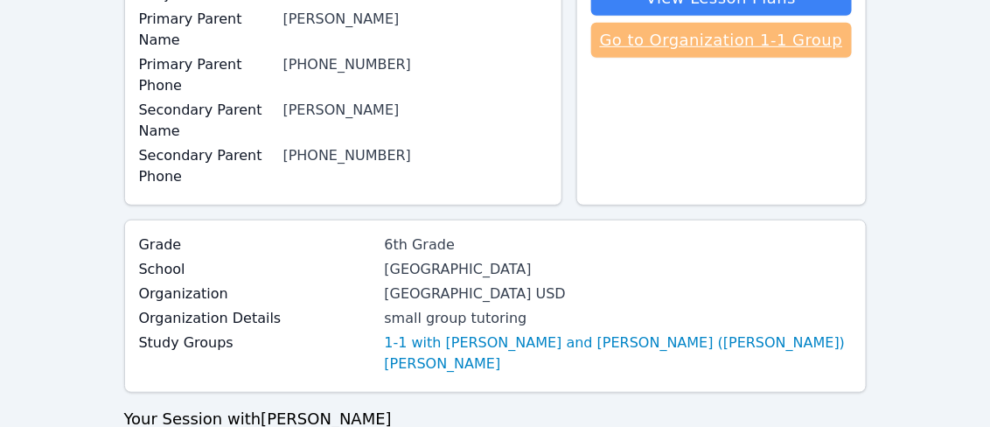
click at [694, 32] on link "Go to Organization 1-1 Group" at bounding box center [721, 40] width 261 height 35
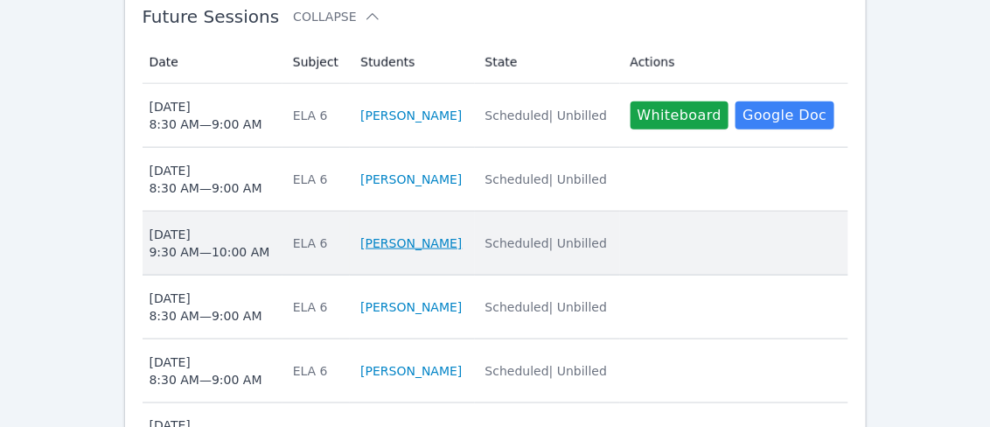
scroll to position [514, 0]
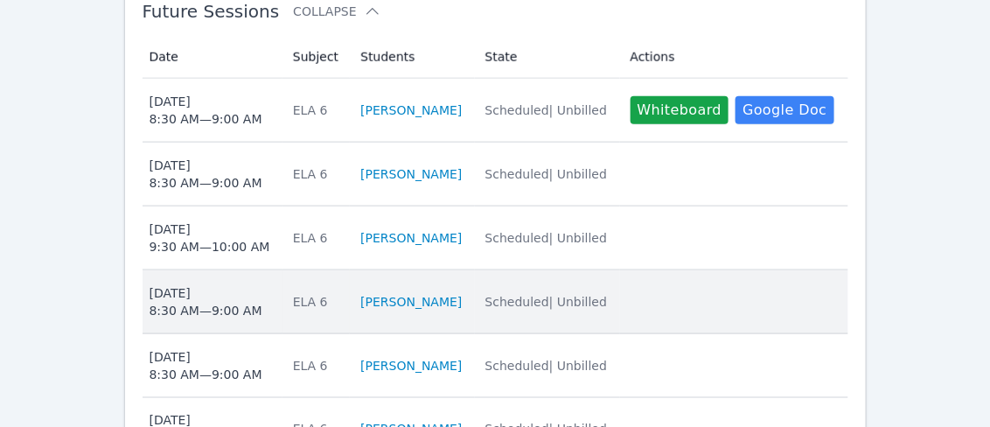
click at [550, 295] on span "Scheduled | Unbilled" at bounding box center [546, 302] width 122 height 14
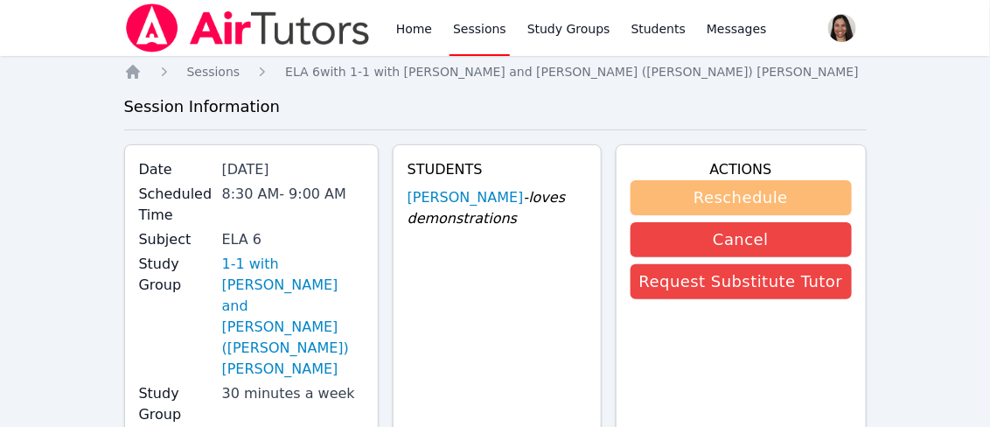
click at [714, 184] on button "Reschedule" at bounding box center [740, 197] width 221 height 35
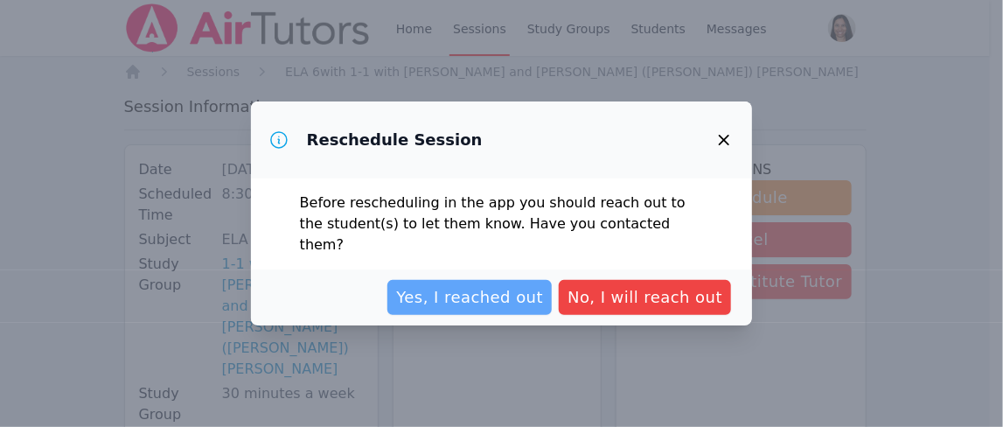
click at [476, 290] on span "Yes, I reached out" at bounding box center [469, 297] width 147 height 24
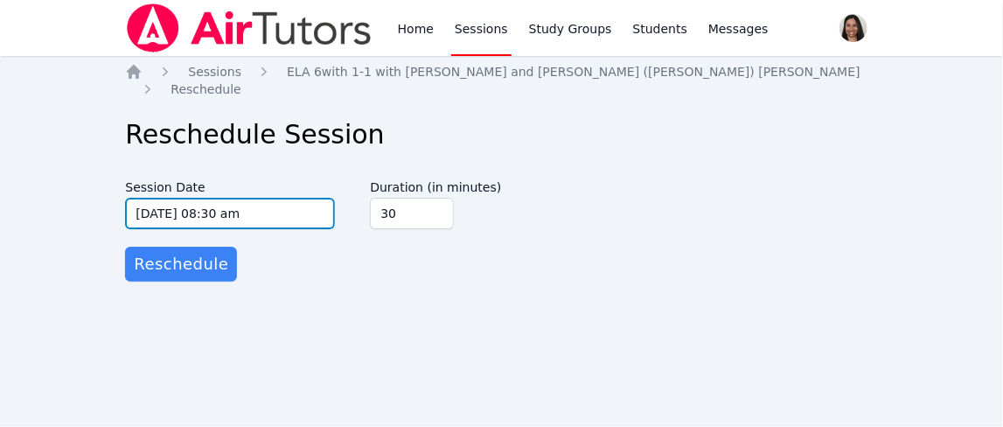
click at [243, 198] on input "[DATE] 08:30 am" at bounding box center [230, 213] width 210 height 31
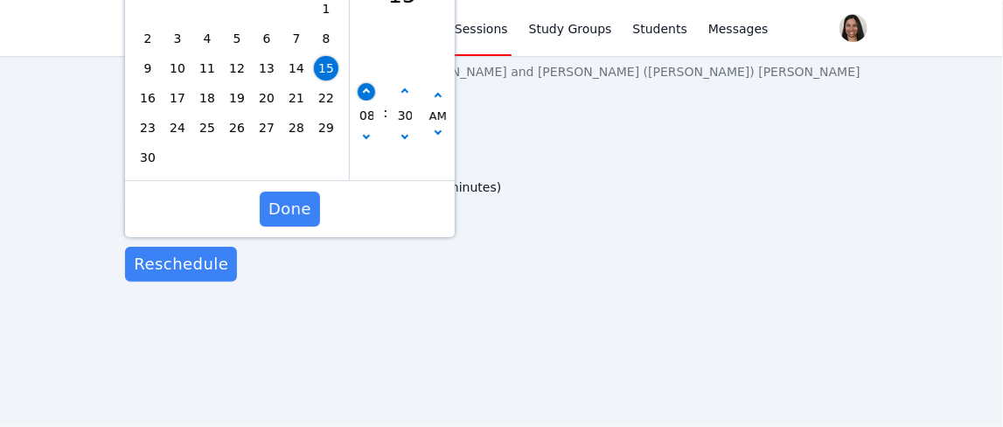
click at [364, 83] on button "button" at bounding box center [366, 91] width 17 height 17
type input "[DATE] 09:30 am"
type input "09"
click at [310, 197] on span "Done" at bounding box center [289, 209] width 43 height 24
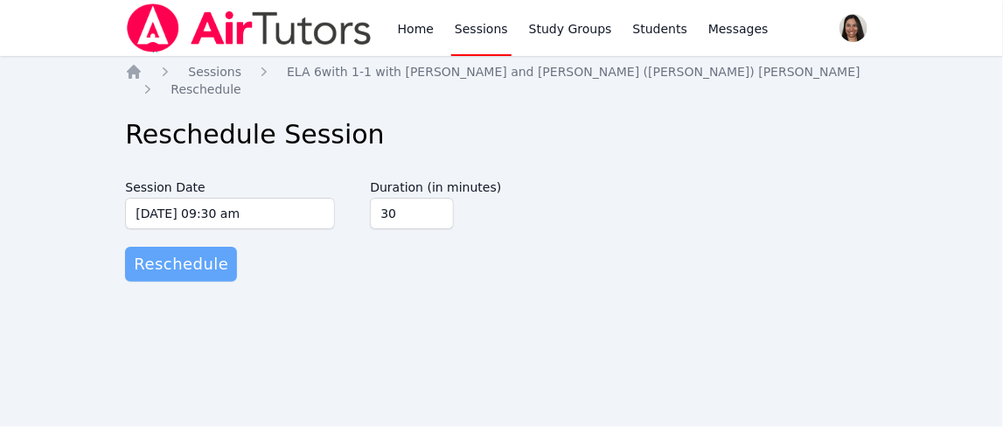
click at [198, 252] on span "Reschedule" at bounding box center [181, 264] width 94 height 24
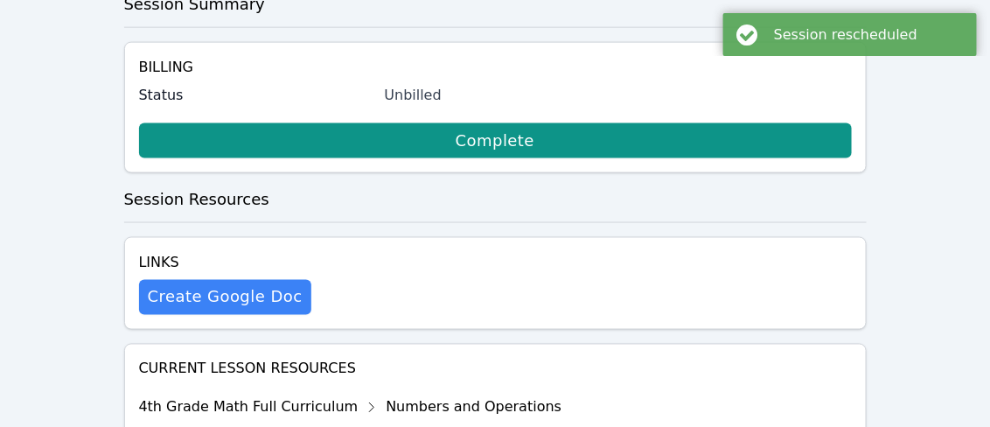
scroll to position [652, 0]
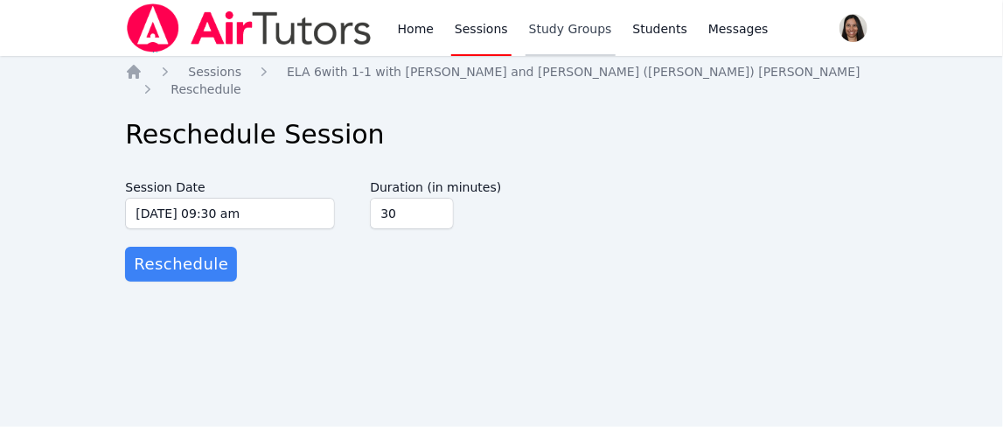
click at [574, 28] on link "Study Groups" at bounding box center [571, 28] width 90 height 56
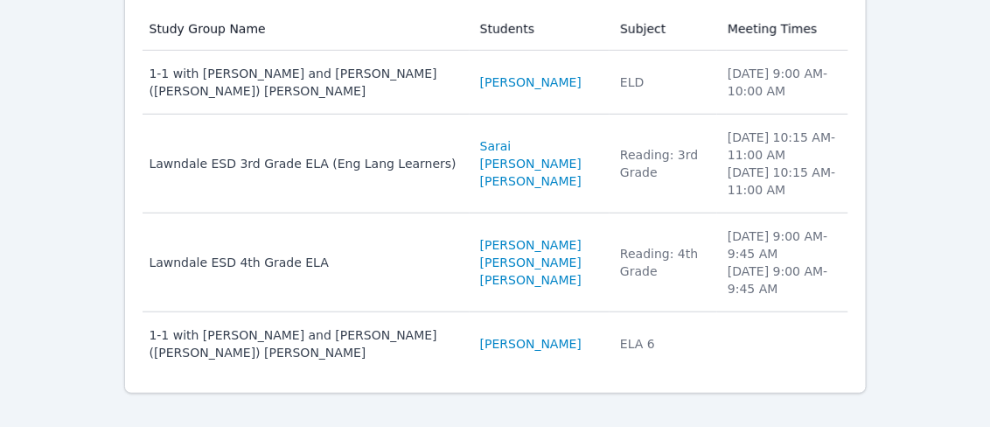
scroll to position [257, 0]
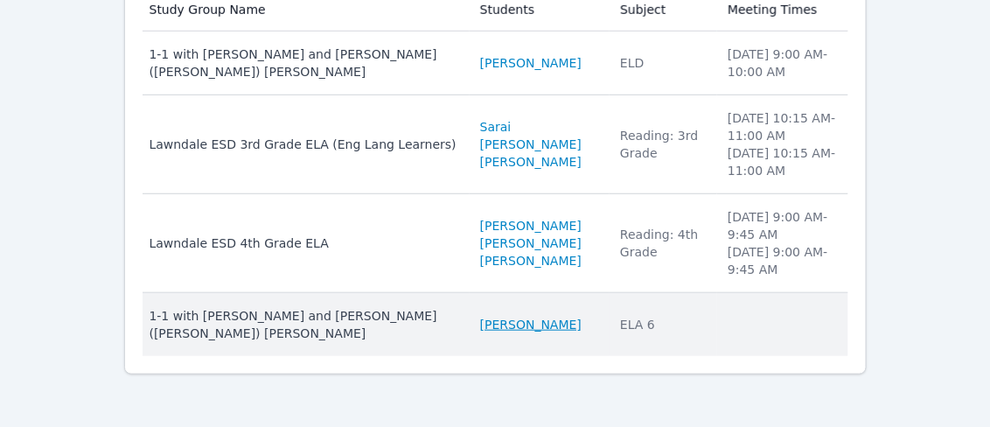
click at [480, 324] on link "[PERSON_NAME]" at bounding box center [530, 324] width 101 height 17
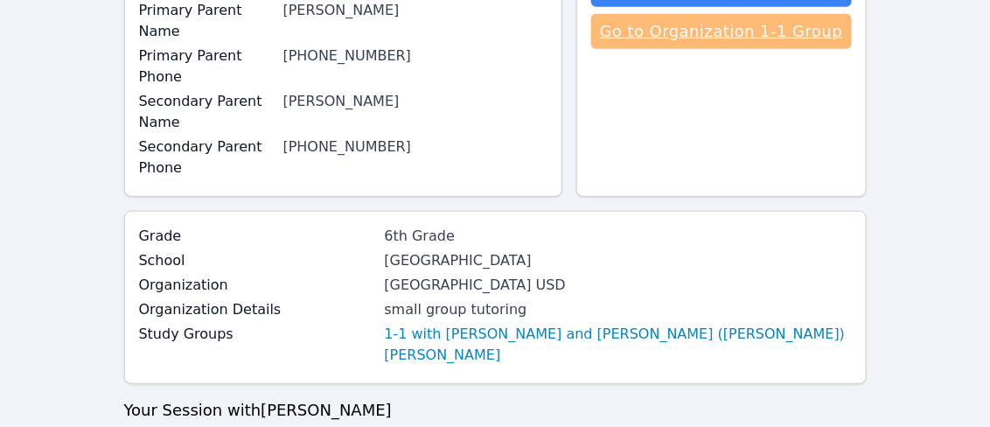
click at [680, 43] on link "Go to Organization 1-1 Group" at bounding box center [721, 31] width 261 height 35
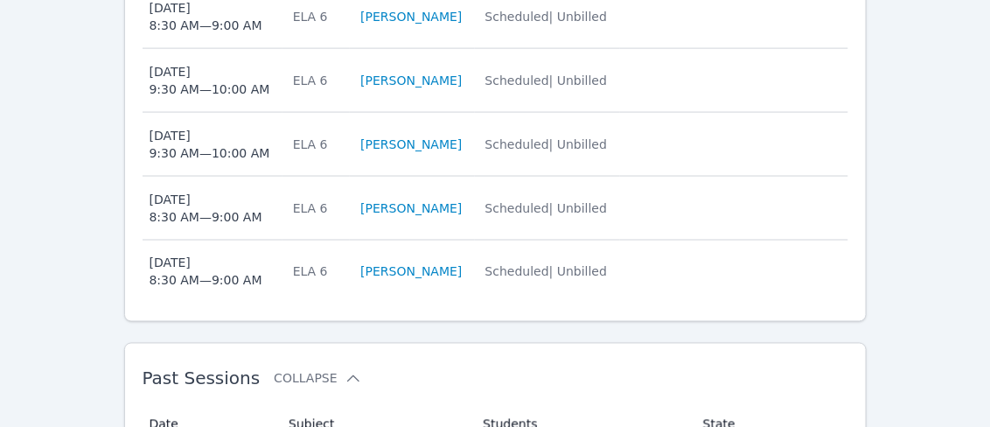
scroll to position [673, 0]
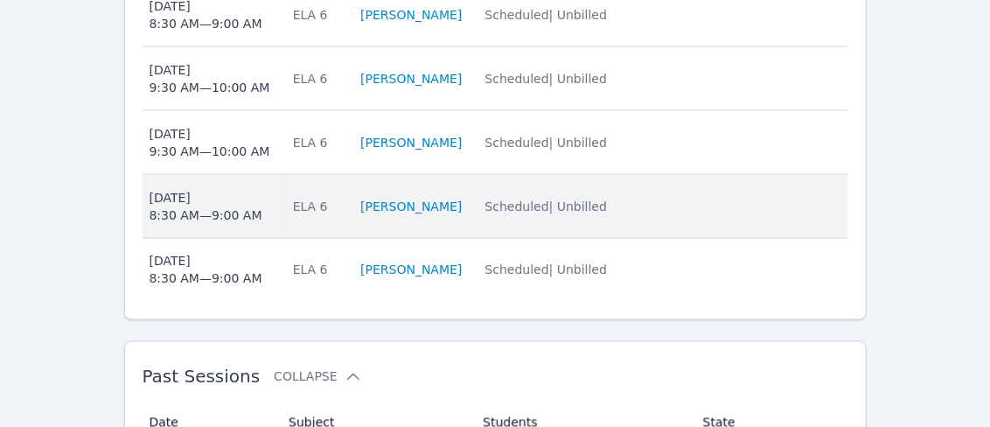
click at [541, 199] on span "Scheduled | Unbilled" at bounding box center [546, 206] width 122 height 14
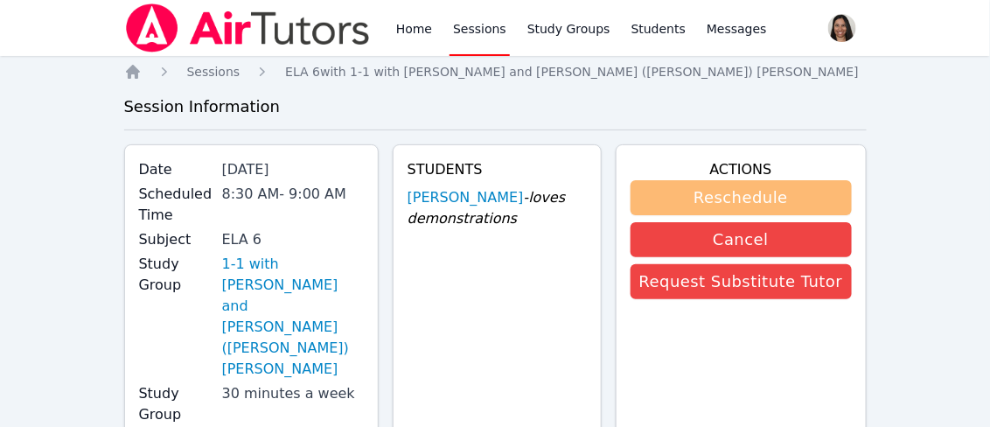
click at [734, 192] on button "Reschedule" at bounding box center [740, 197] width 221 height 35
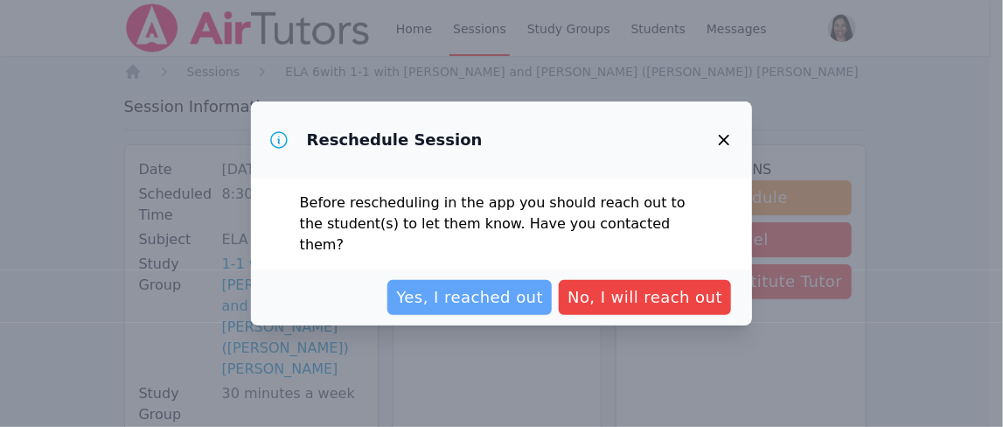
click at [487, 296] on span "Yes, I reached out" at bounding box center [469, 297] width 147 height 24
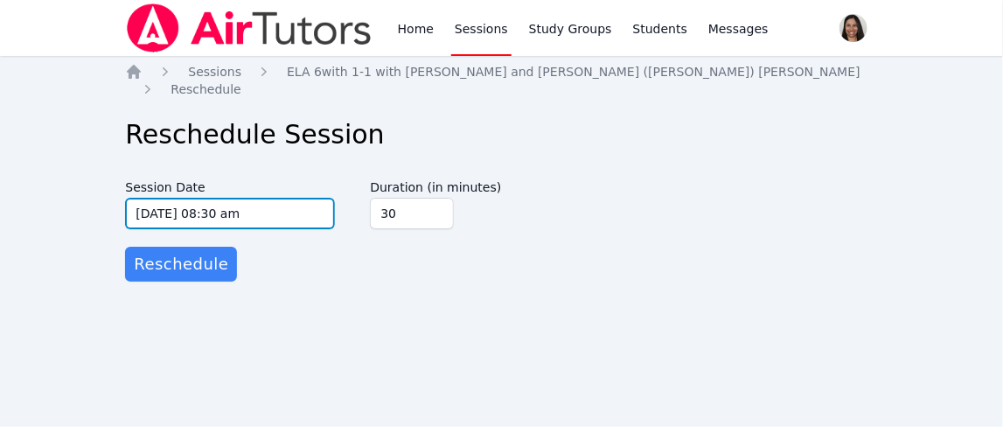
click at [238, 205] on input "[DATE] 08:30 am" at bounding box center [230, 213] width 210 height 31
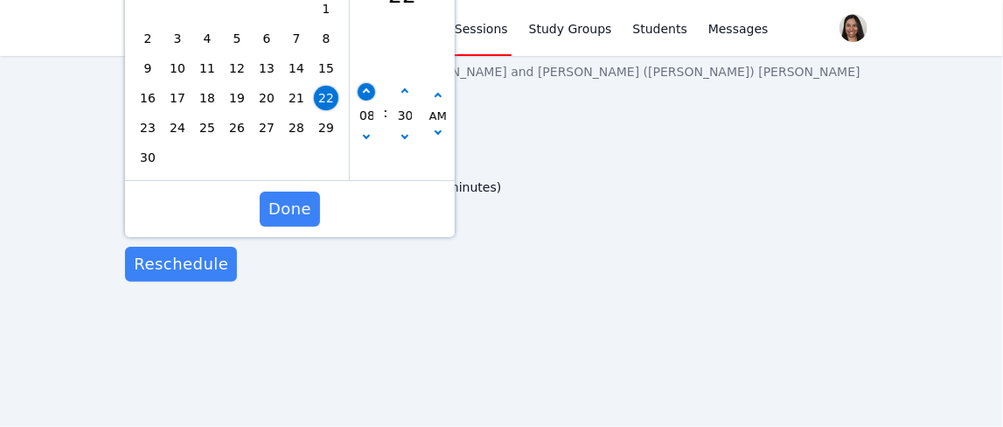
click at [367, 83] on button "button" at bounding box center [366, 91] width 17 height 17
type input "[DATE] 09:30 am"
type input "09"
click at [304, 197] on span "Done" at bounding box center [289, 209] width 43 height 24
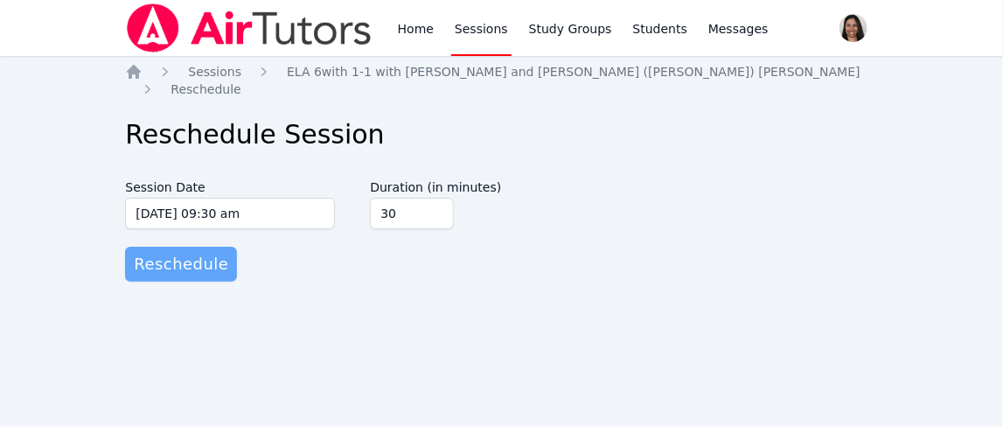
click at [198, 252] on span "Reschedule" at bounding box center [181, 264] width 94 height 24
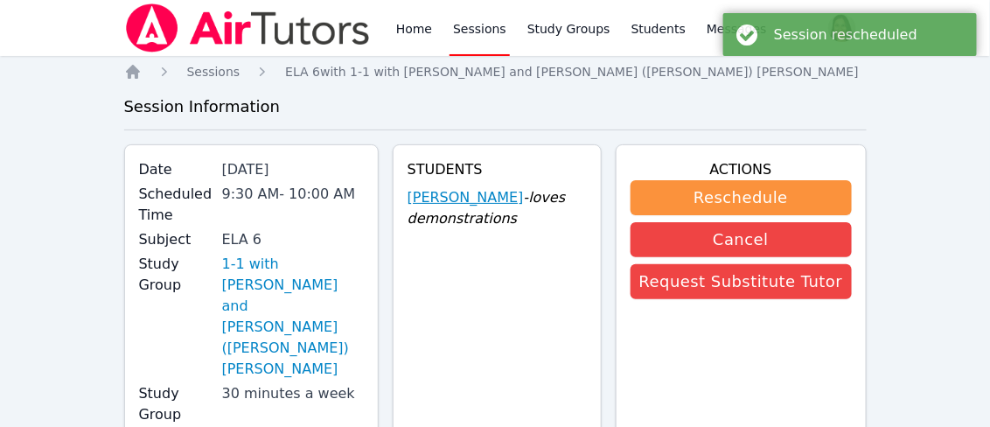
click at [497, 191] on link "[PERSON_NAME]" at bounding box center [465, 197] width 116 height 21
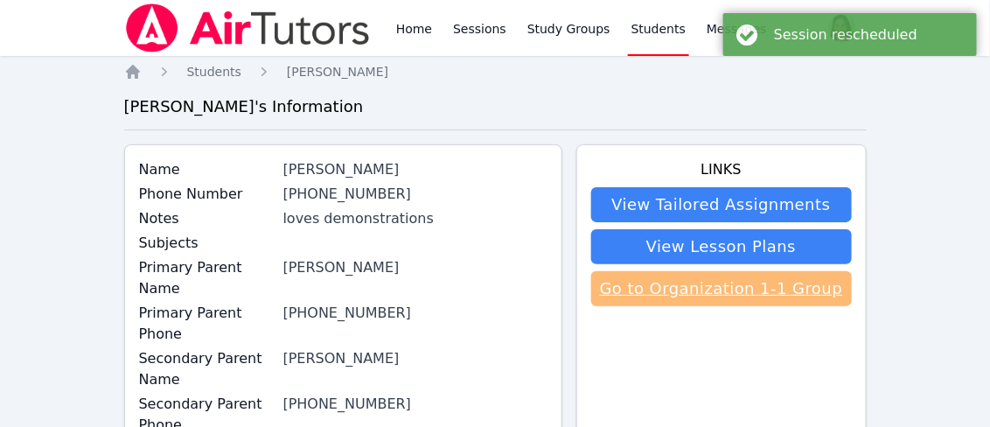
click at [727, 289] on link "Go to Organization 1-1 Group" at bounding box center [721, 288] width 261 height 35
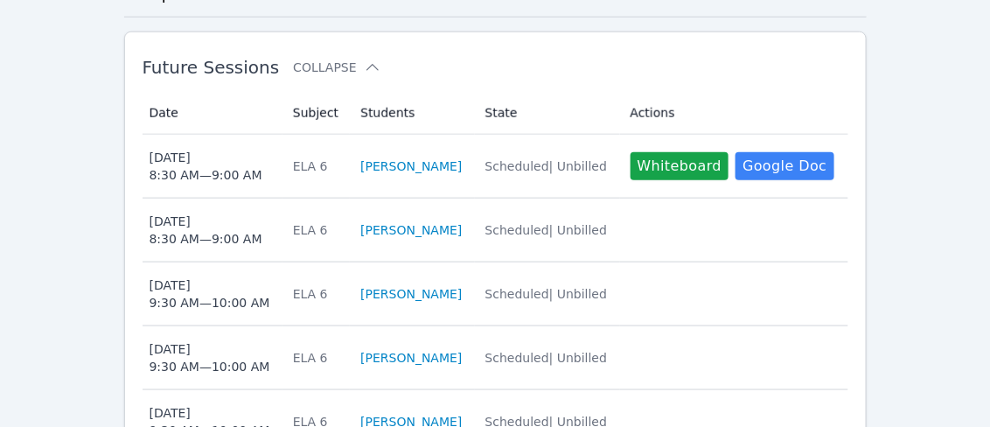
scroll to position [580, 0]
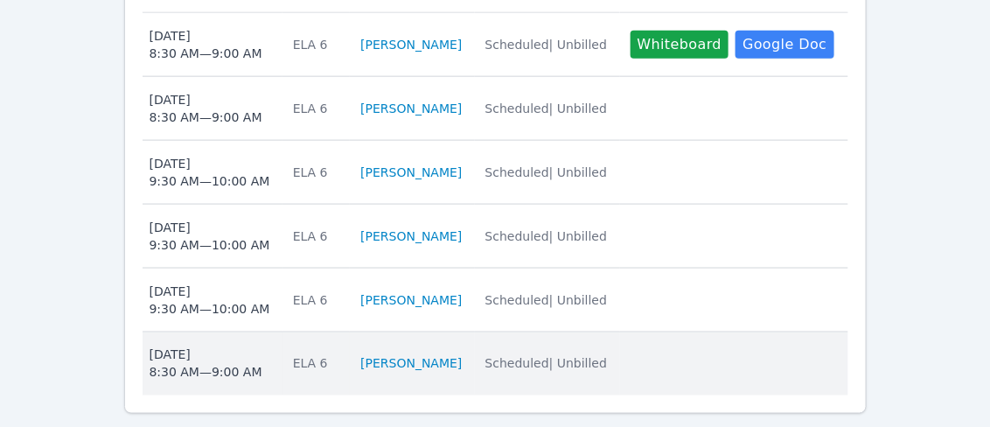
click at [533, 357] on span "Scheduled | Unbilled" at bounding box center [546, 364] width 122 height 14
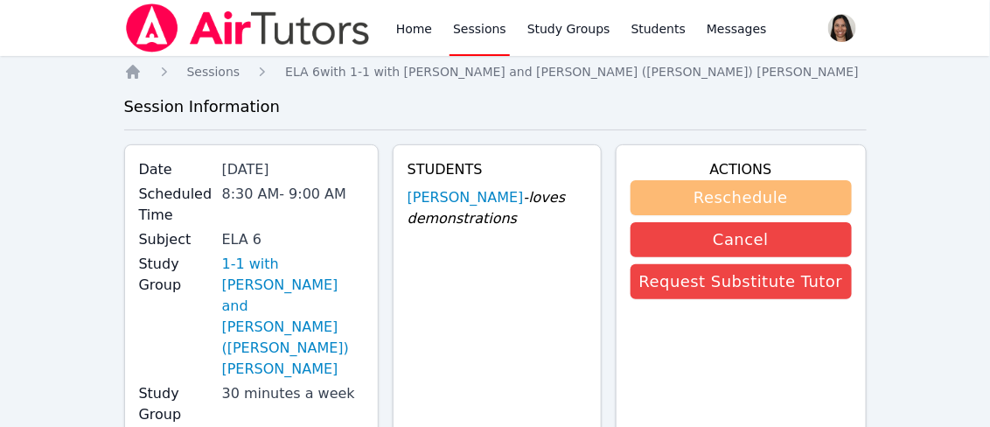
click at [741, 201] on button "Reschedule" at bounding box center [740, 197] width 221 height 35
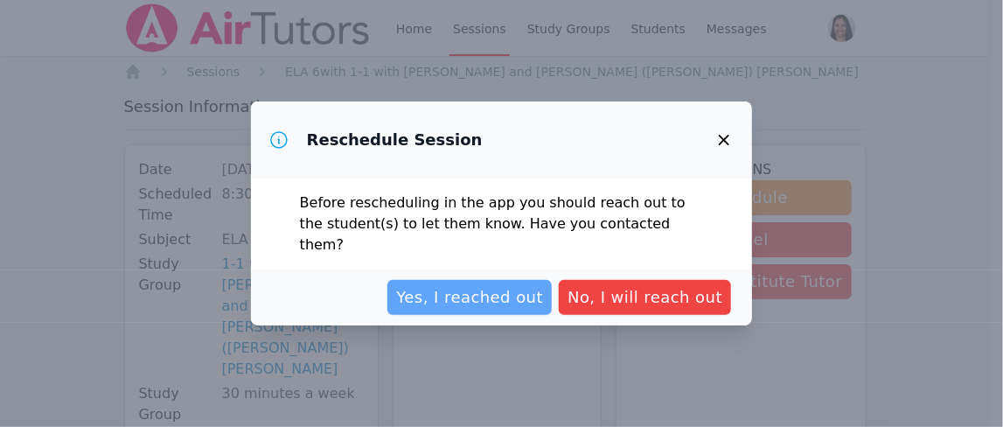
click at [528, 294] on span "Yes, I reached out" at bounding box center [469, 297] width 147 height 24
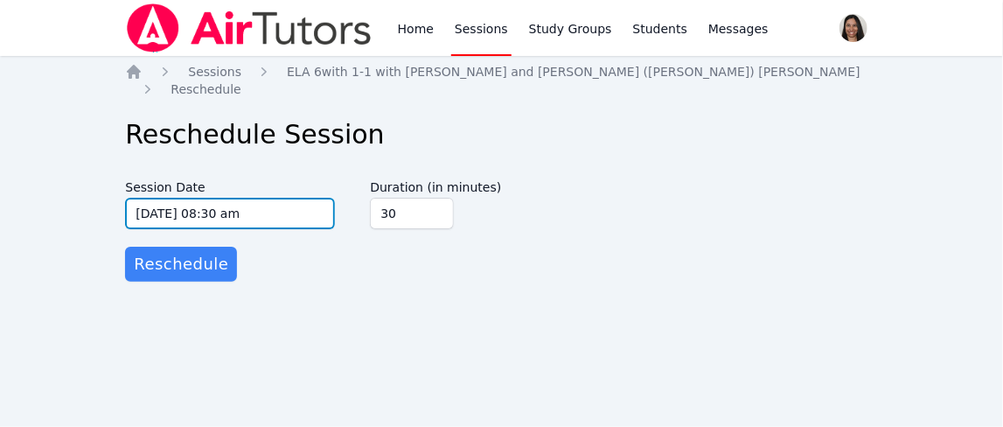
click at [242, 198] on input "[DATE] 08:30 am" at bounding box center [230, 213] width 210 height 31
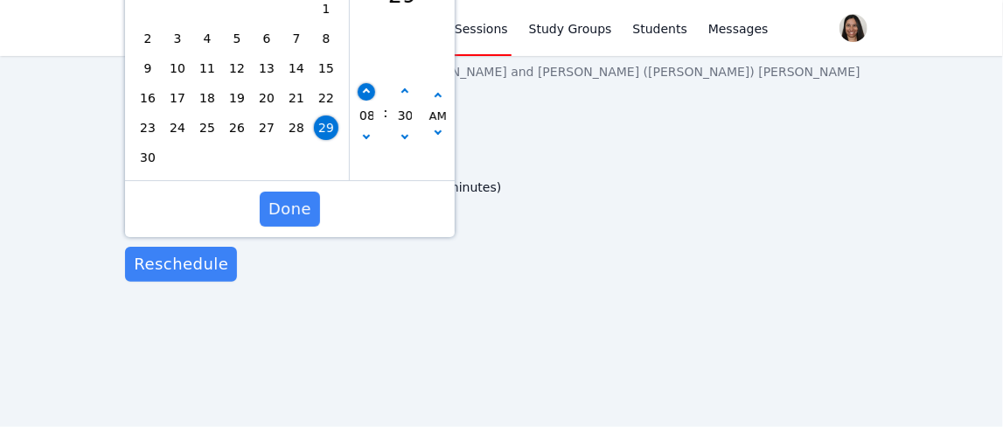
click at [371, 83] on button "button" at bounding box center [366, 91] width 17 height 17
type input "[DATE] 09:30 am"
type input "09"
click at [300, 197] on span "Done" at bounding box center [289, 209] width 43 height 24
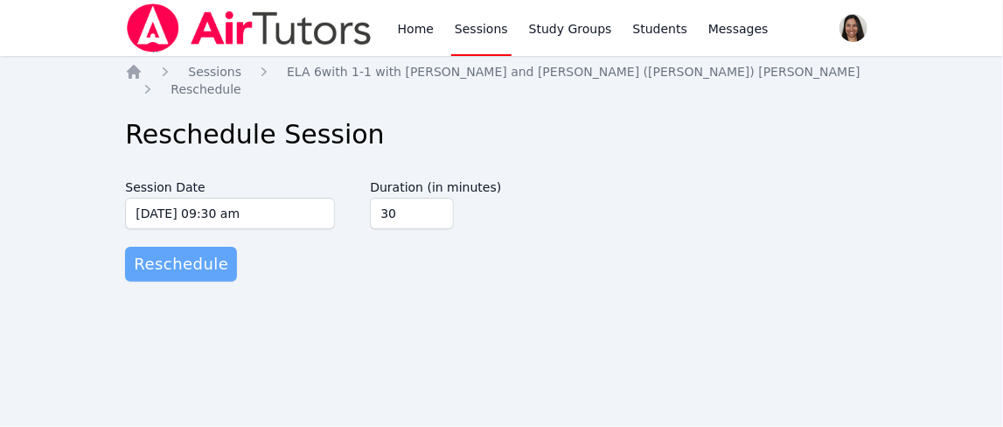
click at [207, 252] on span "Reschedule" at bounding box center [181, 264] width 94 height 24
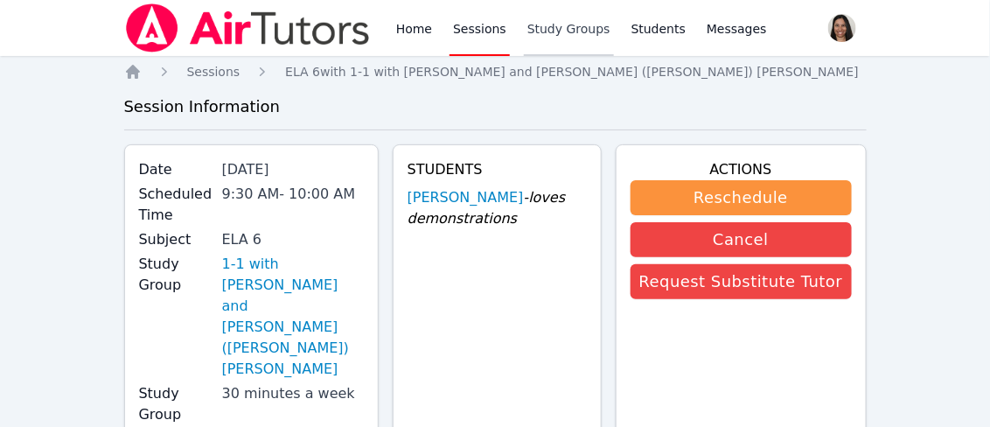
click at [540, 38] on link "Study Groups" at bounding box center [569, 28] width 90 height 56
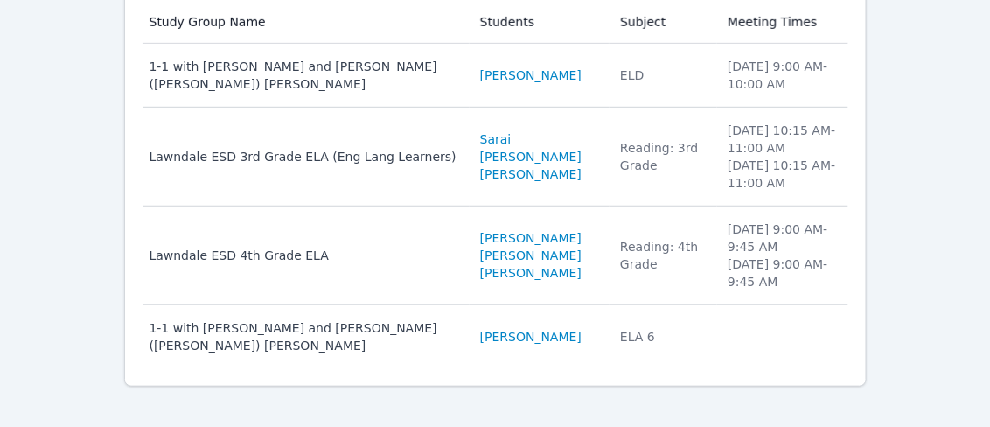
scroll to position [257, 0]
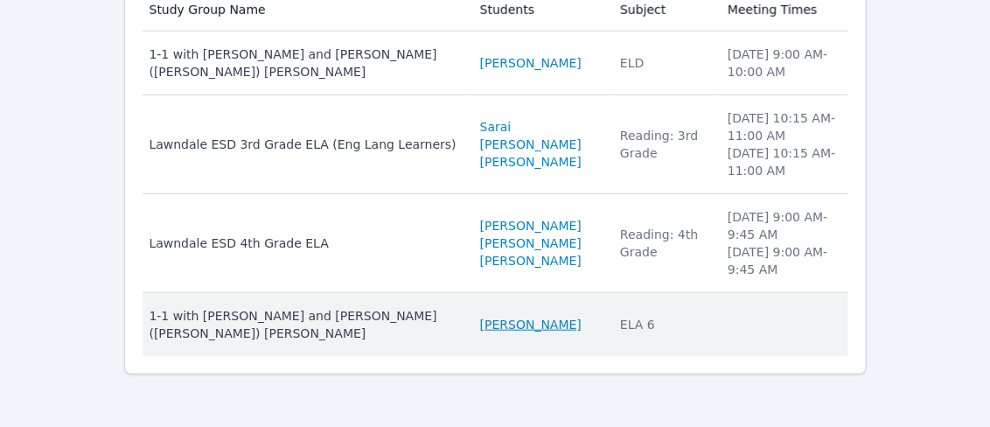
click at [480, 318] on link "[PERSON_NAME]" at bounding box center [530, 324] width 101 height 17
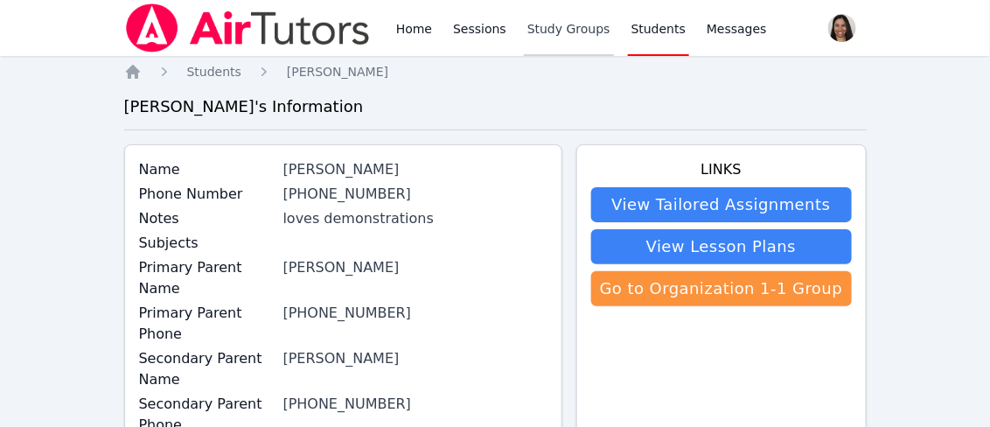
click at [558, 37] on link "Study Groups" at bounding box center [569, 28] width 90 height 56
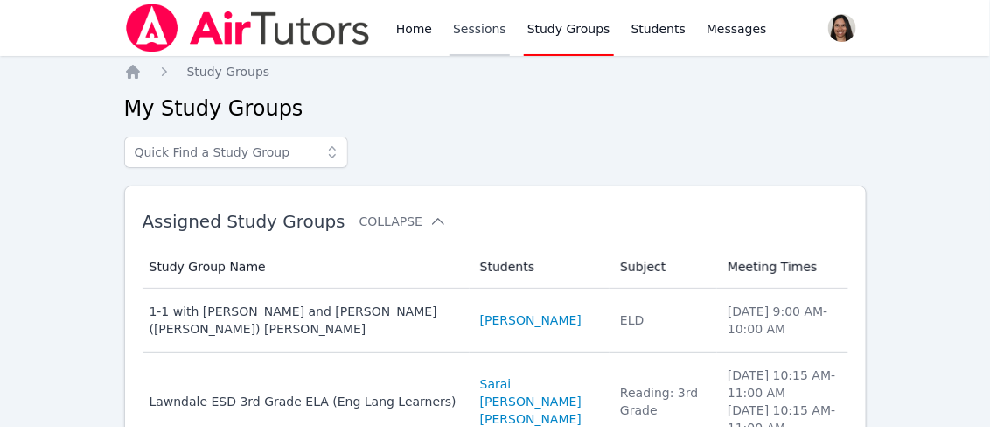
click at [487, 33] on link "Sessions" at bounding box center [479, 28] width 60 height 56
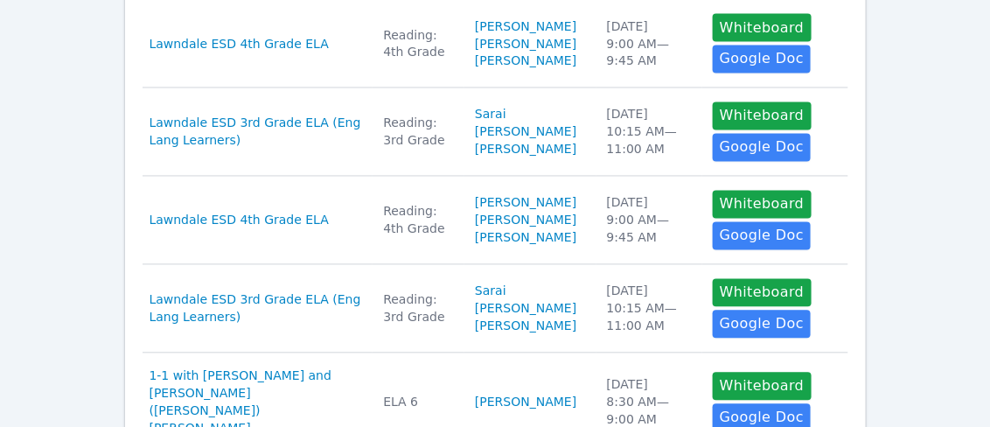
scroll to position [991, 0]
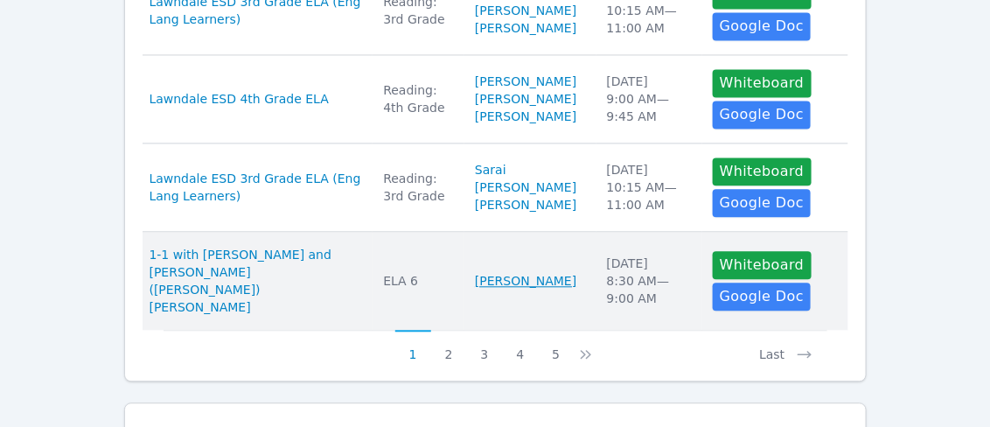
click at [490, 289] on link "[PERSON_NAME]" at bounding box center [525, 280] width 101 height 17
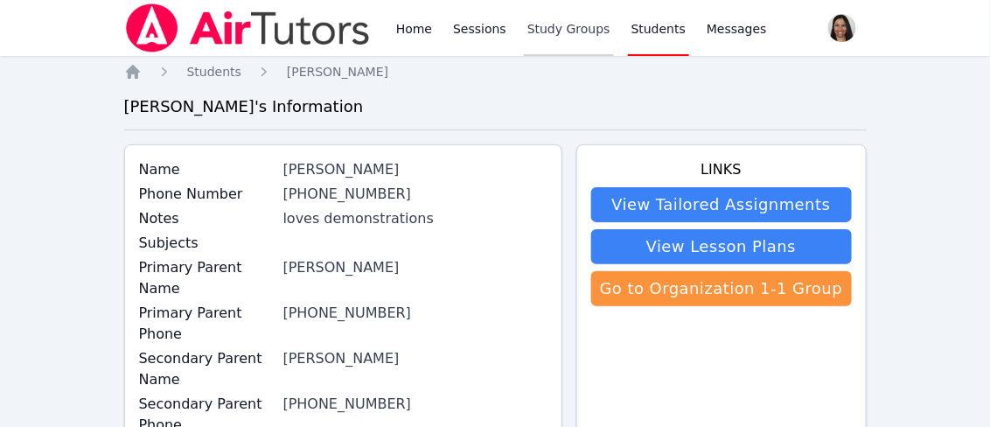
click at [560, 36] on link "Study Groups" at bounding box center [569, 28] width 90 height 56
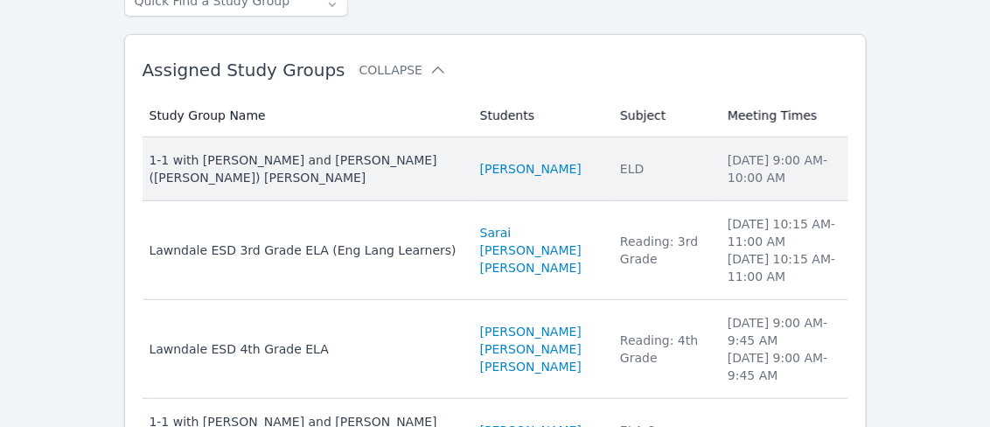
scroll to position [246, 0]
